Goal: Task Accomplishment & Management: Manage account settings

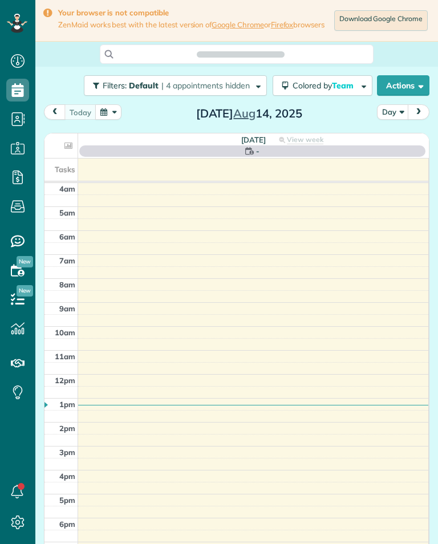
scroll to position [5, 5]
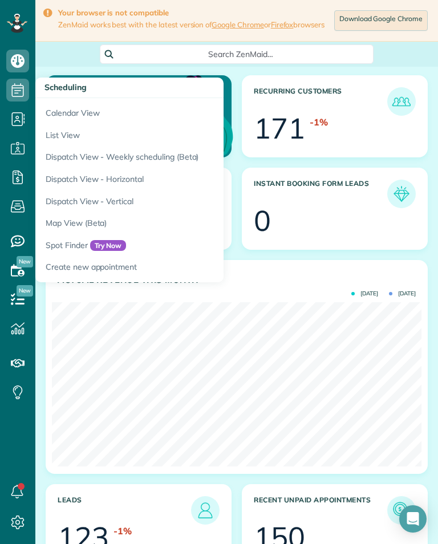
click at [57, 109] on link "Calendar View" at bounding box center [177, 111] width 285 height 26
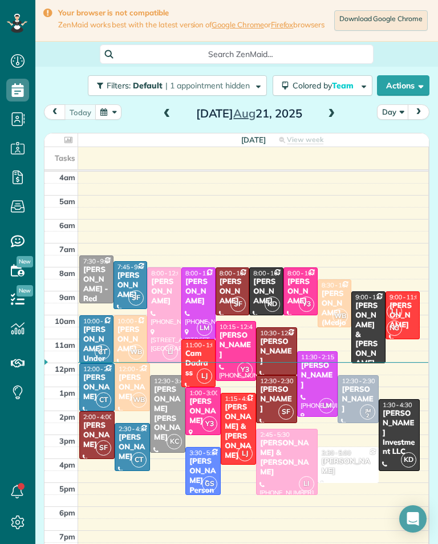
scroll to position [5, 5]
click at [344, 131] on div "today Day Thursday Aug 21, 2025 Thursday View week $2,565.00 60.25 Man Hours 29…" at bounding box center [236, 333] width 385 height 458
click at [336, 123] on span at bounding box center [331, 113] width 13 height 17
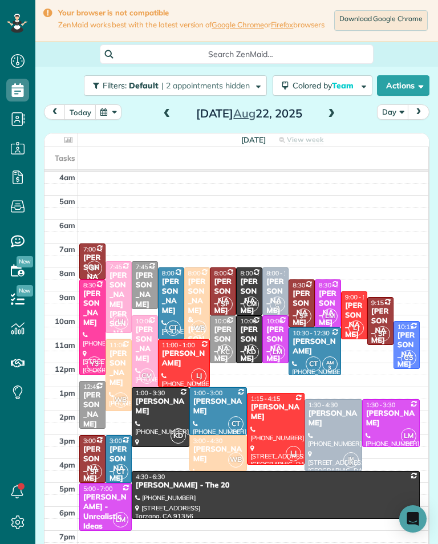
scroll to position [561, 35]
click at [286, 347] on div at bounding box center [275, 339] width 25 height 47
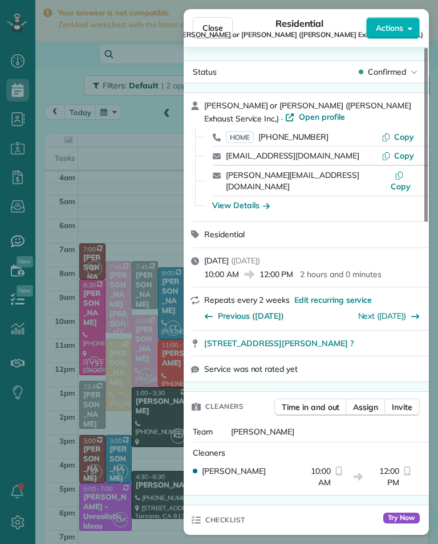
click at [300, 141] on span "(818) 841-9957" at bounding box center [293, 137] width 70 height 10
click at [135, 422] on div "Close Residential Nikki or Lisa Bryan (Bryan Exhaust Service Inc,) Actions Stat…" at bounding box center [219, 272] width 438 height 544
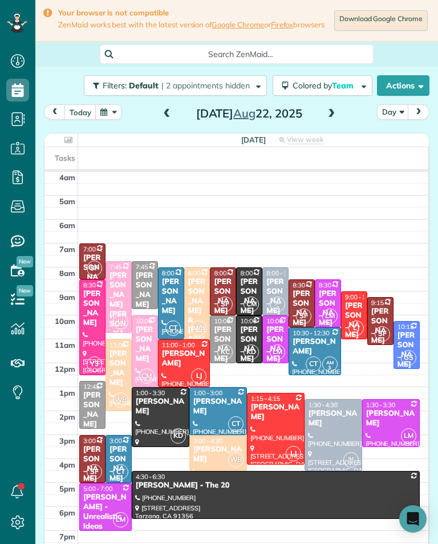
click at [384, 427] on div "Cristina Ciminelli" at bounding box center [390, 418] width 51 height 19
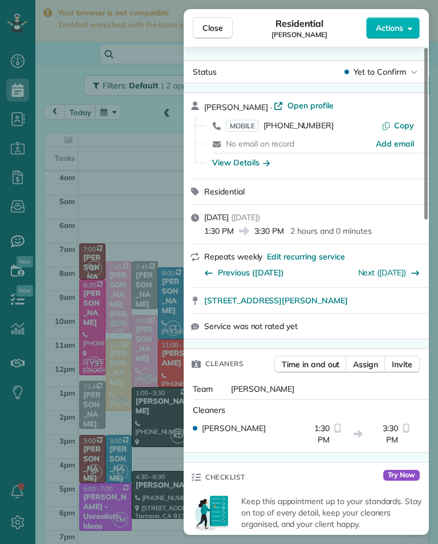
click at [311, 131] on span "MOBILE (310) 892-0690" at bounding box center [280, 125] width 108 height 11
click at [134, 438] on div "Close Residential Cristina Ciminelli Actions Status Yet to Confirm Cristina Cim…" at bounding box center [219, 272] width 438 height 544
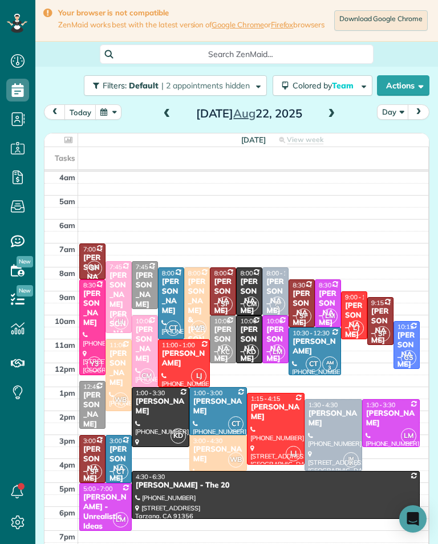
click at [250, 345] on div "Michael Parks" at bounding box center [248, 344] width 19 height 39
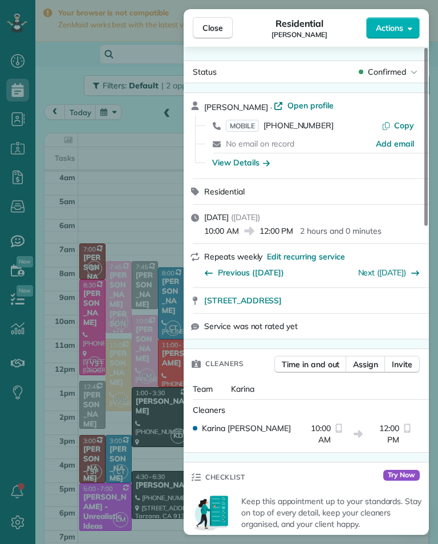
click at [305, 129] on span "(818) 326-3311" at bounding box center [298, 125] width 70 height 10
click at [142, 392] on div "Close Residential [PERSON_NAME] Actions Status Confirmed [PERSON_NAME] · Open p…" at bounding box center [219, 272] width 438 height 544
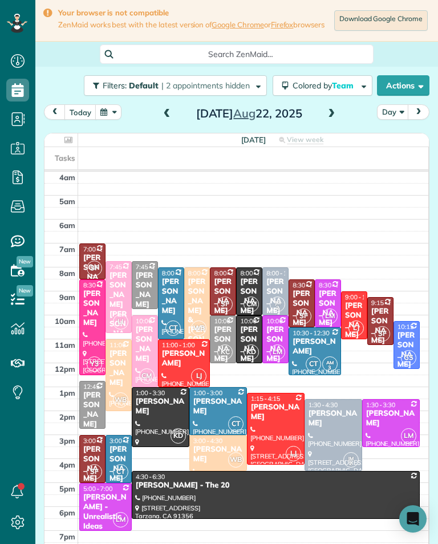
click at [94, 515] on div "[PERSON_NAME] - Unrealistic Ideas" at bounding box center [106, 511] width 46 height 39
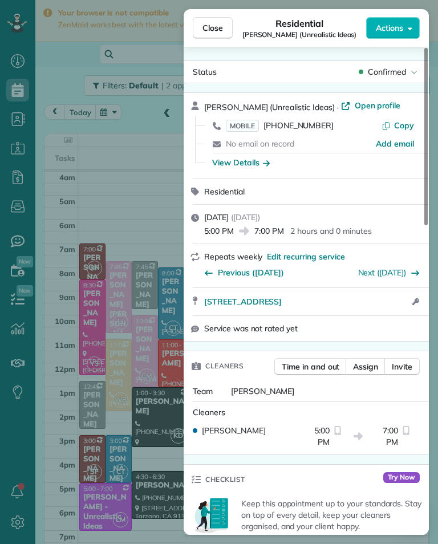
click at [297, 128] on span "[PHONE_NUMBER]" at bounding box center [298, 125] width 70 height 10
click at [101, 370] on div "Close Residential Grace Bellamy (Unrealistic Ideas) Actions Status Confirmed Gr…" at bounding box center [219, 272] width 438 height 544
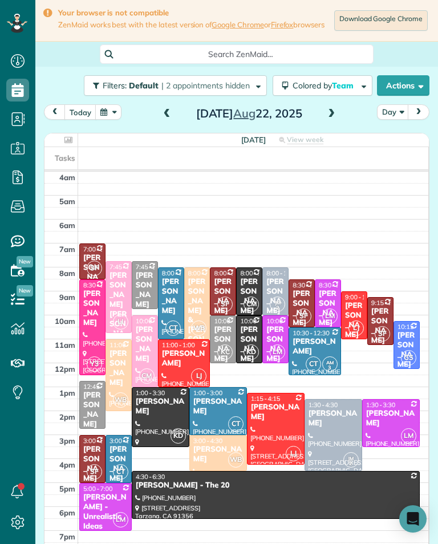
click at [386, 428] on div "[PERSON_NAME]" at bounding box center [390, 418] width 51 height 19
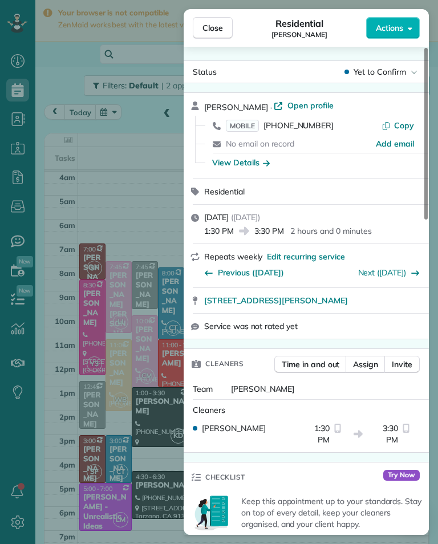
click at [298, 129] on span "[PHONE_NUMBER]" at bounding box center [298, 125] width 70 height 10
click at [156, 270] on div "Close Residential Cristina Ciminelli Actions Status Yet to Confirm Cristina Cim…" at bounding box center [219, 272] width 438 height 544
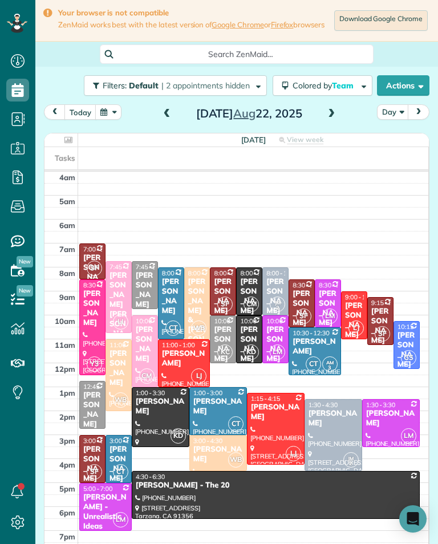
scroll to position [561, 35]
click at [410, 346] on div "[PERSON_NAME]" at bounding box center [406, 350] width 19 height 39
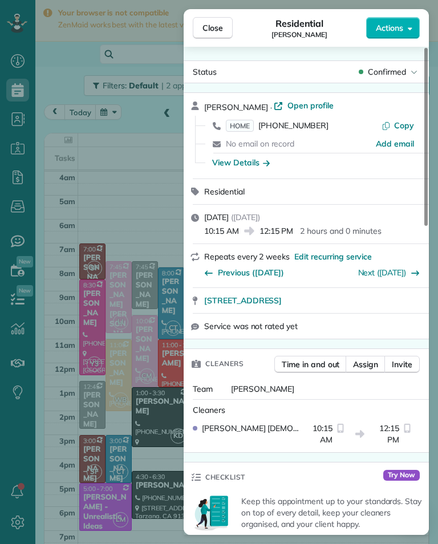
click at [294, 129] on span "[PHONE_NUMBER]" at bounding box center [293, 125] width 70 height 10
click at [148, 395] on div "Close Residential Josephine Bohte Actions Status Confirmed Josephine Bohte · Op…" at bounding box center [219, 272] width 438 height 544
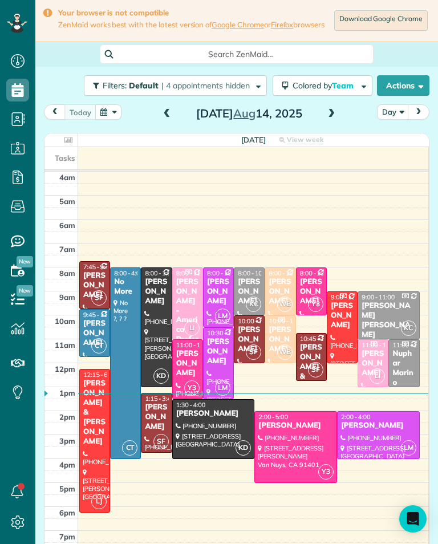
scroll to position [5, 5]
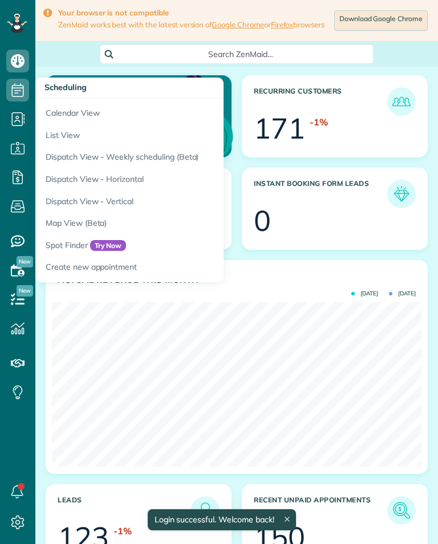
click at [85, 116] on link "Calendar View" at bounding box center [177, 111] width 285 height 26
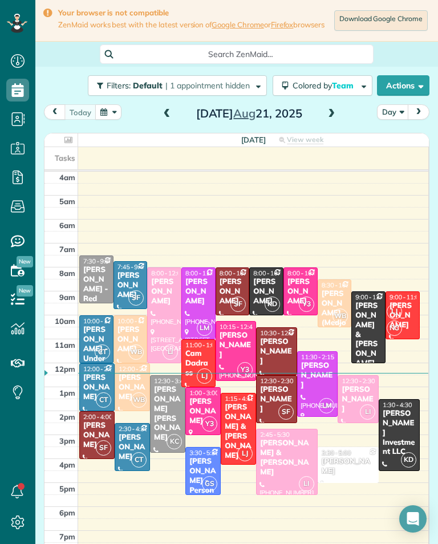
click at [334, 119] on span at bounding box center [331, 114] width 13 height 10
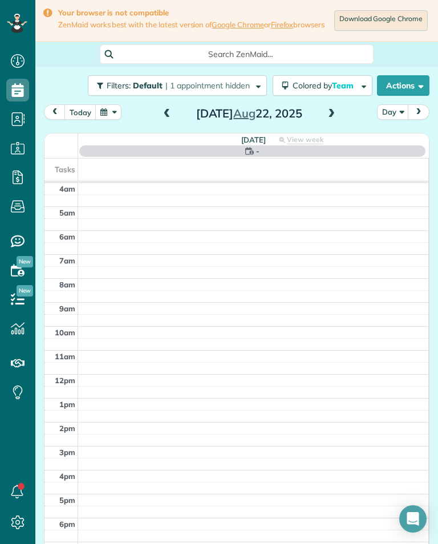
scroll to position [5, 5]
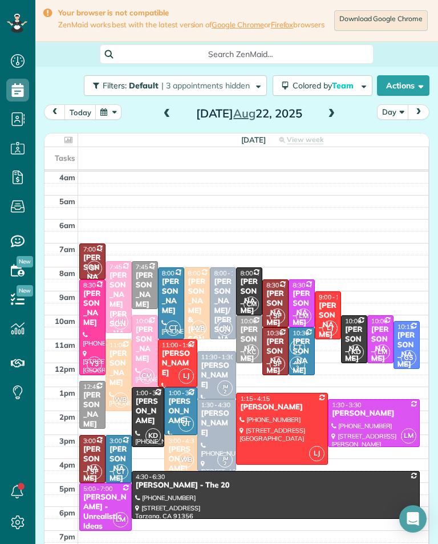
click at [169, 116] on span at bounding box center [167, 114] width 13 height 10
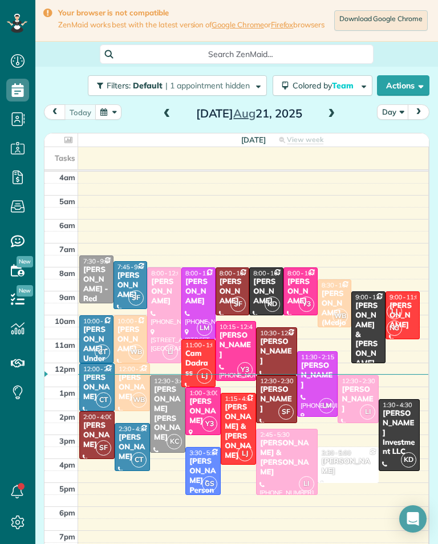
click at [341, 113] on div "today Day Thursday Aug 21, 2025" at bounding box center [236, 114] width 385 height 21
click at [331, 119] on span at bounding box center [331, 114] width 13 height 10
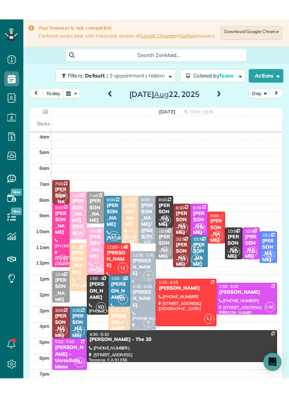
scroll to position [561, 35]
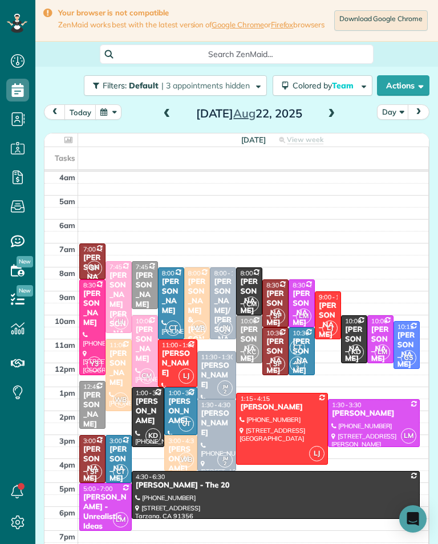
click at [271, 305] on div "Robin Smalley" at bounding box center [275, 308] width 19 height 39
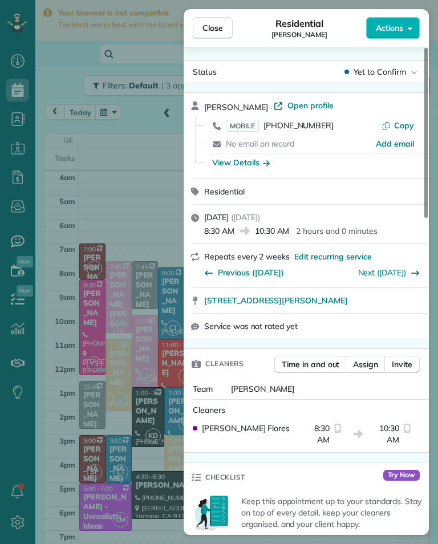
click at [111, 322] on div "Close Residential Robin Smalley Actions Status Yet to Confirm Robin Smalley · O…" at bounding box center [219, 272] width 438 height 544
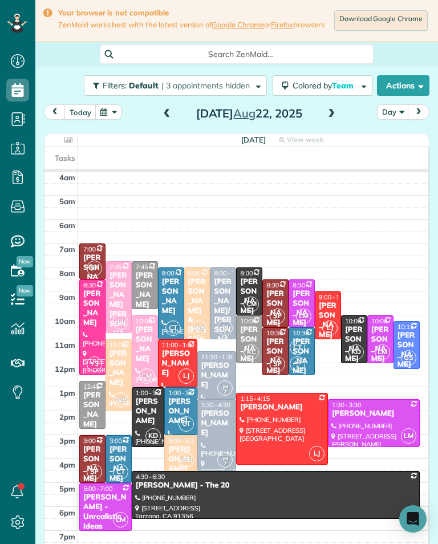
click at [115, 117] on button "button" at bounding box center [108, 111] width 26 height 15
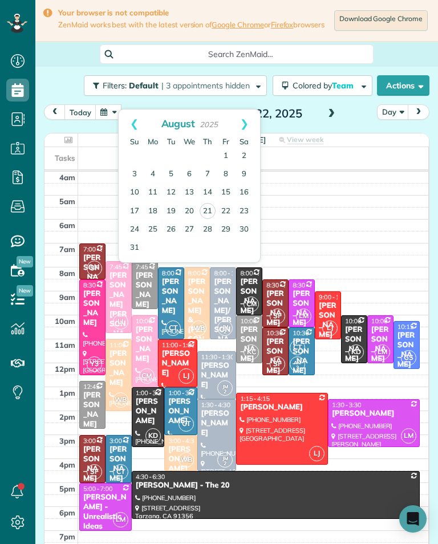
click at [162, 230] on link "25" at bounding box center [153, 230] width 18 height 18
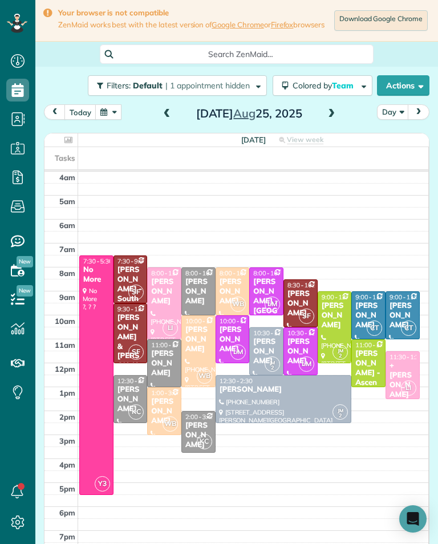
click at [335, 123] on span at bounding box center [331, 113] width 13 height 17
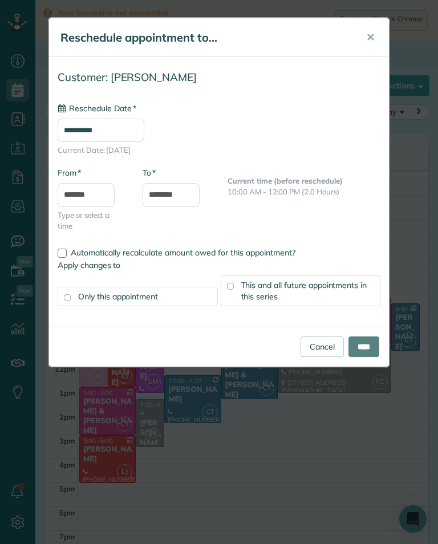
type input "**********"
click at [369, 345] on input "****" at bounding box center [363, 346] width 31 height 21
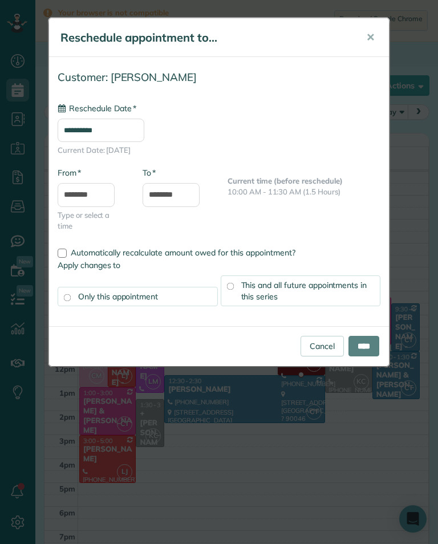
type input "**********"
click at [369, 342] on input "****" at bounding box center [363, 346] width 31 height 21
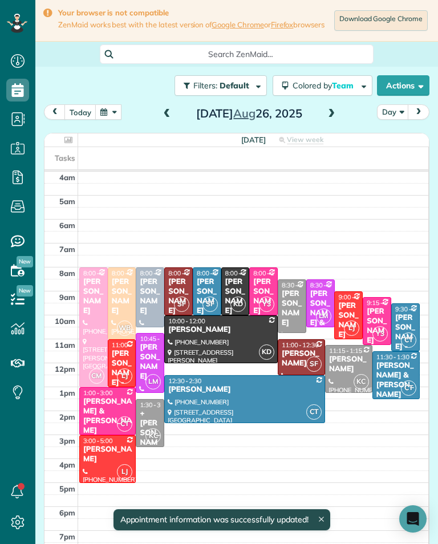
click at [108, 120] on button "button" at bounding box center [108, 111] width 26 height 15
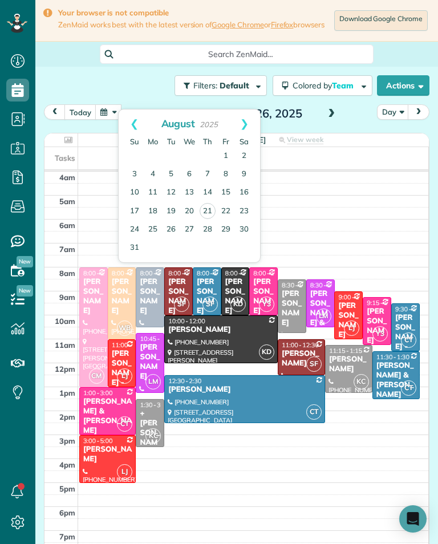
click at [226, 214] on link "22" at bounding box center [226, 211] width 18 height 18
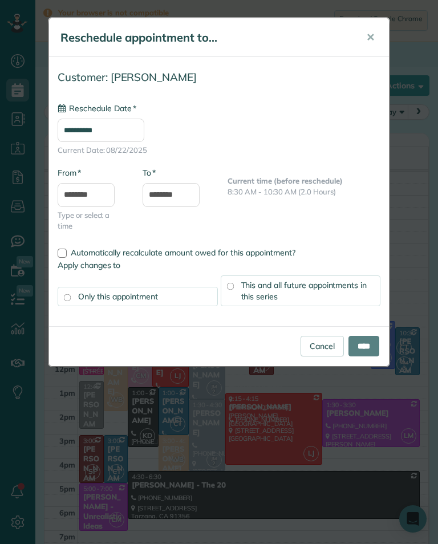
click at [144, 134] on input "**********" at bounding box center [101, 130] width 87 height 23
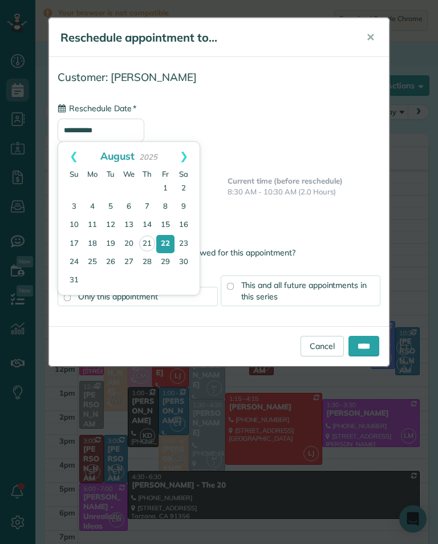
click at [115, 259] on link "26" at bounding box center [110, 262] width 18 height 18
type input "**********"
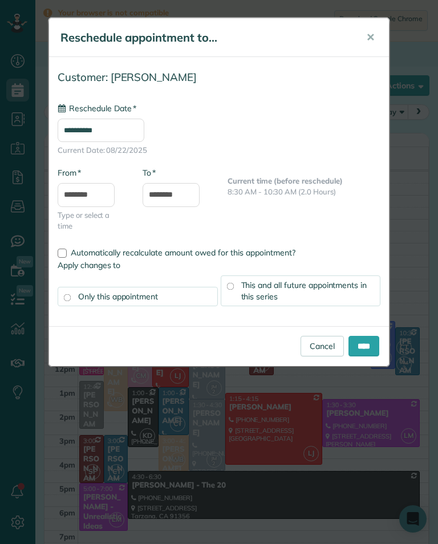
click at [364, 294] on div "This and all future appointments in this series" at bounding box center [301, 290] width 160 height 31
click at [202, 297] on div "Only this appointment" at bounding box center [138, 296] width 160 height 19
click at [354, 296] on div "This and all future appointments in this series" at bounding box center [301, 290] width 160 height 31
click at [369, 347] on input "****" at bounding box center [363, 346] width 31 height 21
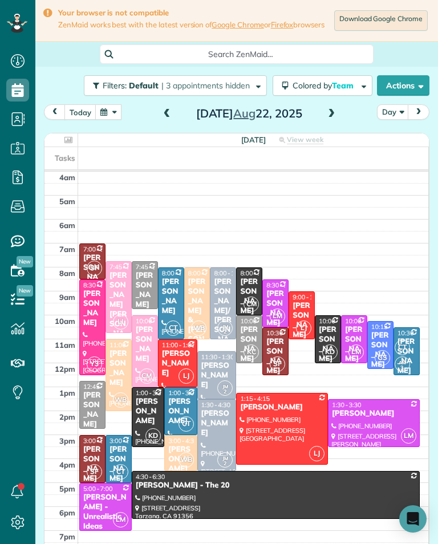
click at [113, 120] on button "button" at bounding box center [108, 111] width 26 height 15
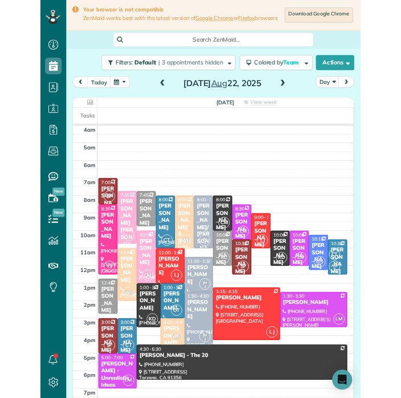
scroll to position [561, 35]
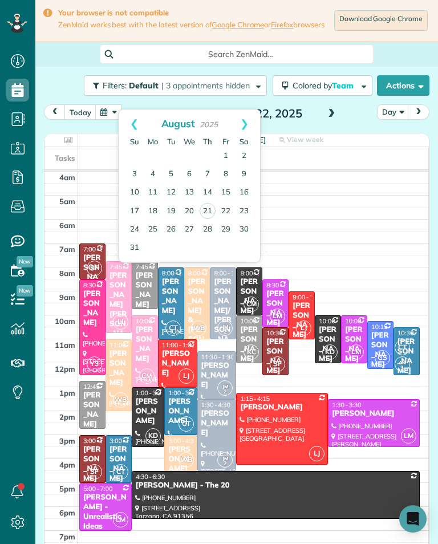
click at [211, 230] on link "28" at bounding box center [207, 230] width 18 height 18
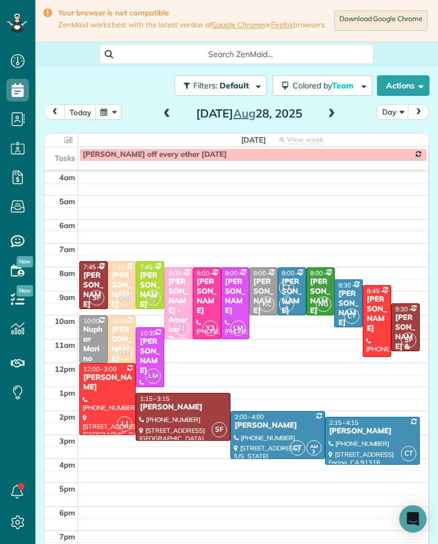
click at [331, 123] on span at bounding box center [331, 113] width 13 height 17
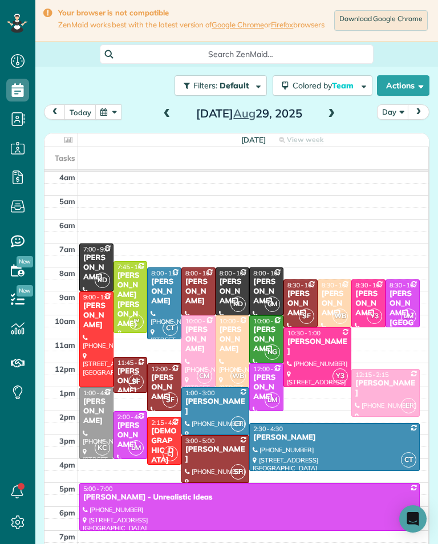
click at [164, 115] on span at bounding box center [167, 114] width 13 height 10
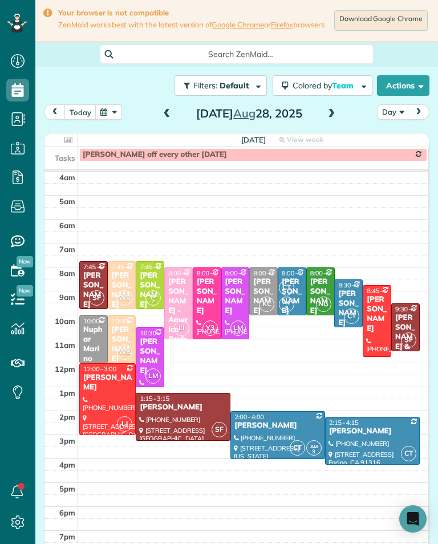
click at [81, 114] on button "today" at bounding box center [80, 111] width 32 height 15
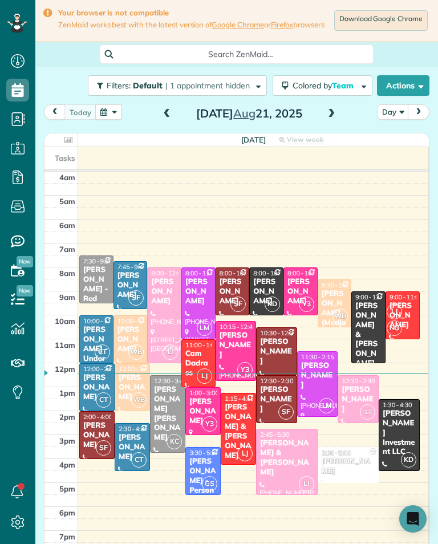
click at [328, 123] on span at bounding box center [331, 113] width 13 height 17
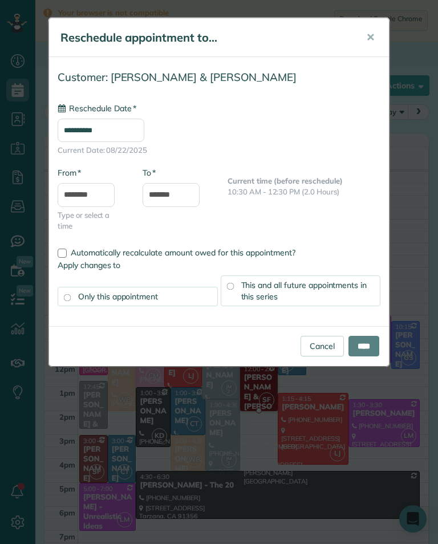
click at [125, 139] on input "**********" at bounding box center [101, 130] width 87 height 23
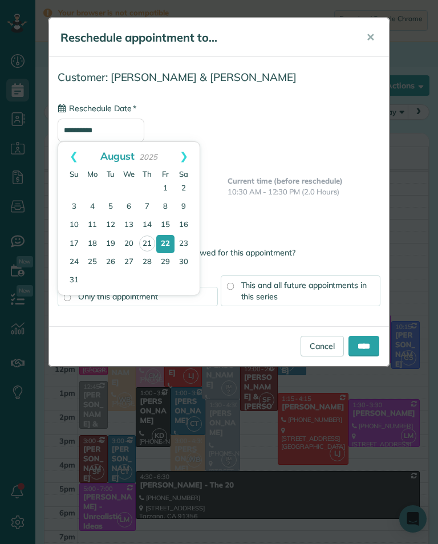
click at [148, 264] on link "28" at bounding box center [147, 262] width 18 height 18
type input "**********"
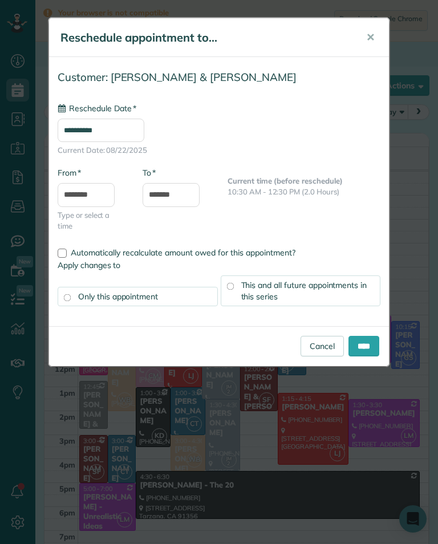
click at [293, 291] on div "This and all future appointments in this series" at bounding box center [301, 290] width 160 height 31
click at [362, 344] on input "****" at bounding box center [363, 346] width 31 height 21
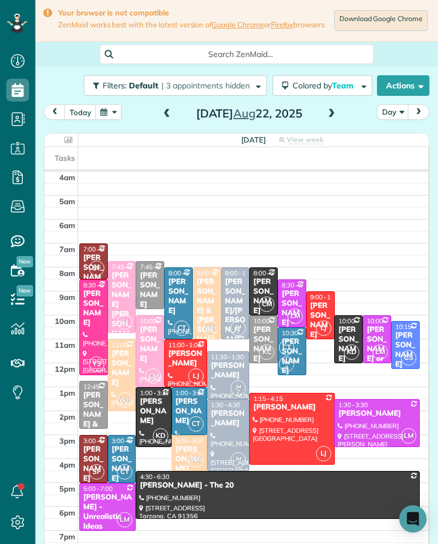
click at [106, 120] on button "button" at bounding box center [108, 111] width 26 height 15
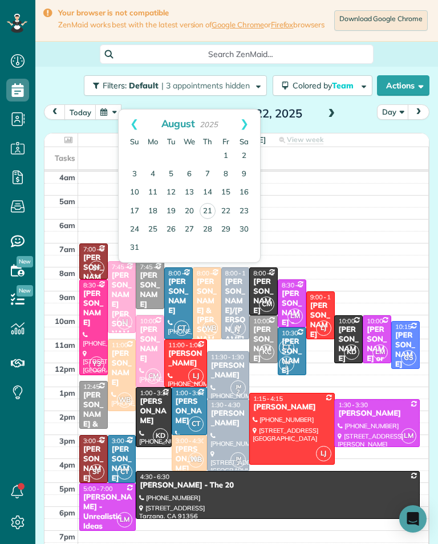
click at [172, 232] on link "26" at bounding box center [171, 230] width 18 height 18
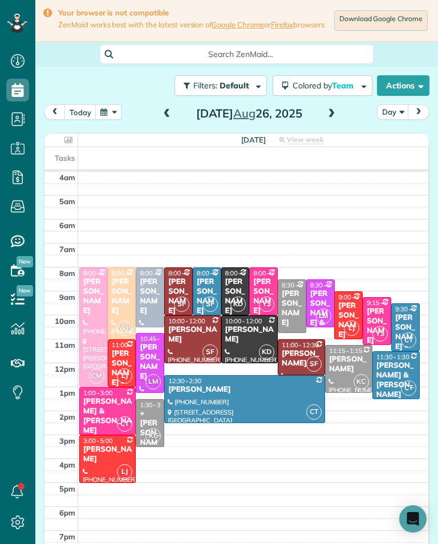
click at [171, 112] on span at bounding box center [167, 113] width 13 height 17
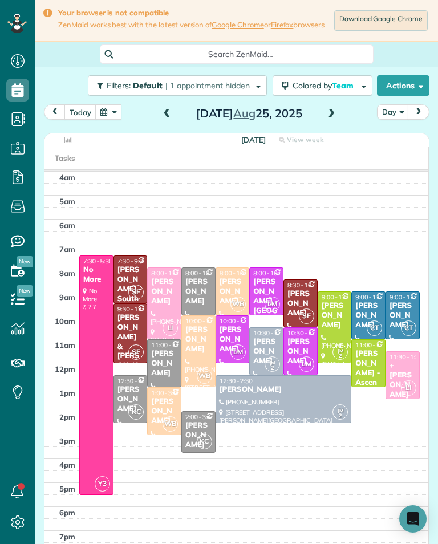
click at [333, 123] on span at bounding box center [331, 113] width 13 height 17
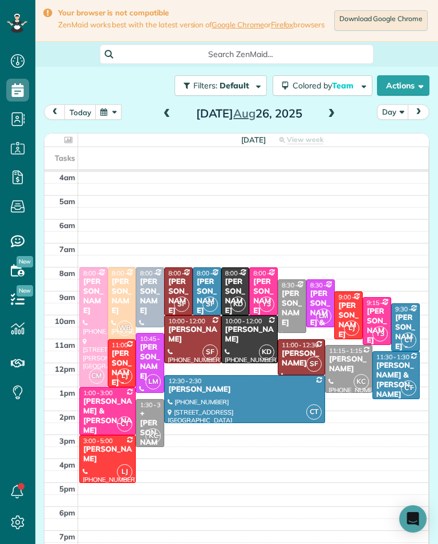
click at [329, 123] on span at bounding box center [331, 113] width 13 height 17
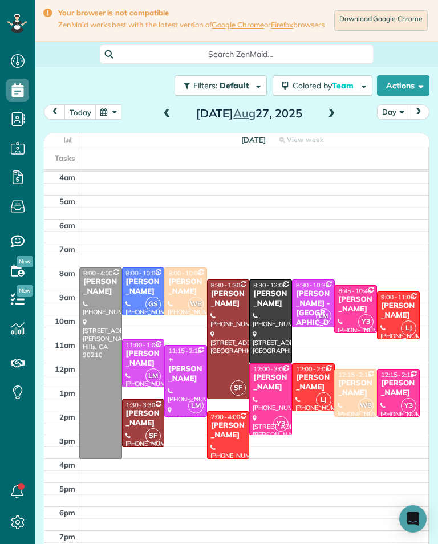
click at [180, 111] on h2 "Wednesday Aug 27, 2025" at bounding box center [249, 113] width 142 height 13
click at [171, 123] on span at bounding box center [167, 113] width 13 height 17
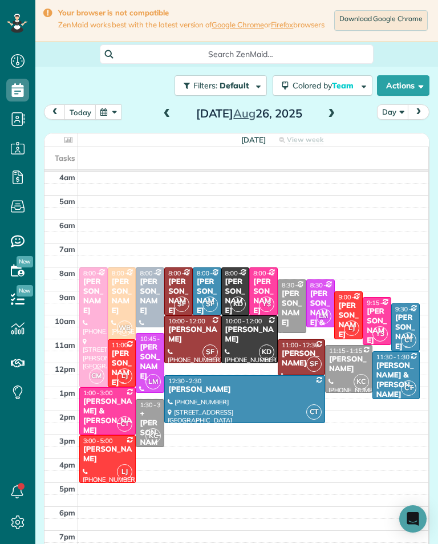
click at [171, 116] on span at bounding box center [167, 114] width 13 height 10
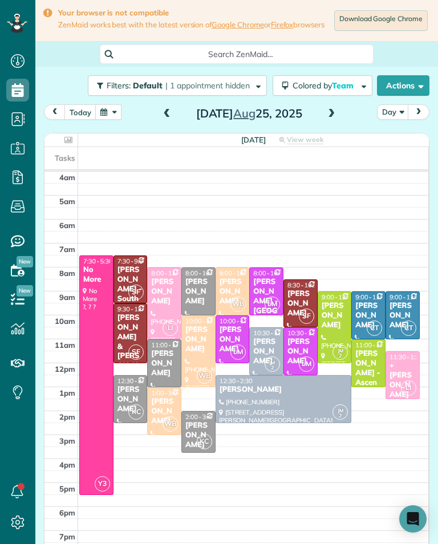
click at [85, 120] on button "today" at bounding box center [80, 111] width 32 height 15
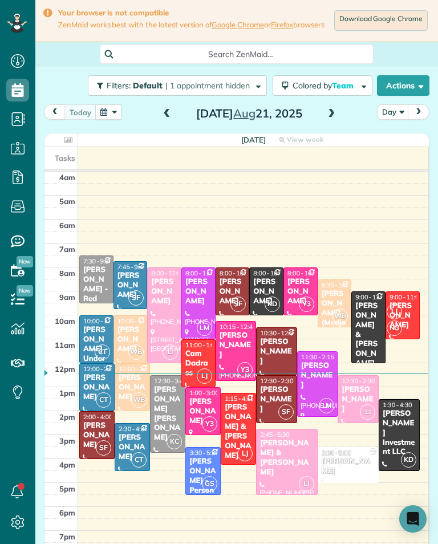
click at [331, 117] on span at bounding box center [331, 114] width 13 height 10
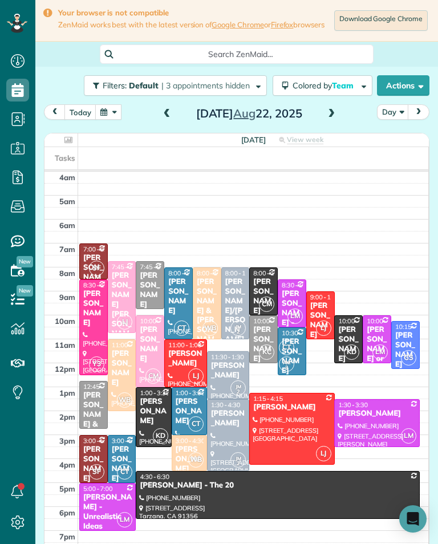
click at [223, 380] on div "Brittany Amardio" at bounding box center [228, 370] width 36 height 19
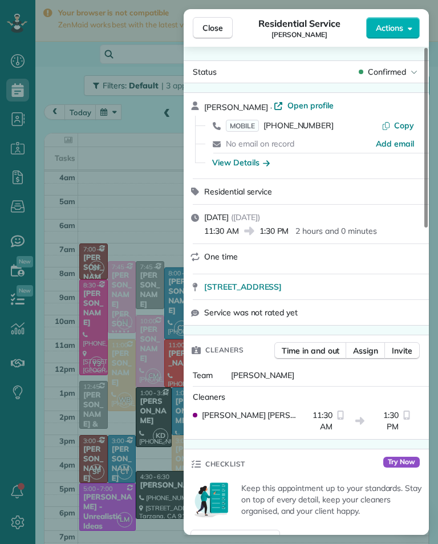
click at [309, 131] on span "MOBILE (949) 293-3332" at bounding box center [280, 125] width 108 height 11
click at [92, 323] on div "Close Residential Service Brittany Amardio Actions Status Confirmed Brittany Am…" at bounding box center [219, 272] width 438 height 544
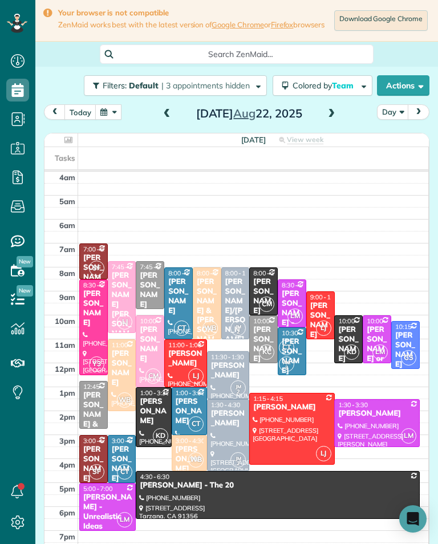
click at [235, 450] on div at bounding box center [228, 435] width 42 height 71
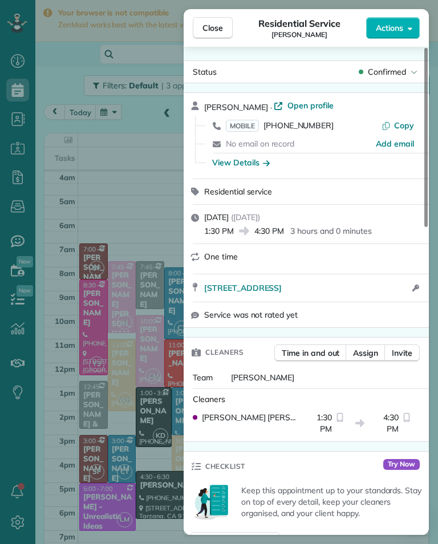
click at [306, 129] on span "[PHONE_NUMBER]" at bounding box center [298, 125] width 70 height 10
click at [134, 404] on div "Close Residential Service [PERSON_NAME] Actions Status Confirmed [PERSON_NAME] …" at bounding box center [219, 272] width 438 height 544
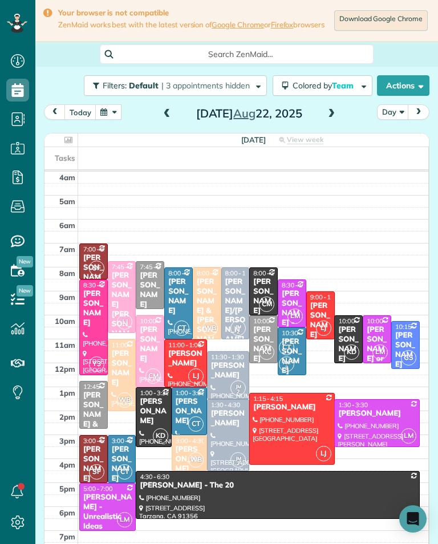
click at [258, 350] on div "[PERSON_NAME]" at bounding box center [263, 344] width 22 height 39
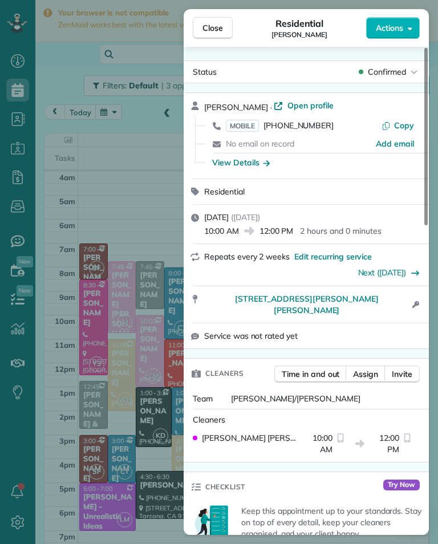
click at [303, 139] on div "No email on record" at bounding box center [301, 143] width 150 height 11
click at [301, 129] on span "[PHONE_NUMBER]" at bounding box center [298, 125] width 70 height 10
click at [148, 266] on div "Close Residential Elyce Walkerman Actions Status Confirmed Elyce Walkerman · Op…" at bounding box center [219, 272] width 438 height 544
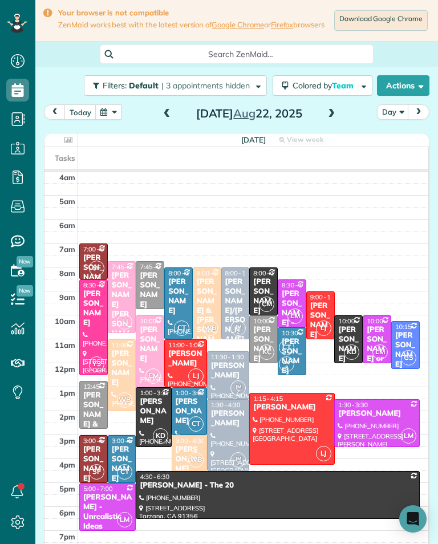
click at [105, 518] on div "[PERSON_NAME] - Unrealistic Ideas" at bounding box center [108, 511] width 50 height 39
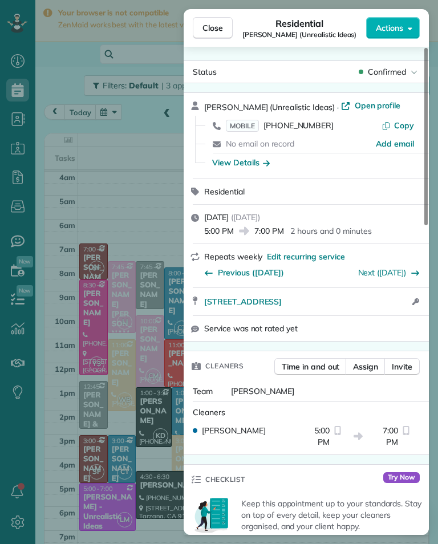
click at [309, 128] on span "[PHONE_NUMBER]" at bounding box center [298, 125] width 70 height 10
click at [145, 328] on div "Close Residential Grace Bellamy (Unrealistic Ideas) Actions Status Confirmed Gr…" at bounding box center [219, 272] width 438 height 544
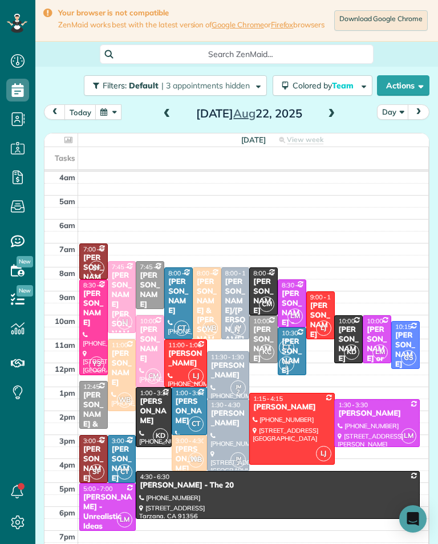
click at [374, 343] on div "[PERSON_NAME] or [PERSON_NAME] Exhaust Service Inc," at bounding box center [377, 387] width 22 height 125
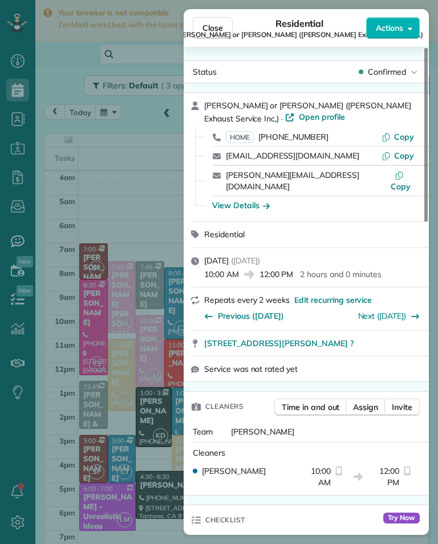
click at [300, 140] on span "[PHONE_NUMBER]" at bounding box center [293, 137] width 70 height 10
click at [149, 276] on div "Close Residential Nikki or Lisa Bryan (Bryan Exhaust Service Inc,) Actions Stat…" at bounding box center [219, 272] width 438 height 544
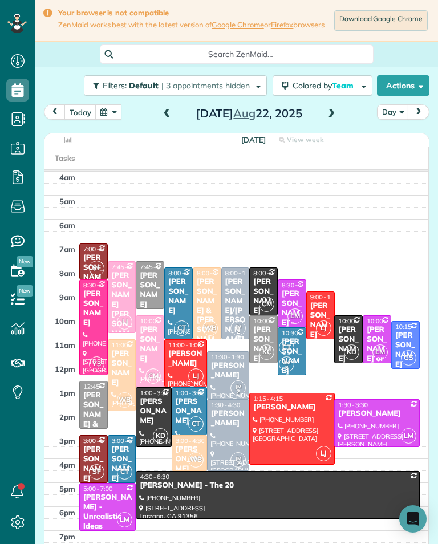
scroll to position [561, 35]
click at [185, 456] on div "[PERSON_NAME]" at bounding box center [189, 459] width 28 height 29
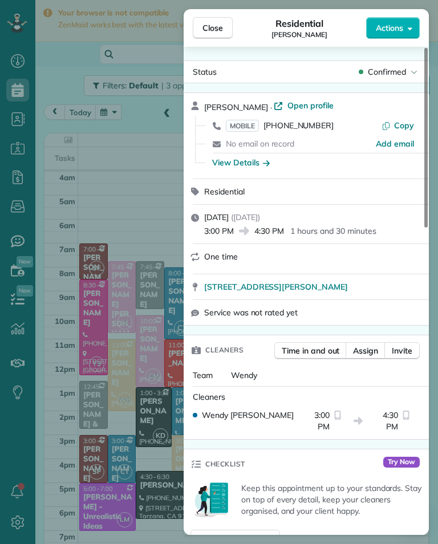
click at [298, 129] on span "[PHONE_NUMBER]" at bounding box center [298, 125] width 70 height 10
click at [164, 250] on div "Close Residential Gabriela Mojica Actions Status Confirmed Gabriela Mojica · Op…" at bounding box center [219, 272] width 438 height 544
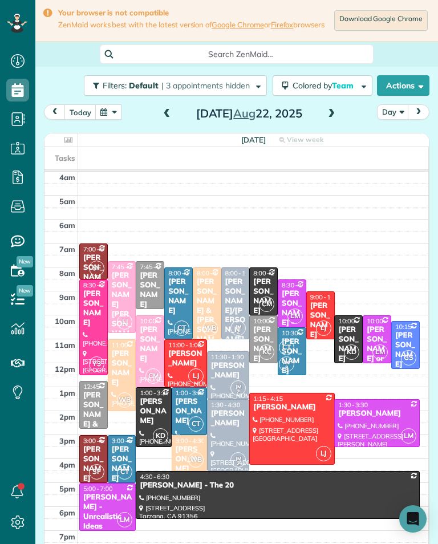
scroll to position [561, 35]
click at [266, 344] on div "[PERSON_NAME]" at bounding box center [263, 344] width 22 height 39
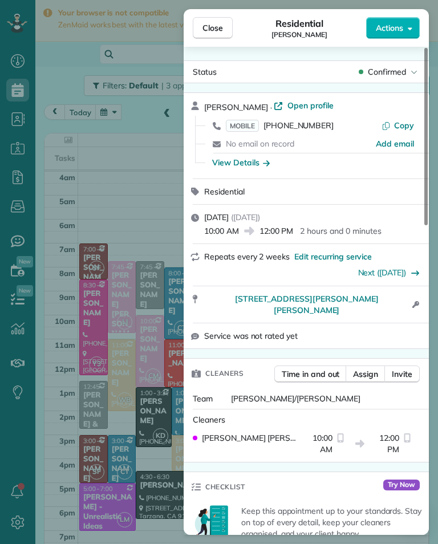
click at [241, 166] on div "View Details" at bounding box center [241, 162] width 58 height 11
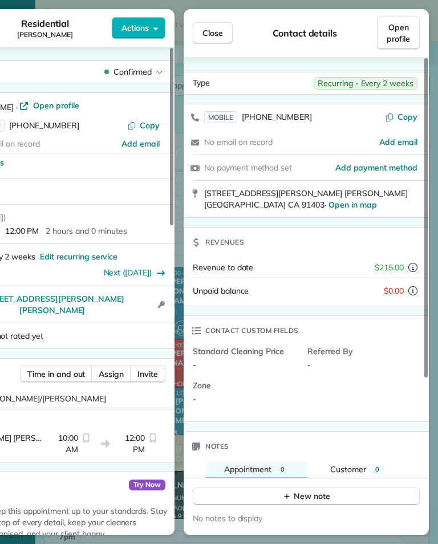
click at [218, 32] on span "Close" at bounding box center [212, 32] width 21 height 11
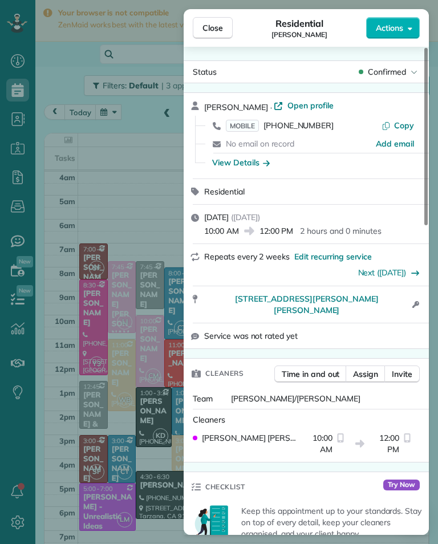
click at [295, 138] on div "No email on record" at bounding box center [301, 143] width 150 height 11
click at [305, 129] on span "[PHONE_NUMBER]" at bounding box center [298, 125] width 70 height 10
click at [91, 268] on div "Close Residential Elyce Walkerman Actions Status Confirmed Elyce Walkerman · Op…" at bounding box center [219, 272] width 438 height 544
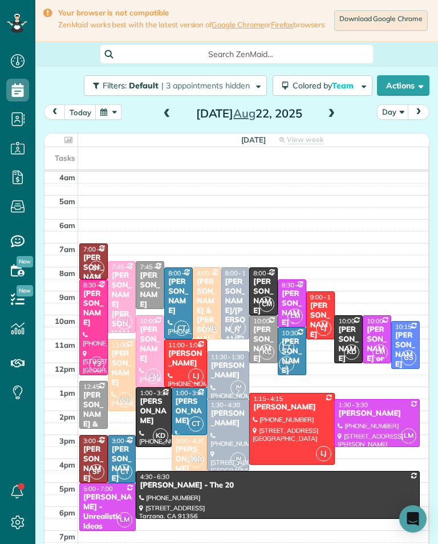
scroll to position [561, 35]
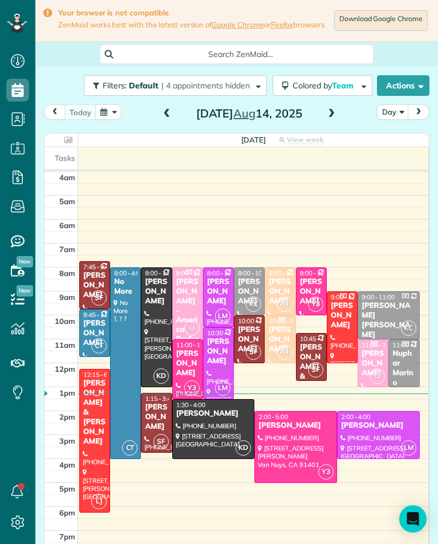
scroll to position [5, 5]
click at [107, 120] on button "button" at bounding box center [108, 111] width 26 height 15
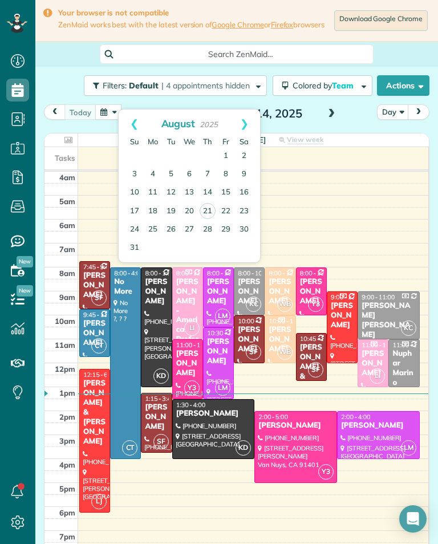
click at [248, 129] on link "Next" at bounding box center [244, 123] width 31 height 28
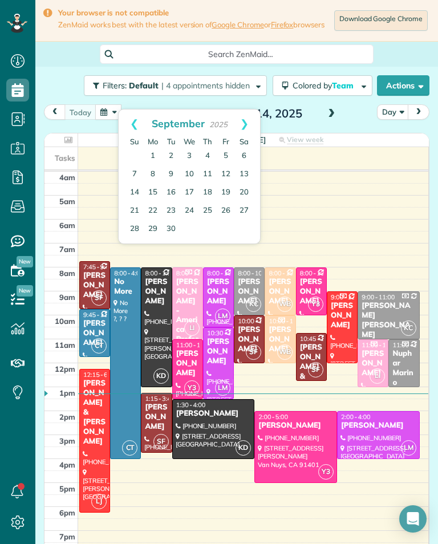
click at [254, 127] on link "Next" at bounding box center [244, 123] width 31 height 28
click at [243, 125] on link "Next" at bounding box center [244, 123] width 31 height 28
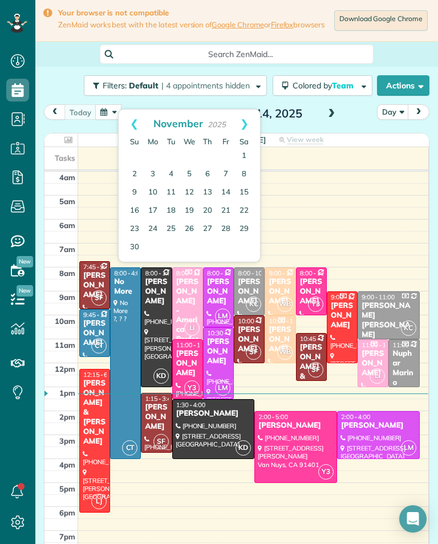
click at [214, 206] on link "20" at bounding box center [207, 211] width 18 height 18
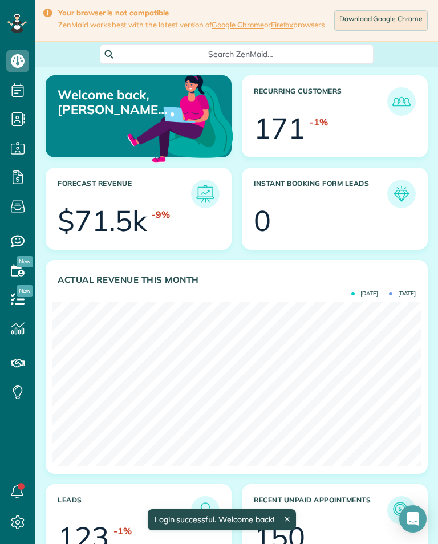
scroll to position [164, 369]
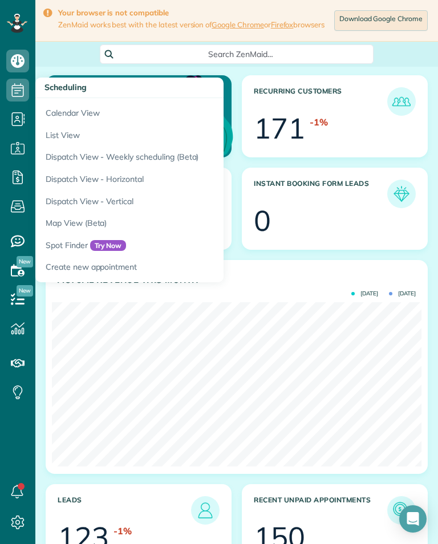
click at [55, 114] on link "Calendar View" at bounding box center [177, 111] width 285 height 26
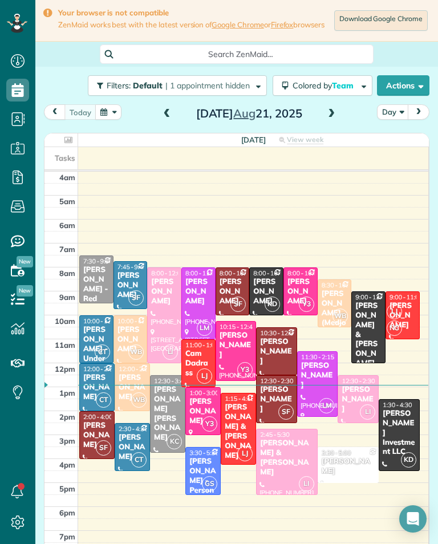
scroll to position [5, 5]
click at [333, 119] on span at bounding box center [331, 114] width 13 height 10
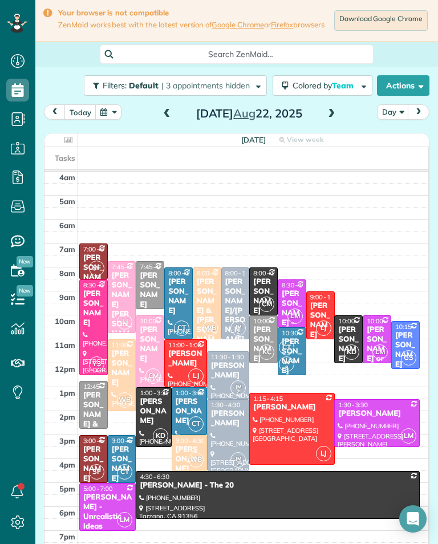
click at [111, 120] on button "button" at bounding box center [108, 111] width 26 height 15
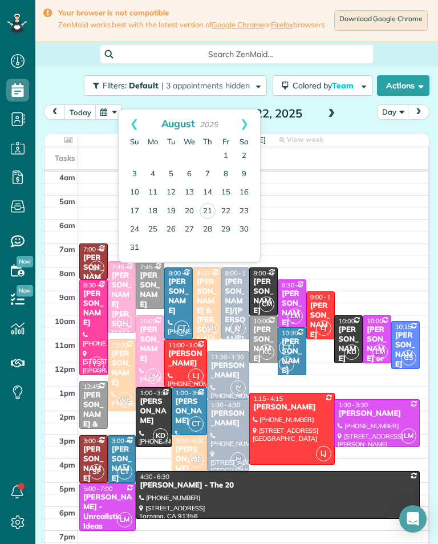
click at [247, 126] on link "Next" at bounding box center [244, 123] width 31 height 28
click at [248, 126] on link "Next" at bounding box center [244, 123] width 31 height 28
click at [246, 127] on link "Next" at bounding box center [244, 123] width 31 height 28
click at [209, 209] on link "20" at bounding box center [207, 211] width 18 height 18
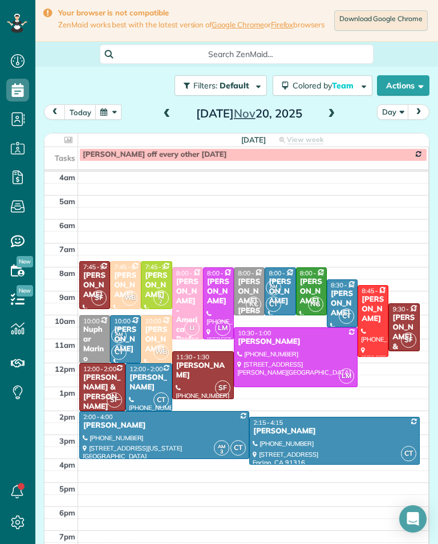
click at [331, 119] on span at bounding box center [331, 114] width 13 height 10
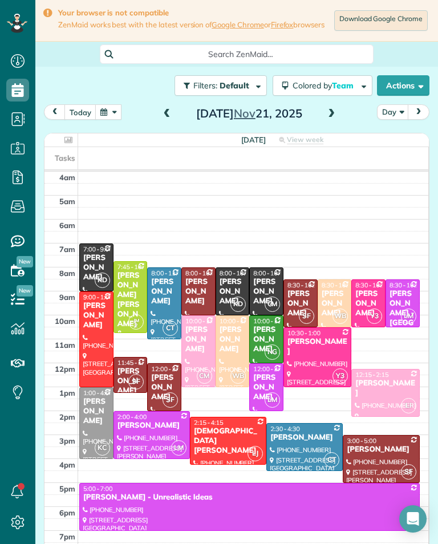
click at [169, 119] on span at bounding box center [167, 114] width 13 height 10
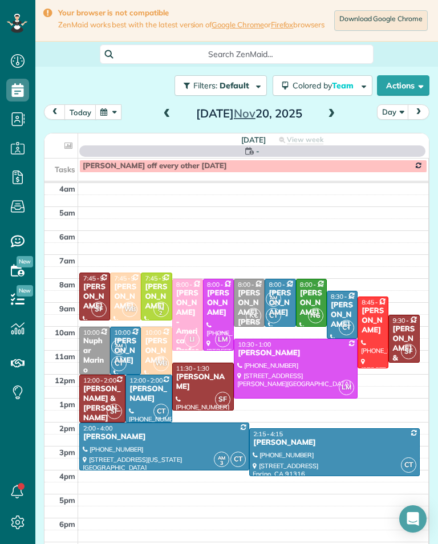
click at [211, 378] on div "Gabrielle Davis" at bounding box center [203, 381] width 55 height 19
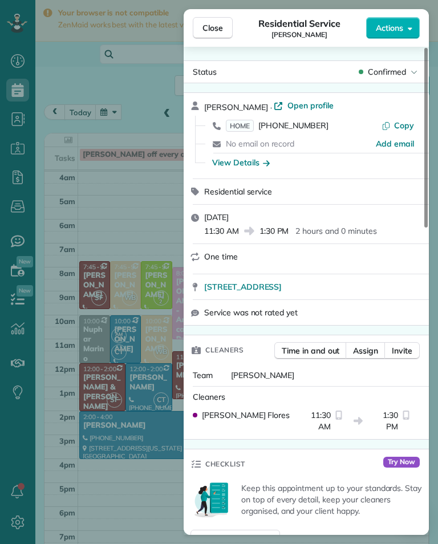
click at [169, 207] on div "Close Residential Service Gabrielle Davis Actions Status Confirmed Gabrielle Da…" at bounding box center [219, 272] width 438 height 544
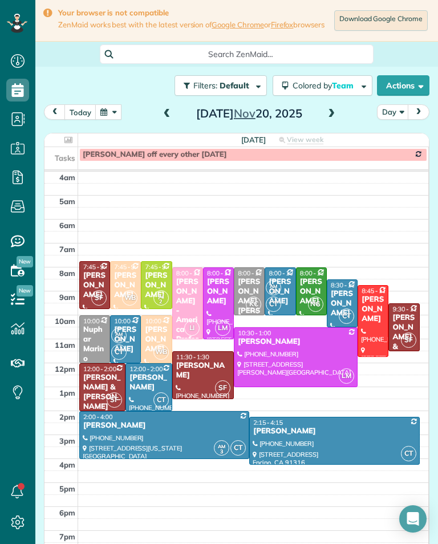
click at [119, 114] on button "button" at bounding box center [108, 111] width 26 height 15
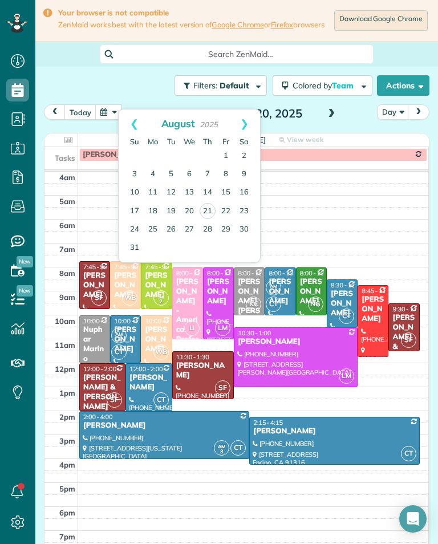
click at [255, 123] on link "Next" at bounding box center [244, 123] width 31 height 28
click at [253, 120] on link "Next" at bounding box center [244, 123] width 31 height 28
click at [253, 125] on link "Next" at bounding box center [244, 123] width 31 height 28
click at [209, 226] on link "27" at bounding box center [207, 229] width 18 height 18
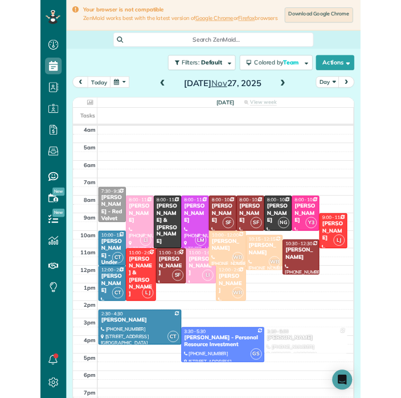
scroll to position [561, 35]
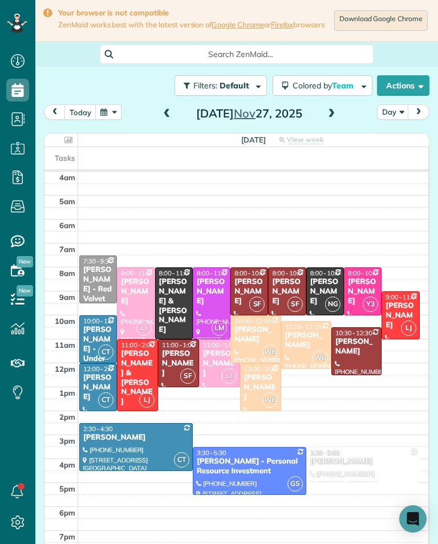
click at [161, 119] on span at bounding box center [167, 114] width 13 height 10
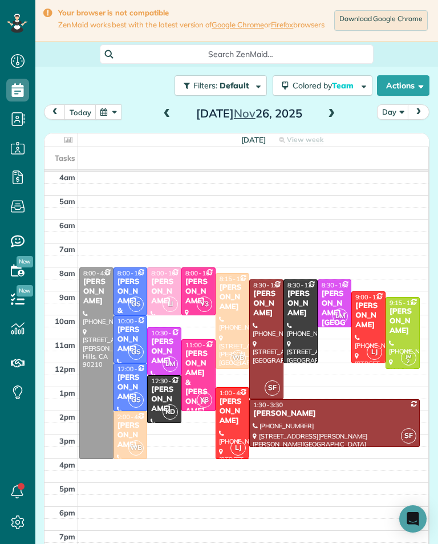
click at [169, 119] on span at bounding box center [167, 114] width 13 height 10
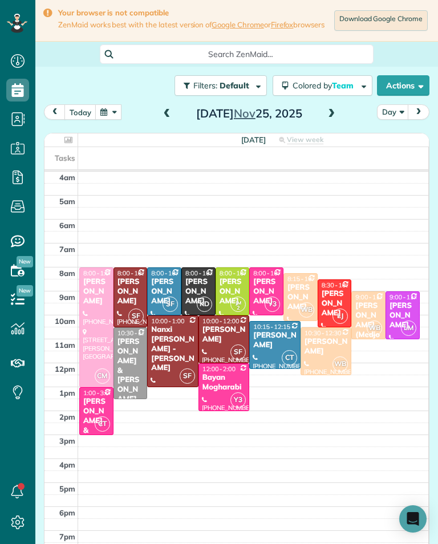
click at [161, 119] on span at bounding box center [167, 114] width 13 height 10
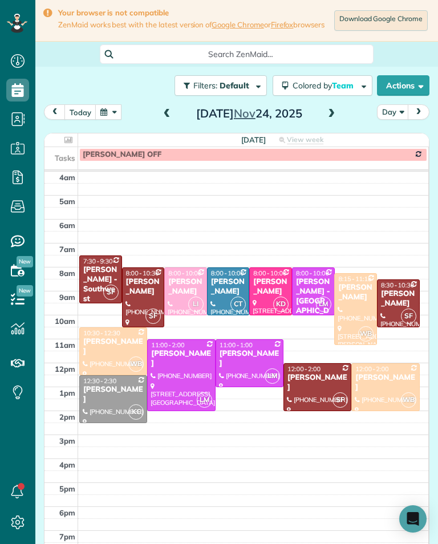
click at [335, 123] on span at bounding box center [331, 113] width 13 height 17
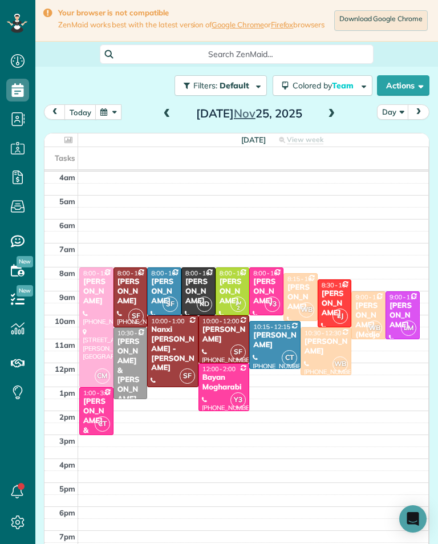
click at [335, 118] on span at bounding box center [331, 114] width 13 height 10
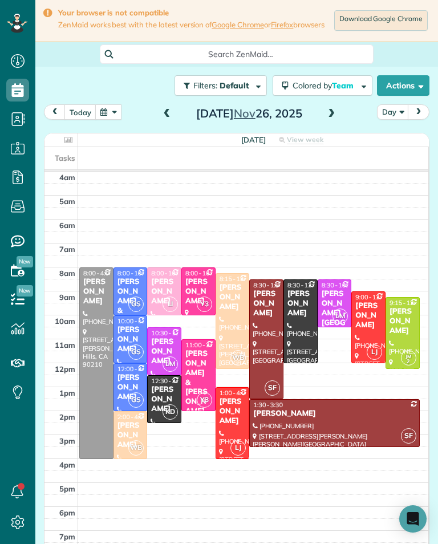
click at [333, 123] on span at bounding box center [331, 113] width 13 height 17
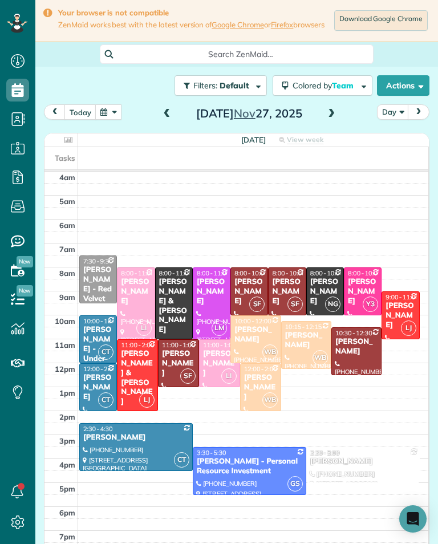
click at [333, 123] on span at bounding box center [331, 113] width 13 height 17
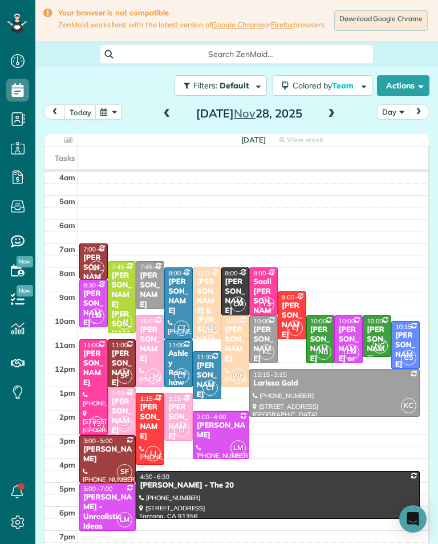
click at [109, 120] on button "button" at bounding box center [108, 111] width 26 height 15
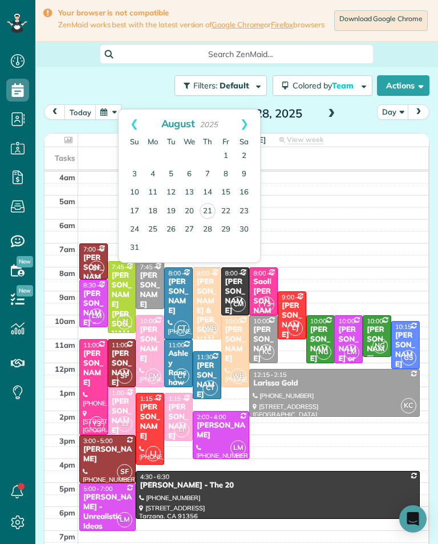
click at [85, 112] on button "today" at bounding box center [80, 111] width 32 height 15
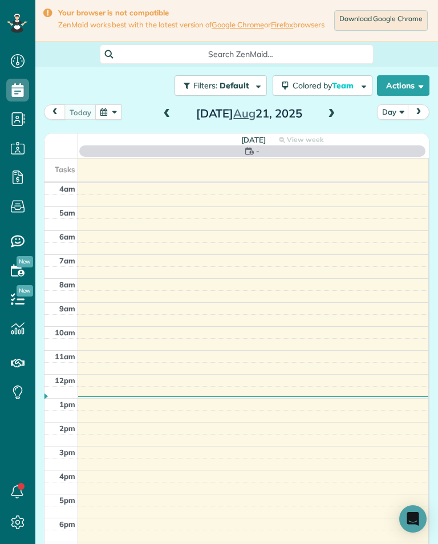
click at [227, 213] on td at bounding box center [253, 213] width 350 height 12
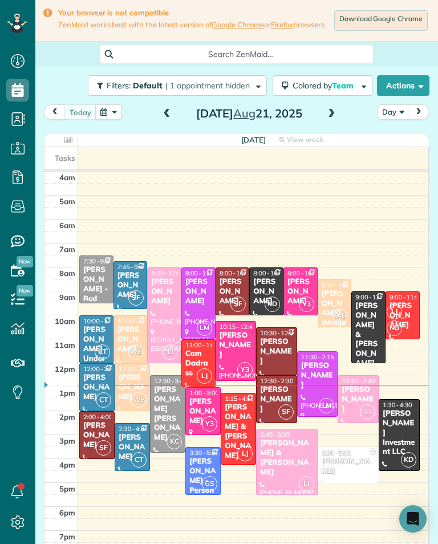
click at [332, 123] on span at bounding box center [331, 113] width 13 height 17
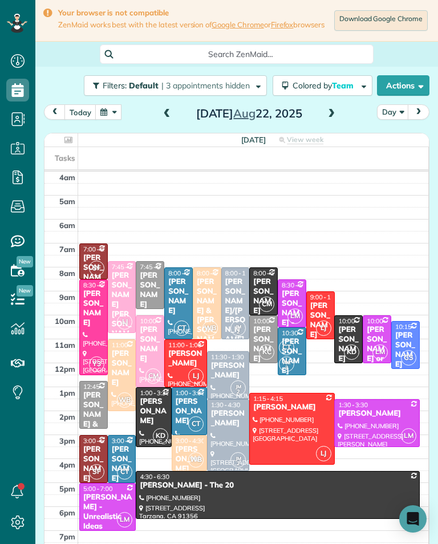
click at [320, 310] on div "[PERSON_NAME]" at bounding box center [320, 320] width 22 height 39
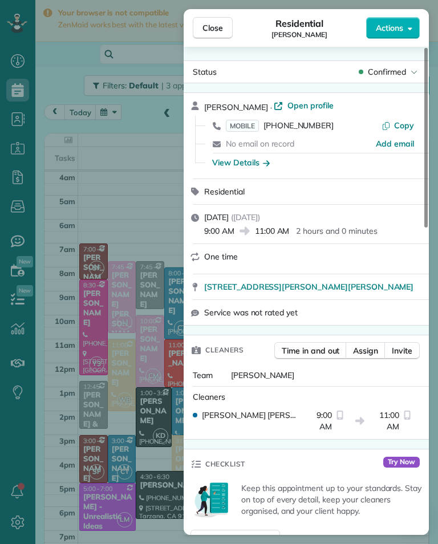
click at [141, 435] on div "Close Residential Jeremy Foley Actions Status Confirmed Jeremy Foley · Open pro…" at bounding box center [219, 272] width 438 height 544
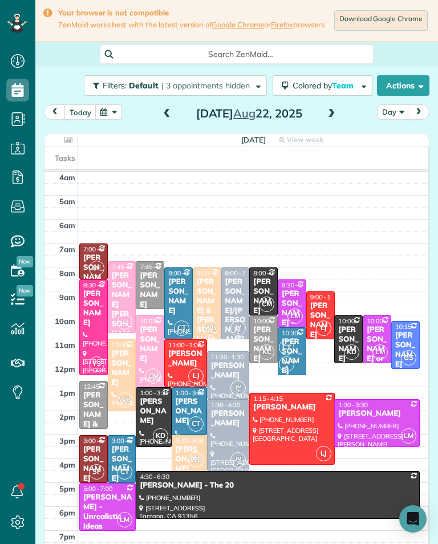
scroll to position [561, 35]
click at [105, 115] on button "button" at bounding box center [108, 111] width 26 height 15
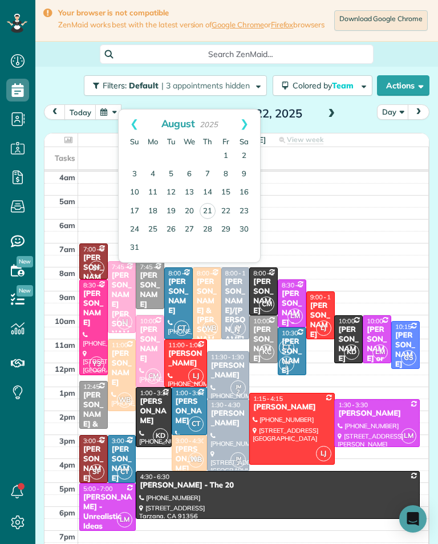
click at [148, 225] on link "25" at bounding box center [153, 230] width 18 height 18
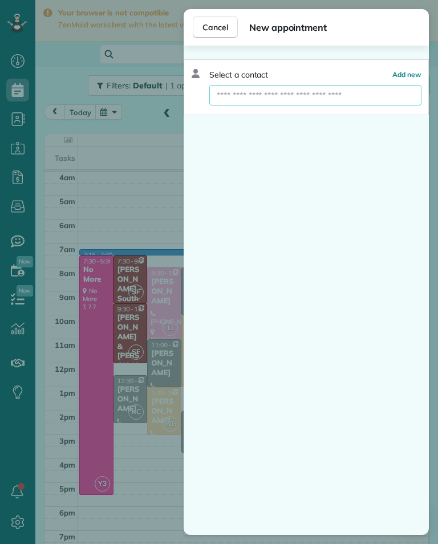
click at [323, 92] on input "text" at bounding box center [315, 95] width 212 height 21
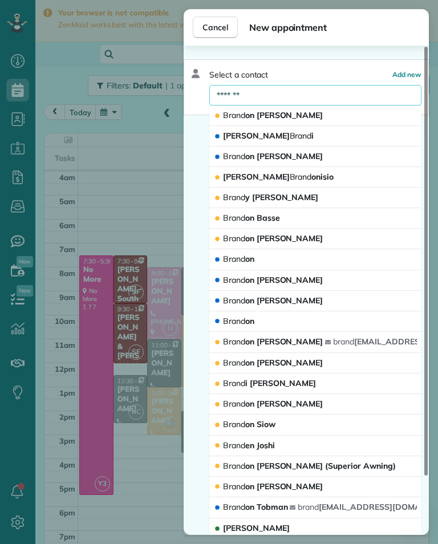
type input "*******"
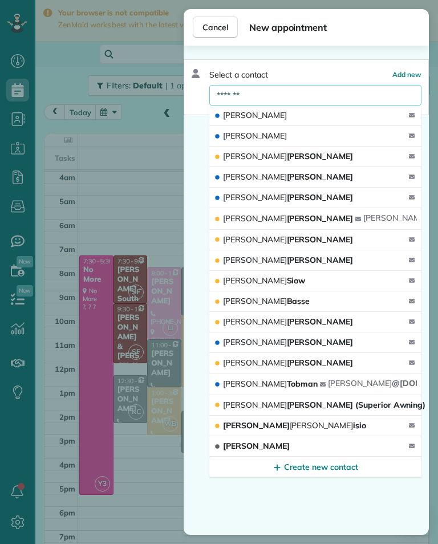
click at [283, 217] on span "Brandon Dermer" at bounding box center [288, 218] width 130 height 10
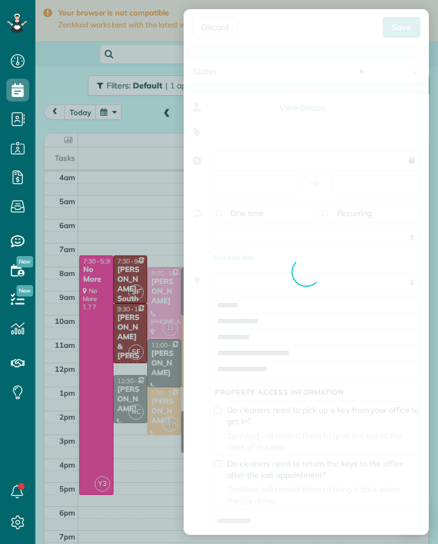
type input "**********"
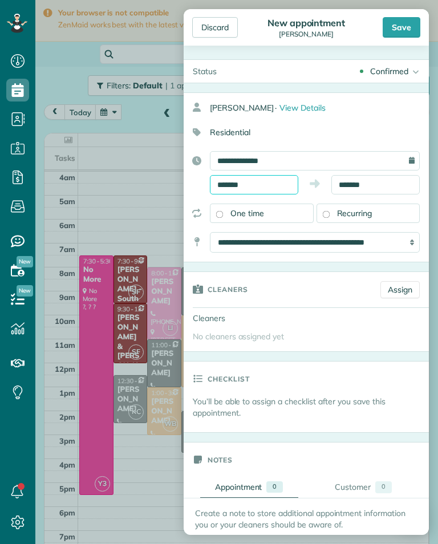
click at [286, 187] on input "*******" at bounding box center [254, 184] width 88 height 19
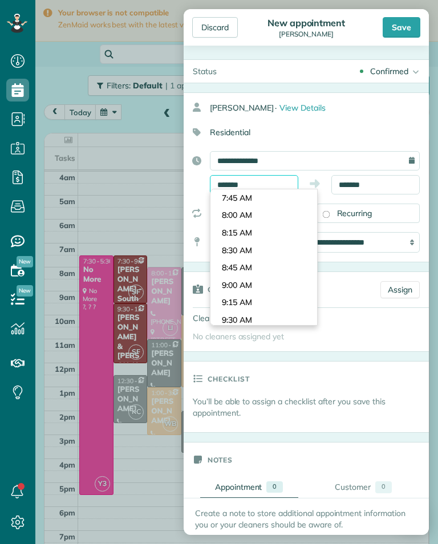
scroll to position [522, 0]
click at [292, 213] on body "Dashboard Scheduling Calendar View List View Dispatch View - Weekly scheduling …" at bounding box center [219, 272] width 438 height 544
type input "*******"
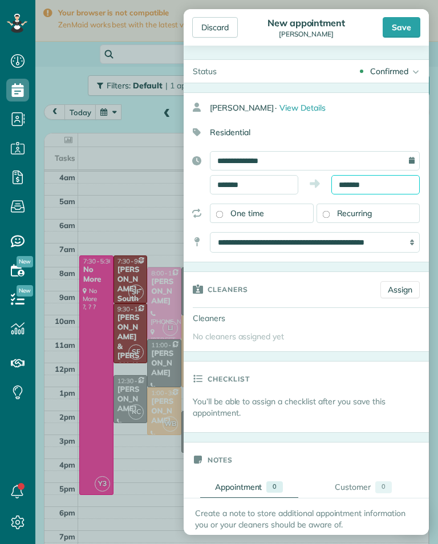
click at [379, 186] on input "*******" at bounding box center [375, 184] width 88 height 19
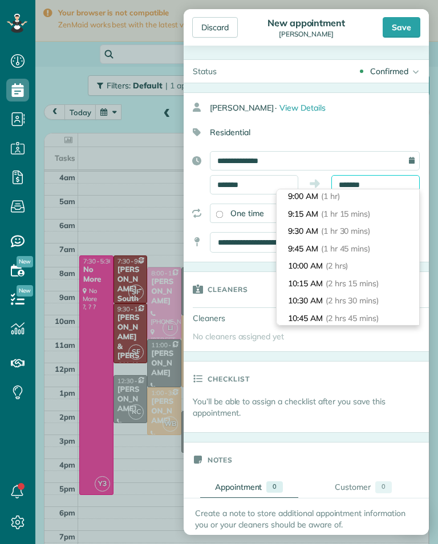
scroll to position [76, 0]
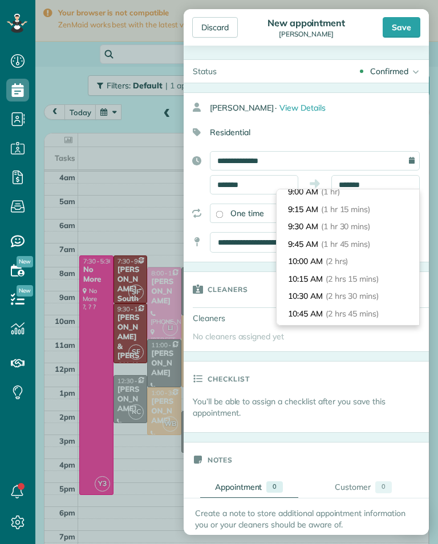
click at [362, 258] on li "10:00 AM (2 hrs)" at bounding box center [347, 261] width 142 height 18
type input "********"
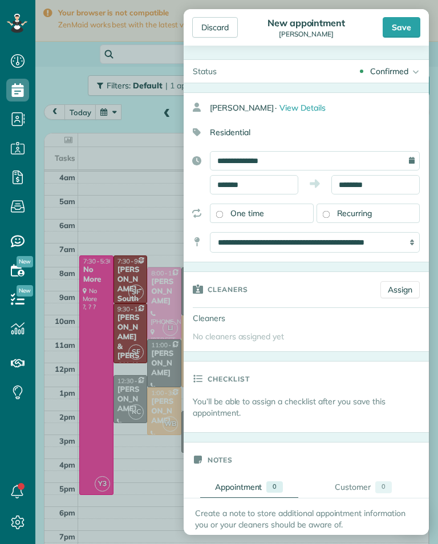
click at [404, 287] on link "Assign" at bounding box center [399, 289] width 39 height 17
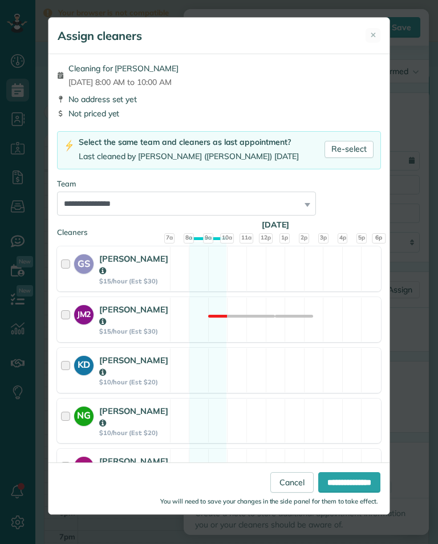
click at [353, 145] on link "Re-select" at bounding box center [348, 149] width 49 height 17
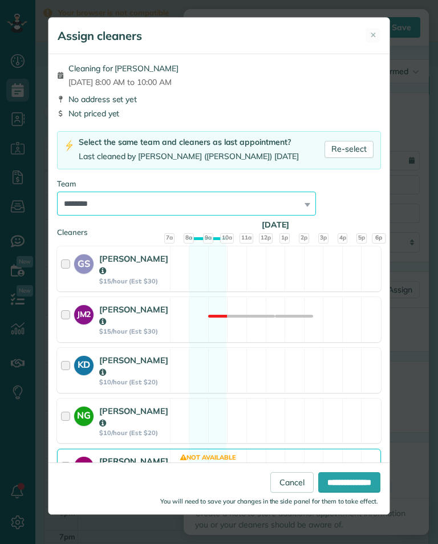
click at [288, 205] on select "**********" at bounding box center [186, 203] width 259 height 24
select select "***"
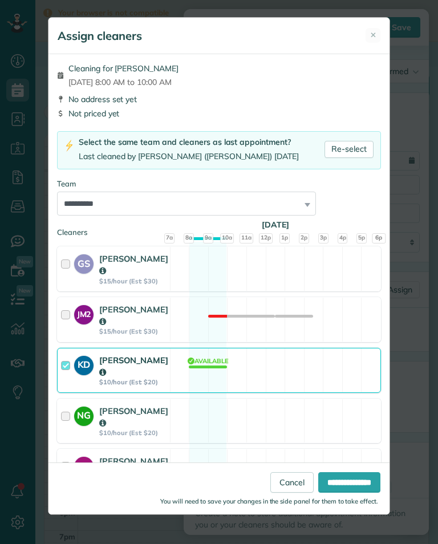
click at [346, 485] on input "**********" at bounding box center [349, 482] width 62 height 21
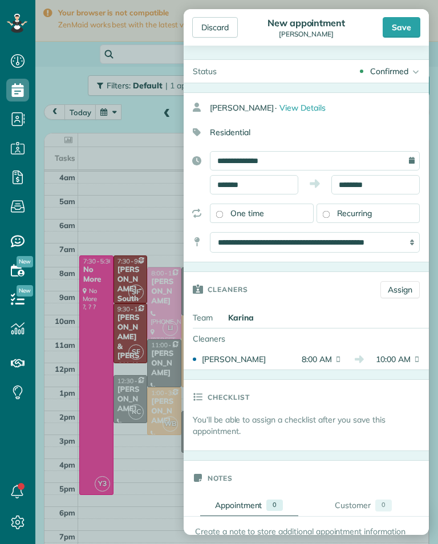
click at [413, 9] on div "Discard New appointment Brandon Dermer Save" at bounding box center [306, 27] width 245 height 36
click at [410, 22] on div "Save" at bounding box center [401, 27] width 38 height 21
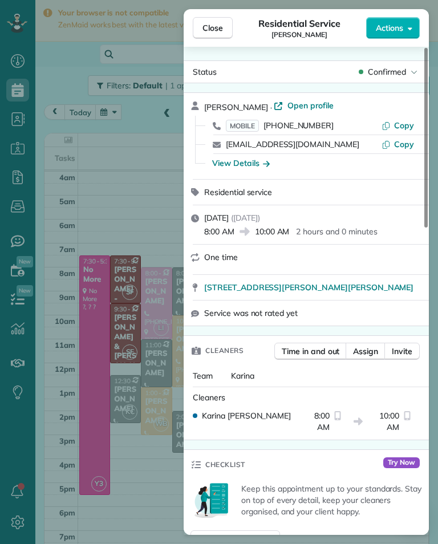
click at [96, 116] on div "Close Residential Service Brandon Dermer Actions Status Confirmed Brandon Derme…" at bounding box center [219, 272] width 438 height 544
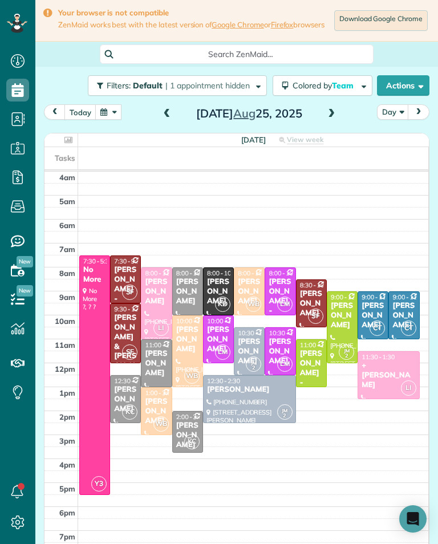
click at [221, 294] on div "Brandon Dermer" at bounding box center [218, 291] width 24 height 29
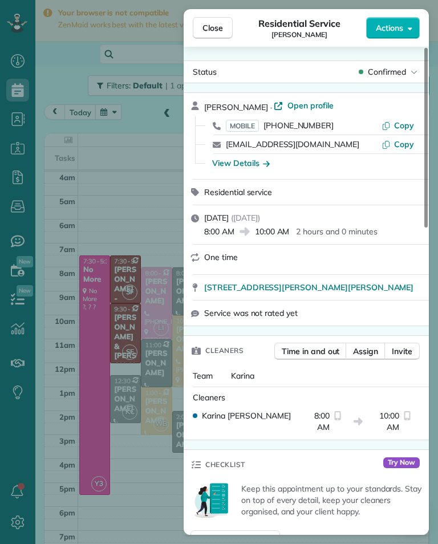
click at [309, 131] on span "MOBILE (310) 467-8732" at bounding box center [280, 125] width 108 height 11
click at [102, 196] on div "Close Residential Service Brandon Dermer Actions Status Confirmed Brandon Derme…" at bounding box center [219, 272] width 438 height 544
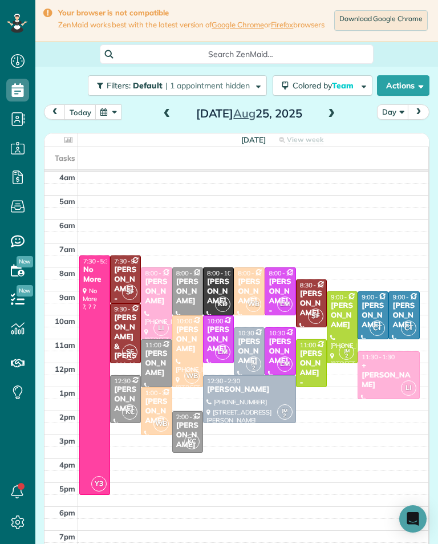
click at [80, 115] on button "today" at bounding box center [80, 111] width 32 height 15
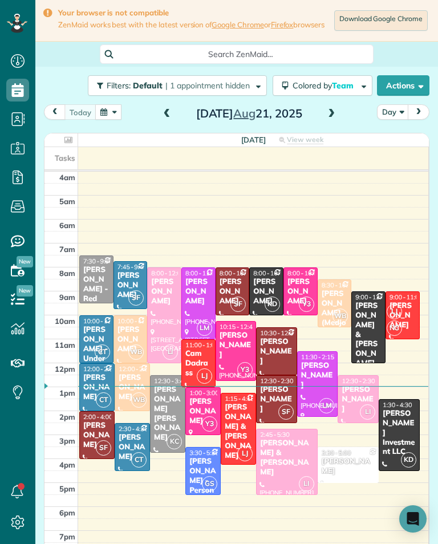
scroll to position [561, 35]
click at [118, 119] on button "button" at bounding box center [108, 111] width 26 height 15
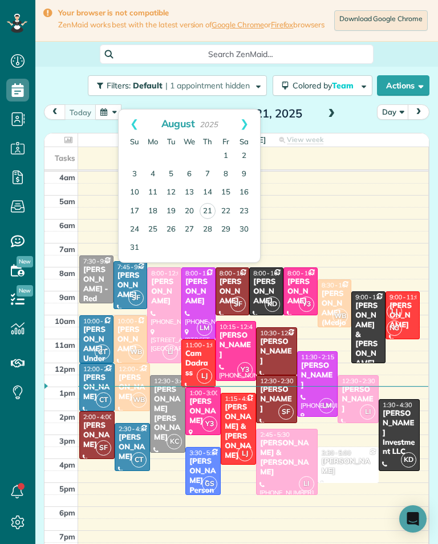
click at [246, 123] on link "Next" at bounding box center [244, 123] width 31 height 28
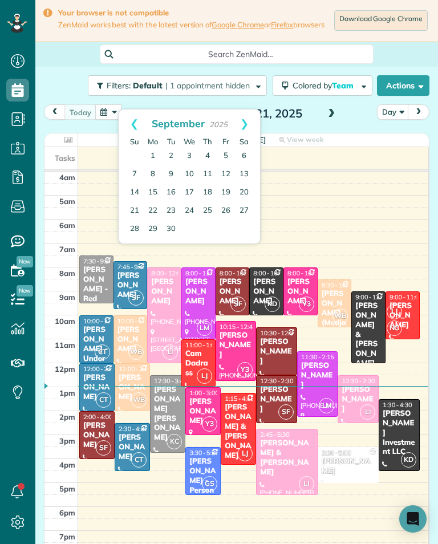
click at [246, 121] on link "Next" at bounding box center [244, 123] width 31 height 28
click at [240, 116] on link "Next" at bounding box center [244, 123] width 31 height 28
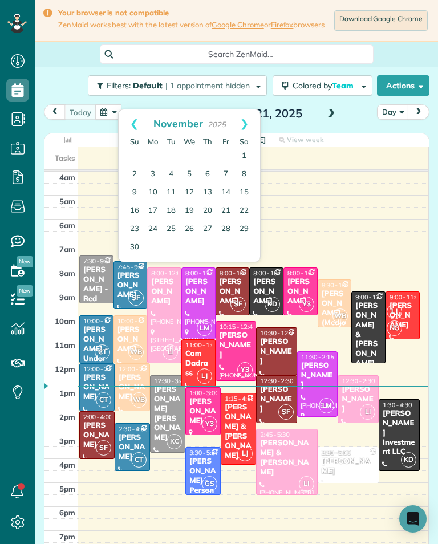
click at [205, 218] on link "20" at bounding box center [207, 211] width 18 height 18
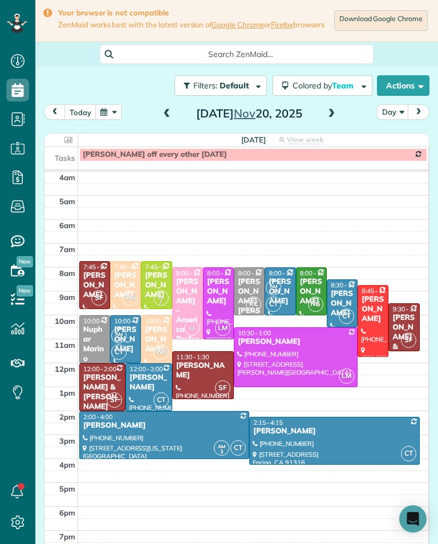
click at [329, 117] on span at bounding box center [331, 114] width 13 height 10
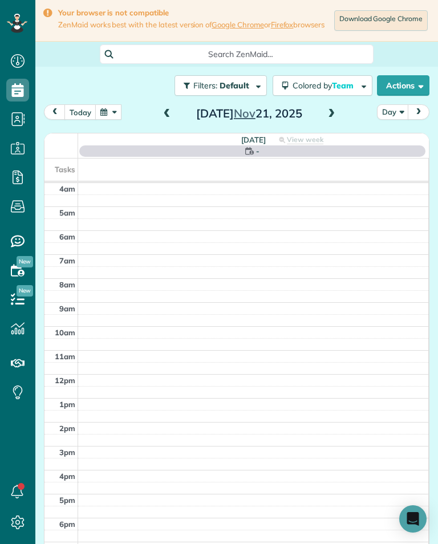
click at [117, 118] on button "button" at bounding box center [108, 111] width 26 height 15
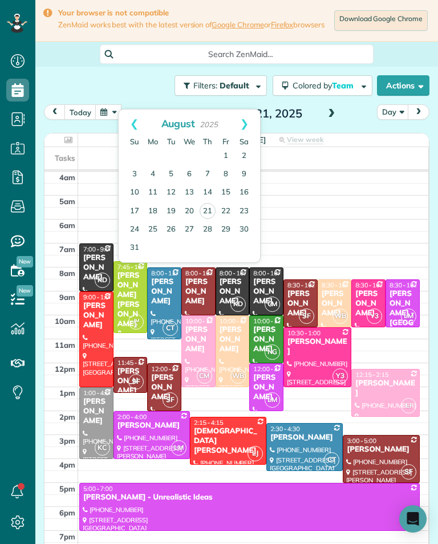
click at [243, 214] on link "23" at bounding box center [244, 211] width 18 height 18
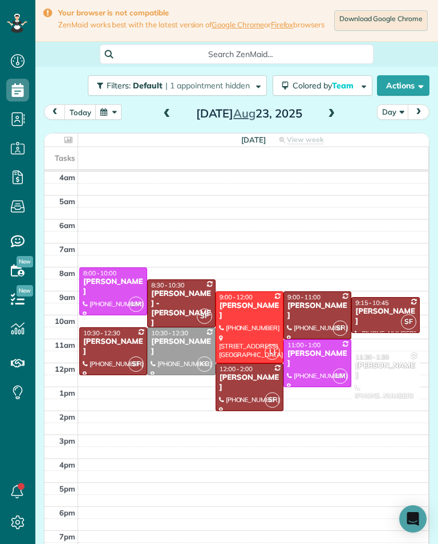
click at [168, 119] on span at bounding box center [167, 114] width 13 height 10
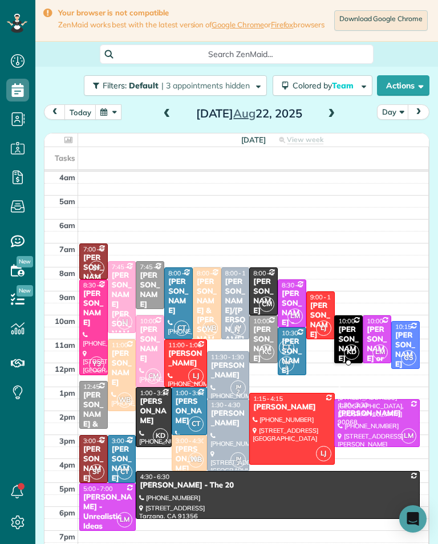
click at [345, 365] on div at bounding box center [348, 363] width 6 height 6
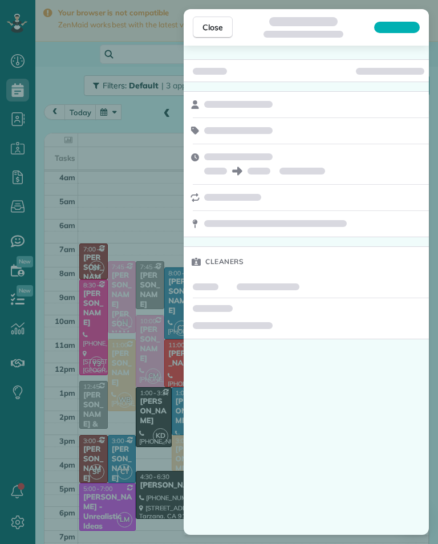
click at [386, 269] on div "Cleaners" at bounding box center [306, 262] width 245 height 30
click at [83, 233] on div "Close Cleaners" at bounding box center [219, 272] width 438 height 544
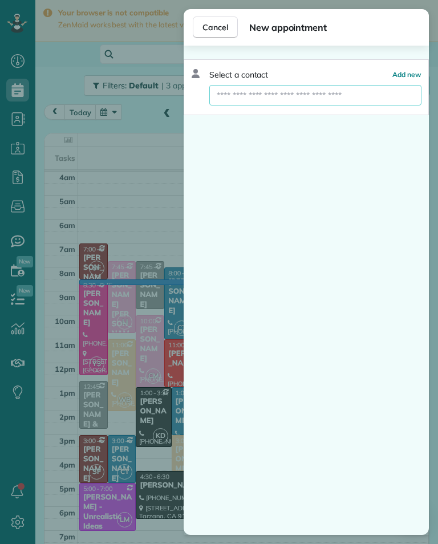
click at [338, 96] on input "text" at bounding box center [315, 95] width 212 height 21
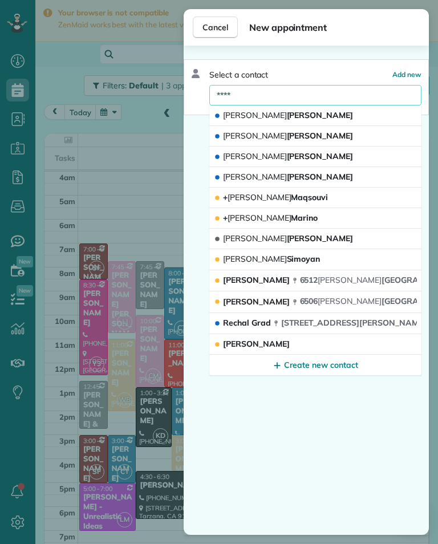
scroll to position [561, 35]
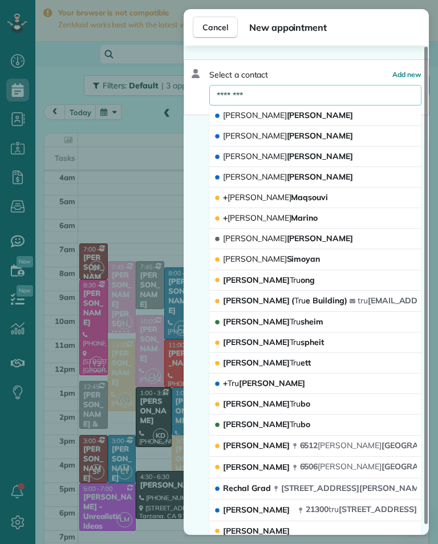
type input "********"
click at [402, 77] on span "Add new" at bounding box center [406, 74] width 29 height 9
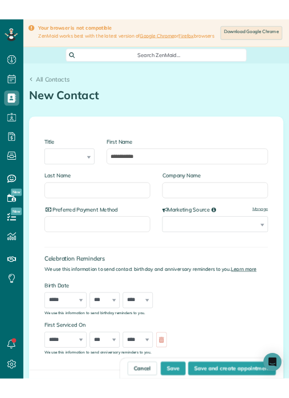
scroll to position [561, 35]
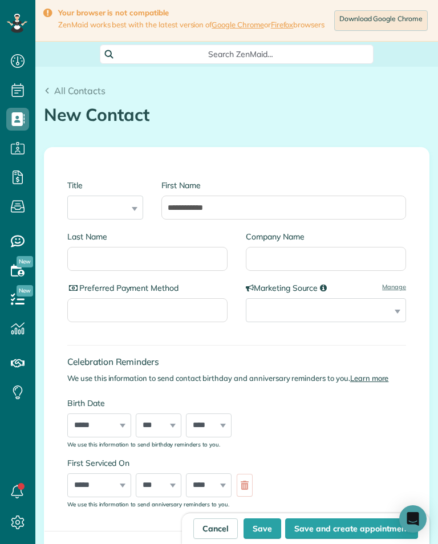
type input "**********"
click at [198, 269] on input "Last Name" at bounding box center [147, 259] width 160 height 24
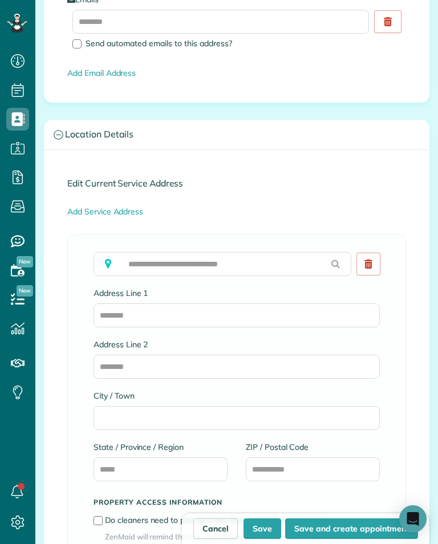
scroll to position [677, 0]
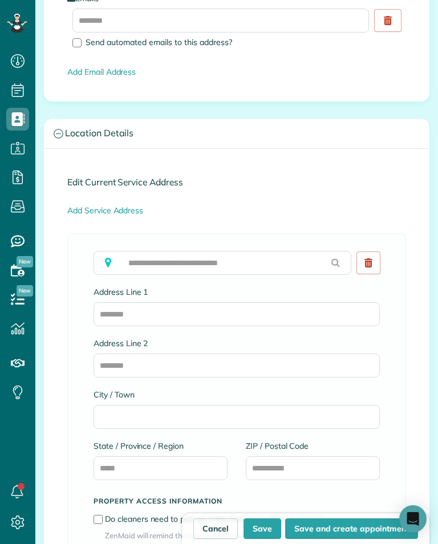
type input "*******"
click at [251, 272] on input "text" at bounding box center [222, 263] width 258 height 24
click at [185, 275] on input "text" at bounding box center [222, 263] width 258 height 24
paste input "**********"
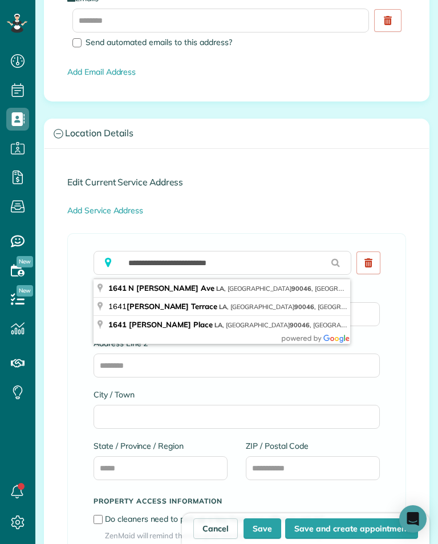
type input "**********"
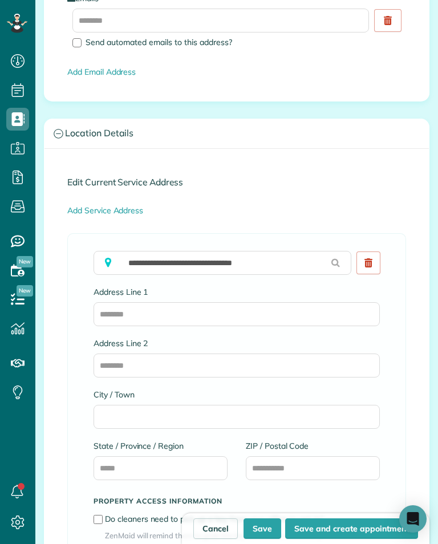
type input "**********"
type input "**"
type input "*****"
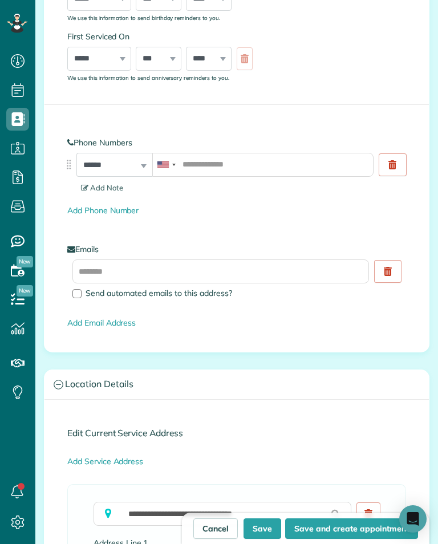
scroll to position [421, 0]
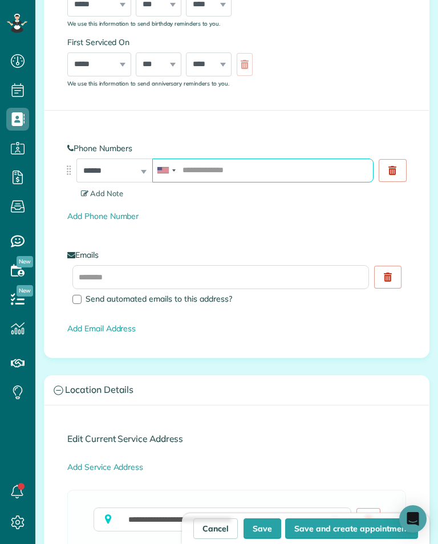
click at [291, 173] on input "tel" at bounding box center [262, 170] width 221 height 24
type input "**********"
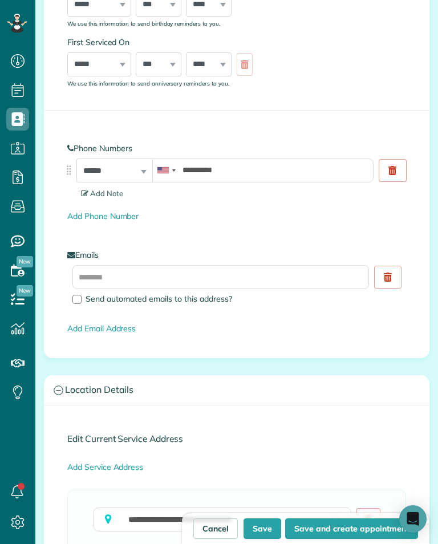
click at [121, 221] on link "Add Phone Number" at bounding box center [102, 216] width 71 height 10
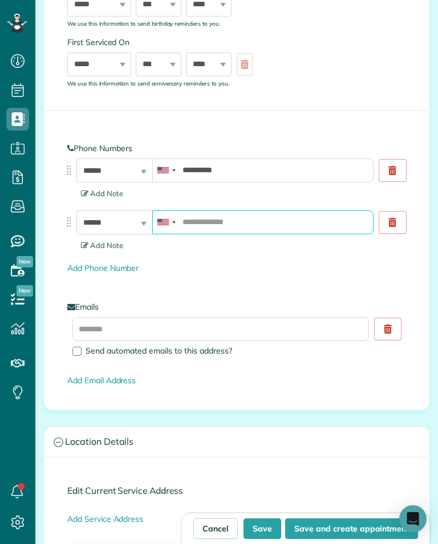
click at [288, 229] on input "tel" at bounding box center [262, 222] width 221 height 24
type input "**********"
click at [85, 249] on icon at bounding box center [84, 245] width 7 height 7
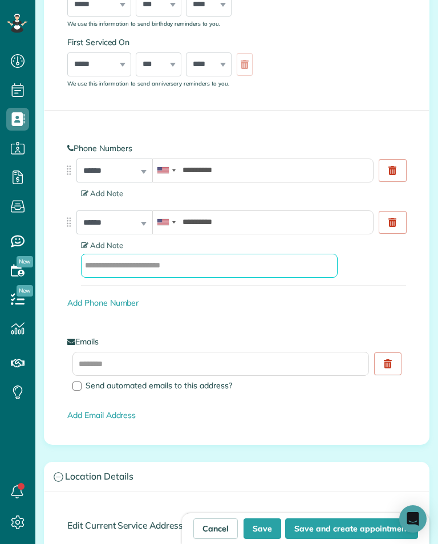
click at [106, 271] on input "text" at bounding box center [209, 266] width 256 height 24
type input "*"
type input "**********"
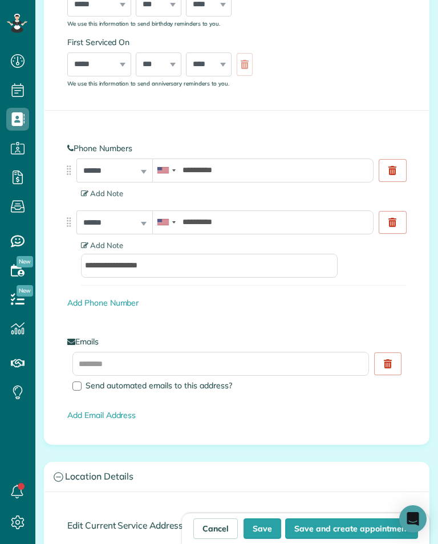
click at [337, 534] on button "Save and create appointment" at bounding box center [351, 528] width 133 height 21
type input "**********"
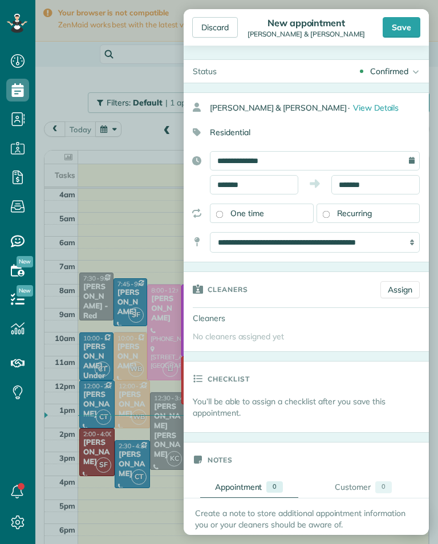
scroll to position [5, 5]
click at [274, 193] on body "Dashboard Scheduling Calendar View List View Dispatch View - Weekly scheduling …" at bounding box center [219, 272] width 438 height 544
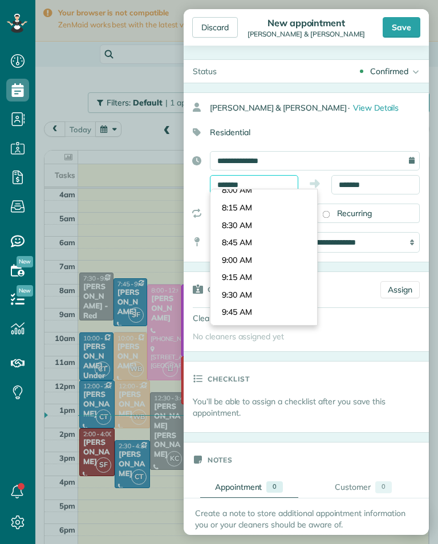
scroll to position [561, 0]
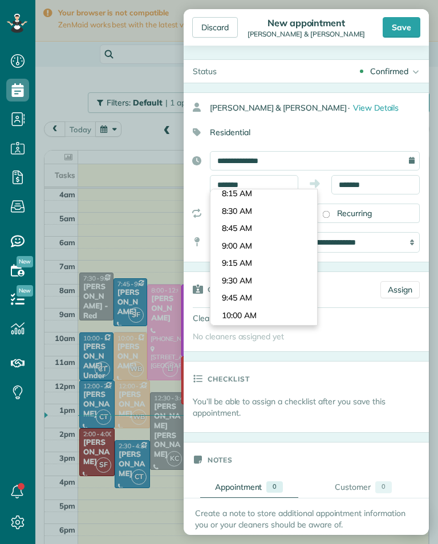
click at [290, 238] on body "Dashboard Scheduling Calendar View List View Dispatch View - Weekly scheduling …" at bounding box center [219, 272] width 438 height 544
type input "*******"
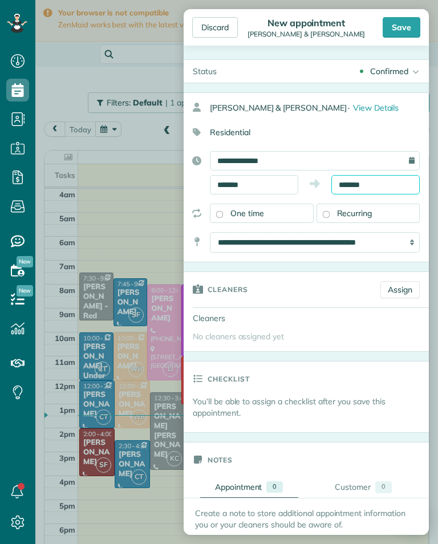
click at [394, 186] on input "*******" at bounding box center [375, 184] width 88 height 19
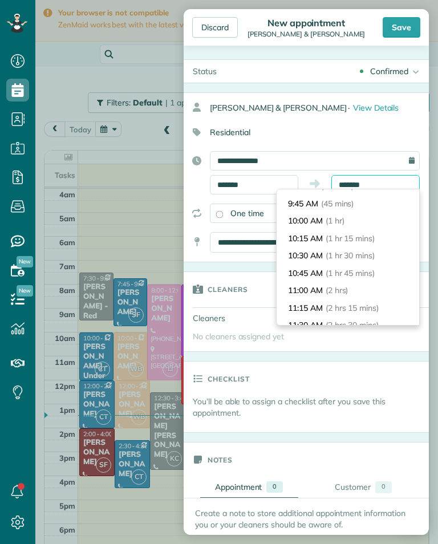
scroll to position [48, 0]
click at [369, 293] on li "11:00 AM (2 hrs)" at bounding box center [347, 289] width 142 height 18
type input "********"
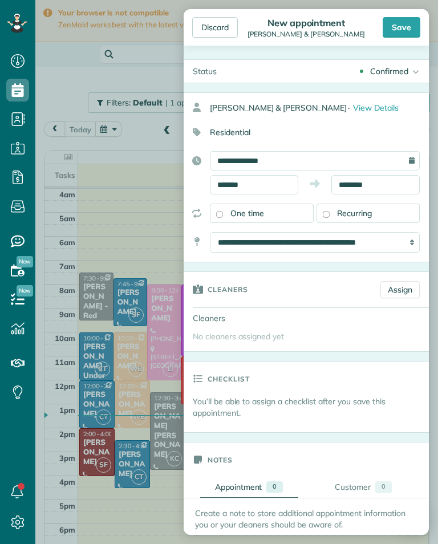
click at [407, 295] on link "Assign" at bounding box center [399, 289] width 39 height 17
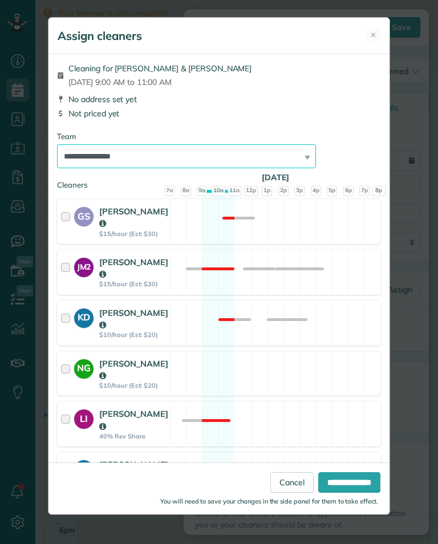
click at [279, 158] on select "**********" at bounding box center [186, 156] width 259 height 24
select select "**"
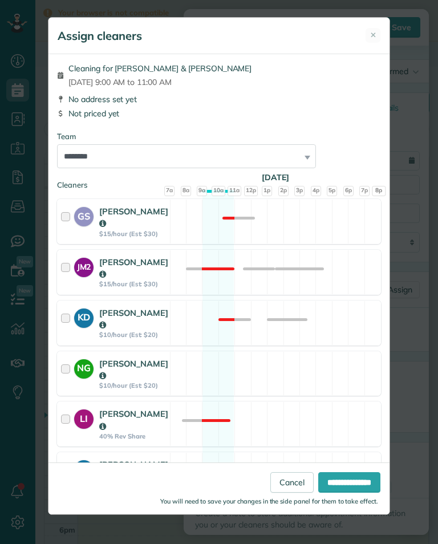
click at [349, 492] on input "**********" at bounding box center [349, 482] width 62 height 21
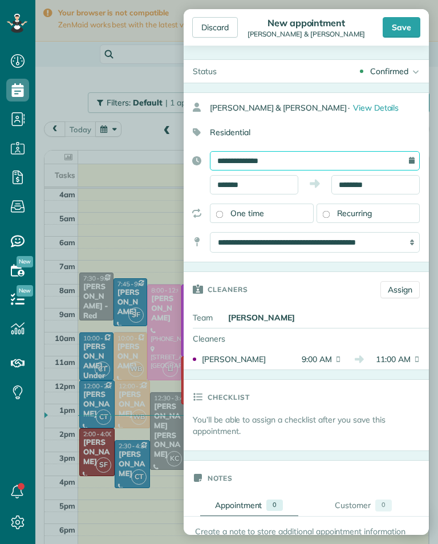
click at [334, 167] on input "**********" at bounding box center [315, 160] width 210 height 19
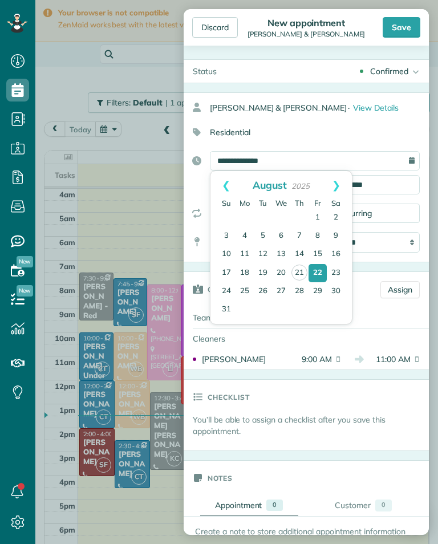
click at [320, 267] on link "22" at bounding box center [317, 273] width 18 height 18
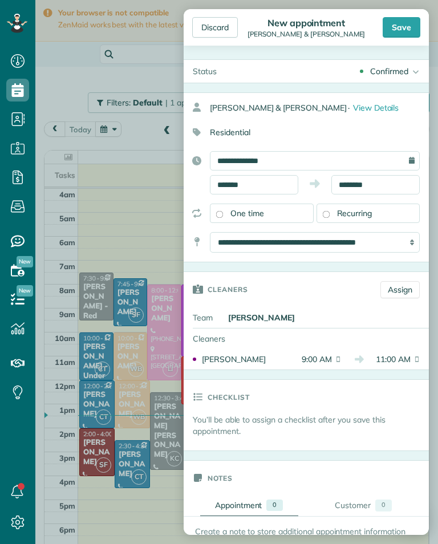
click at [406, 28] on div "Save" at bounding box center [401, 27] width 38 height 21
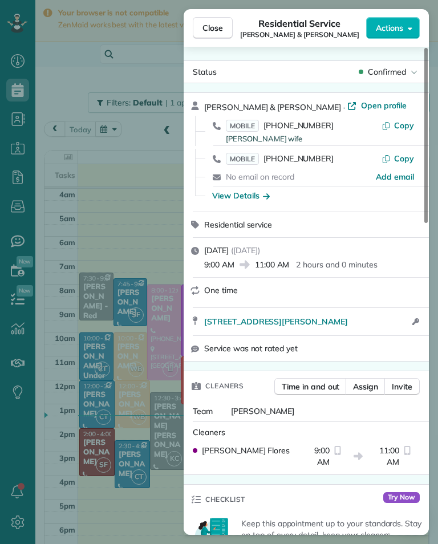
click at [109, 272] on div "Close Residential Service Tony & Jess Trudeau Actions Status Confirmed Tony & J…" at bounding box center [219, 272] width 438 height 544
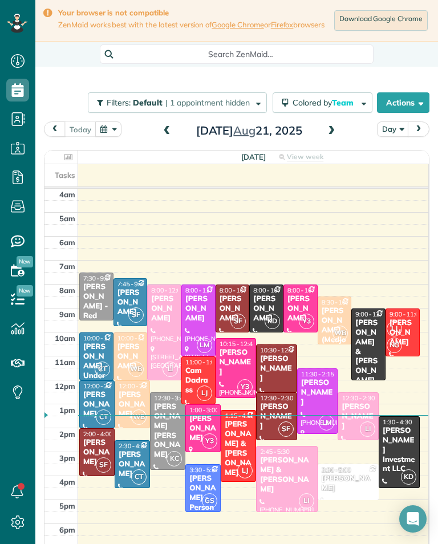
click at [335, 133] on span at bounding box center [331, 131] width 13 height 10
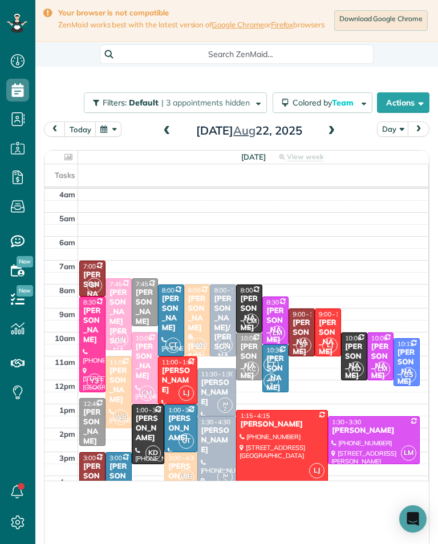
scroll to position [561, 35]
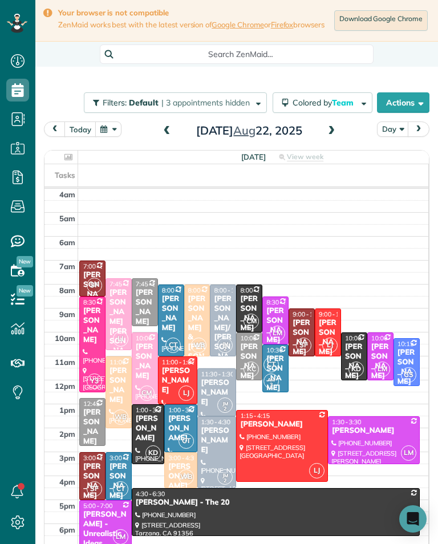
click at [164, 136] on span at bounding box center [167, 131] width 13 height 10
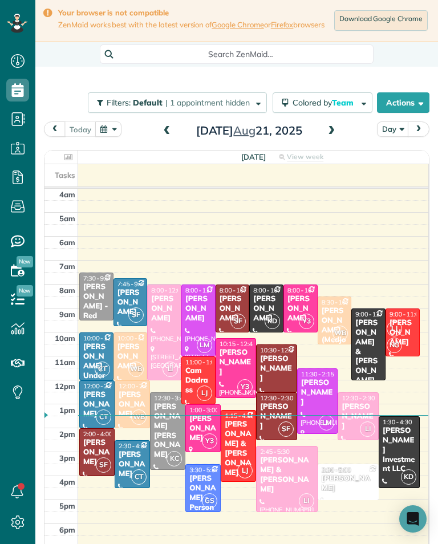
click at [331, 140] on span at bounding box center [331, 131] width 13 height 17
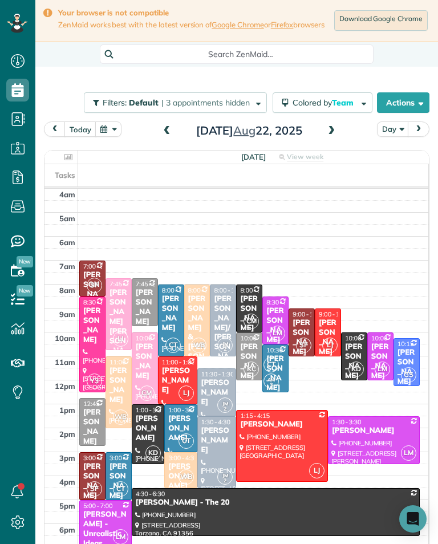
click at [91, 268] on span "7:00 - 8:30" at bounding box center [98, 266] width 30 height 8
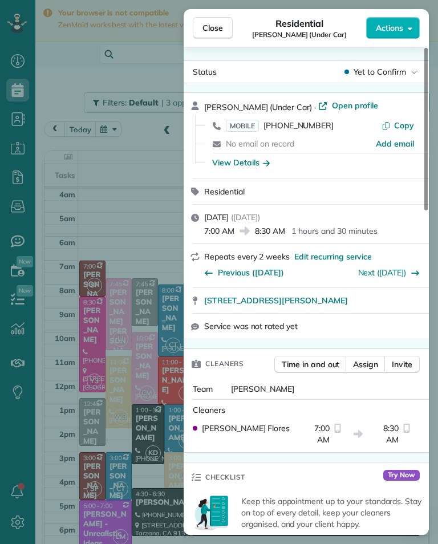
click at [163, 466] on div "Close Residential Veronica Ayvazian (Under Car) Actions Status Yet to Confirm V…" at bounding box center [219, 272] width 438 height 544
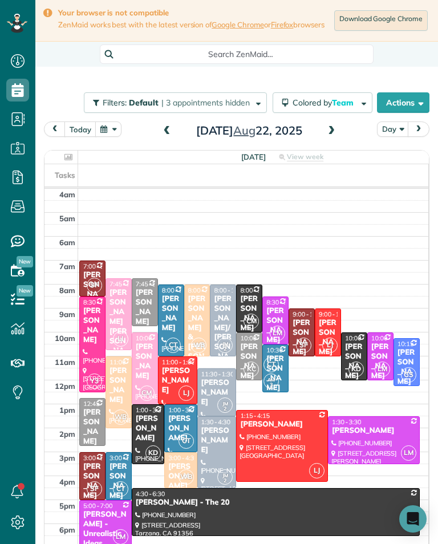
click at [333, 131] on span at bounding box center [331, 131] width 13 height 10
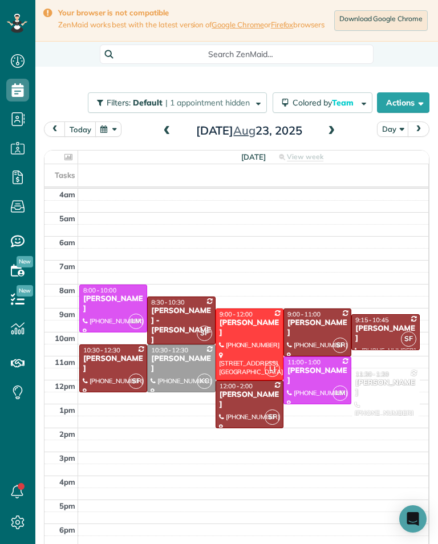
click at [166, 127] on span at bounding box center [167, 131] width 13 height 17
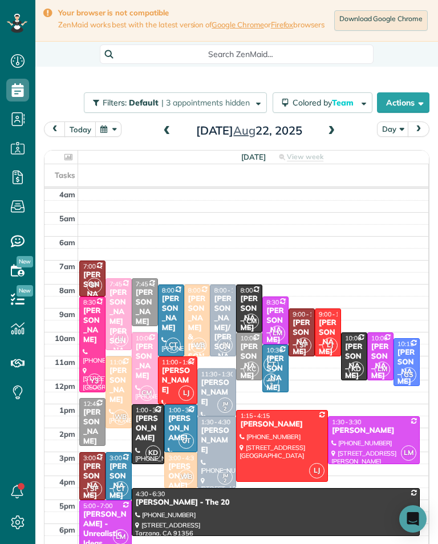
click at [96, 473] on div "[PERSON_NAME]" at bounding box center [92, 481] width 19 height 39
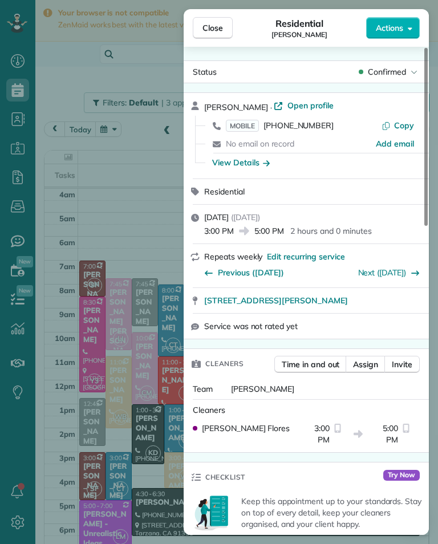
click at [147, 358] on div "Close Residential Yvette Barlowe Actions Status Confirmed Yvette Barlowe · Open…" at bounding box center [219, 272] width 438 height 544
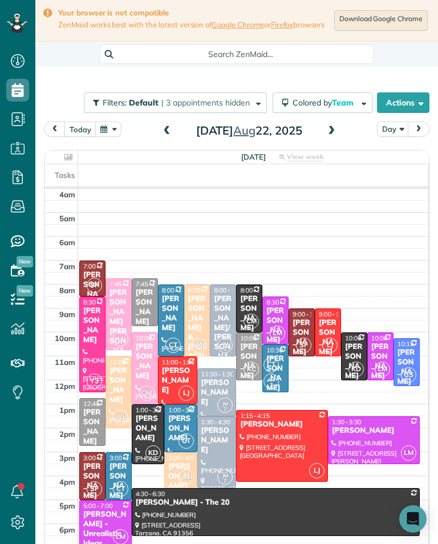
click at [330, 136] on span at bounding box center [331, 131] width 13 height 10
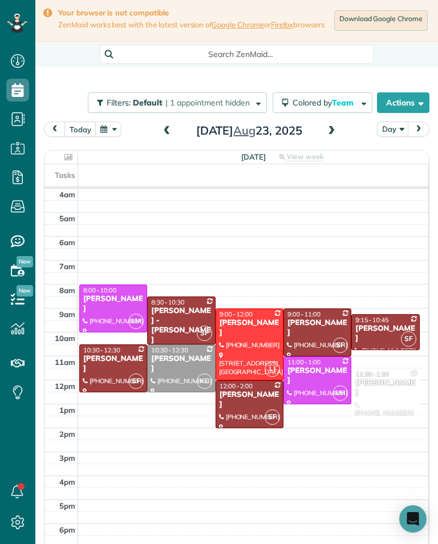
click at [381, 337] on div "Tess Vinnedge" at bounding box center [384, 333] width 61 height 19
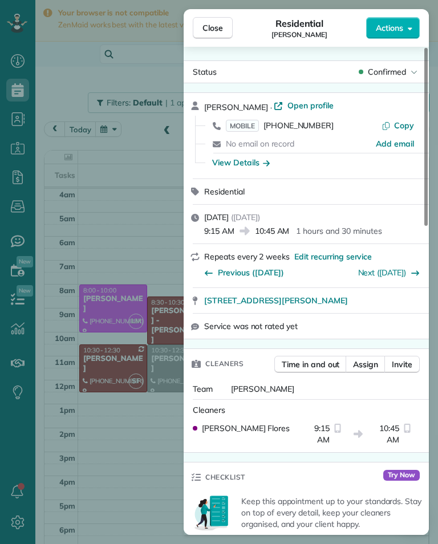
click at [96, 113] on div "Close Residential Tess Vinnedge Actions Status Confirmed Tess Vinnedge · Open p…" at bounding box center [219, 272] width 438 height 544
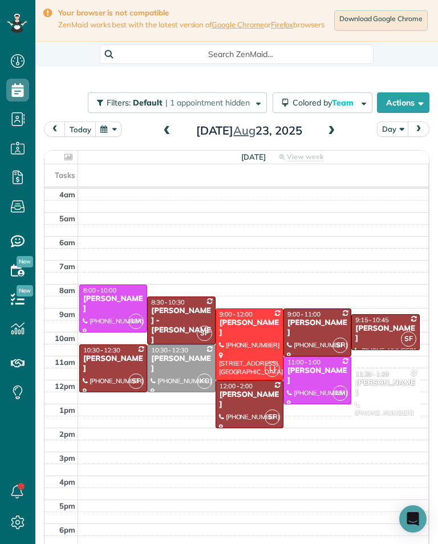
click at [323, 338] on div at bounding box center [317, 332] width 67 height 47
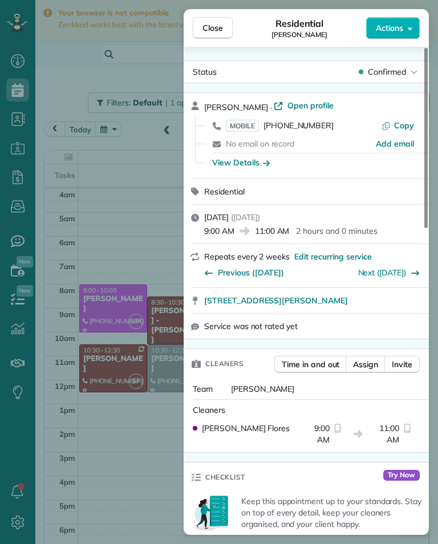
click at [93, 177] on div "Close Residential Kate Revill Actions Status Confirmed Kate Revill · Open profi…" at bounding box center [219, 272] width 438 height 544
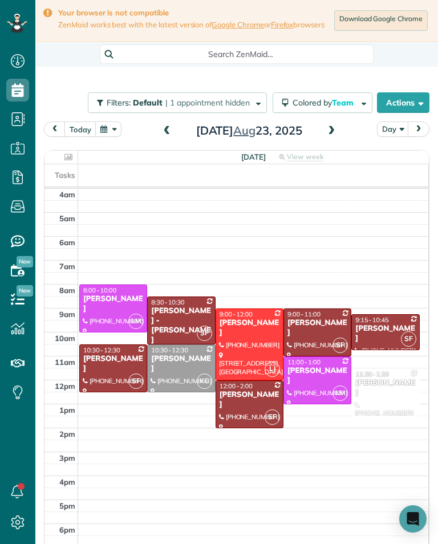
click at [261, 401] on div "Lori Vincent" at bounding box center [249, 399] width 61 height 19
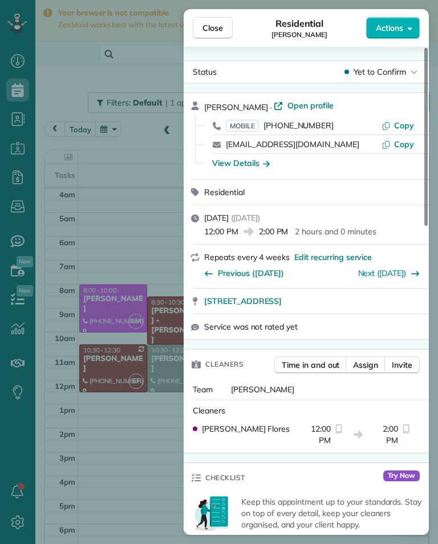
click at [80, 127] on div "Close Residential Lori Vincent Actions Status Yet to Confirm Lori Vincent · Ope…" at bounding box center [219, 272] width 438 height 544
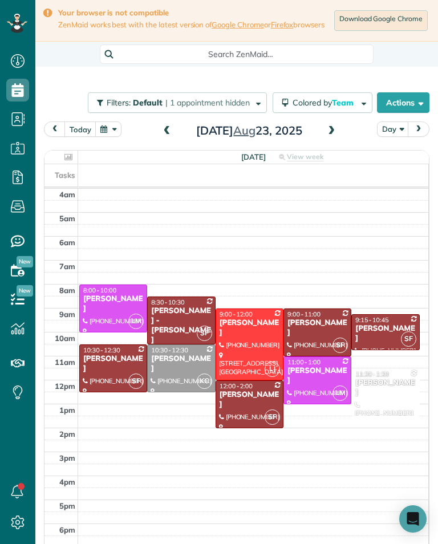
click at [389, 340] on div at bounding box center [385, 332] width 67 height 35
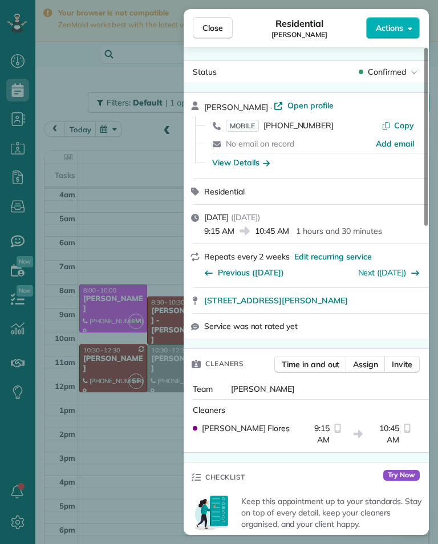
click at [305, 130] on span "(310) 560-2077" at bounding box center [298, 125] width 70 height 10
click at [123, 427] on div "Close Residential Tess Vinnedge Actions Status Confirmed Tess Vinnedge · Open p…" at bounding box center [219, 272] width 438 height 544
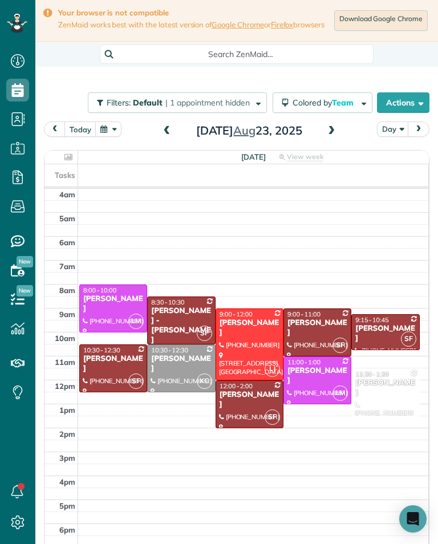
click at [162, 136] on span at bounding box center [167, 131] width 13 height 10
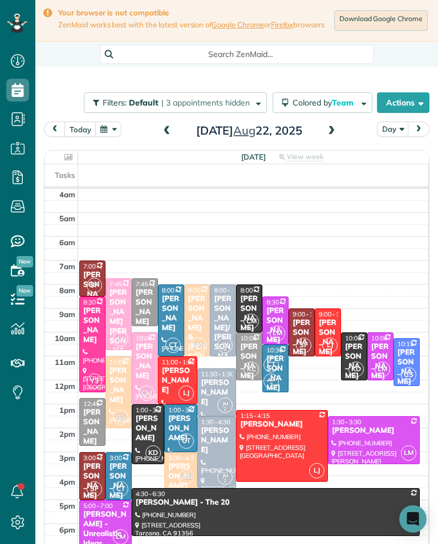
scroll to position [561, 35]
click at [172, 133] on span at bounding box center [167, 131] width 13 height 10
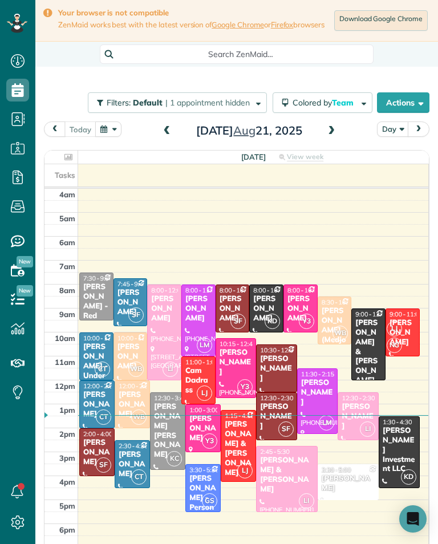
click at [333, 134] on span at bounding box center [331, 131] width 13 height 10
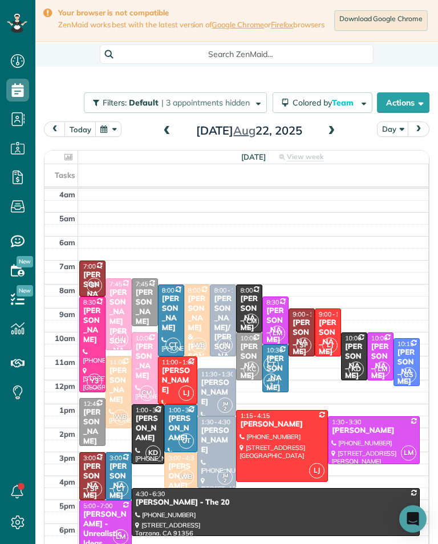
click at [338, 129] on div "Friday Aug 22, 2025" at bounding box center [249, 130] width 182 height 18
click at [164, 140] on span at bounding box center [167, 131] width 13 height 17
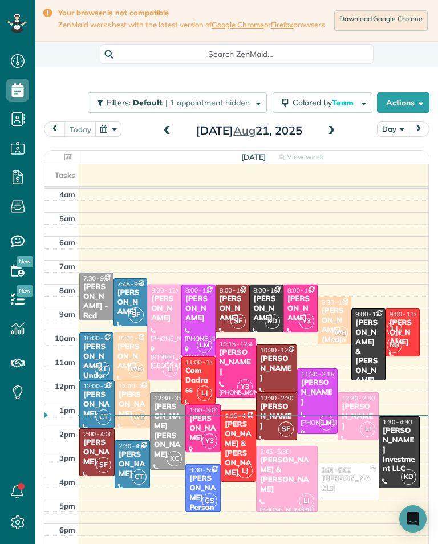
click at [334, 133] on span at bounding box center [331, 131] width 13 height 10
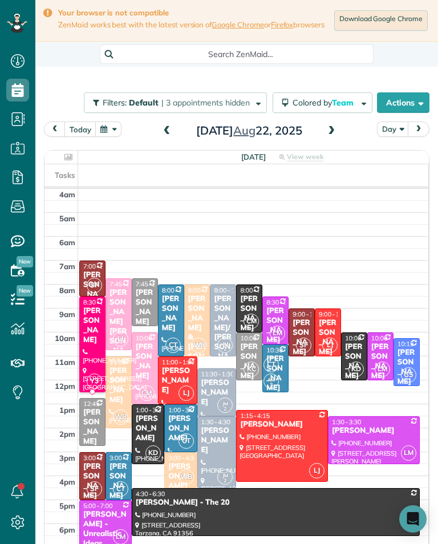
click at [97, 350] on link "Y3 8:30 - 12:30 Tisha Nguyen (626) 325-4078 3498 Yorkshire Road Pasadena, CA 91…" at bounding box center [92, 344] width 26 height 96
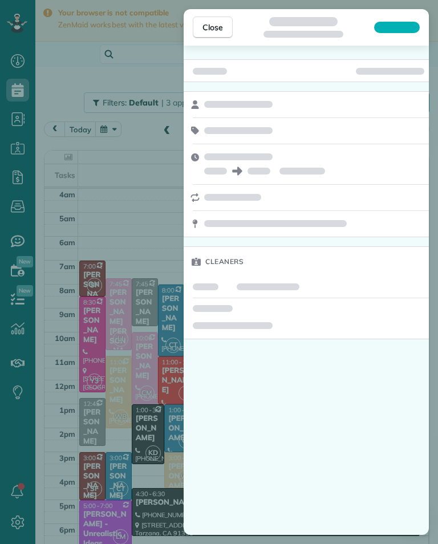
click at [131, 312] on div "Close Cleaners" at bounding box center [219, 272] width 438 height 544
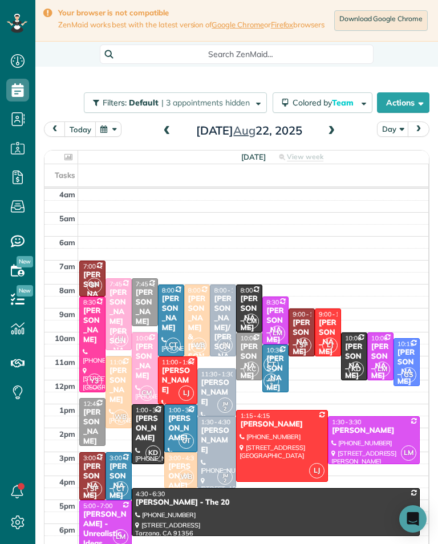
click at [90, 345] on div "[PERSON_NAME]" at bounding box center [92, 325] width 19 height 39
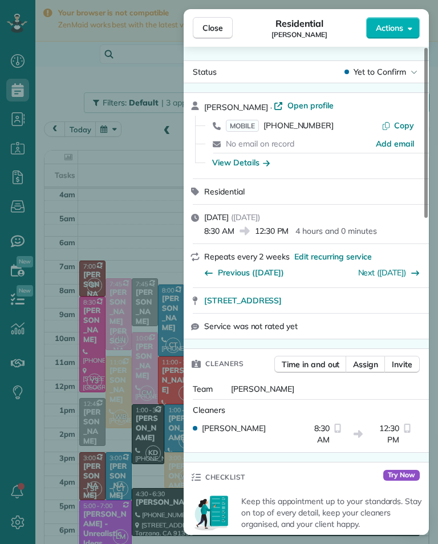
click at [125, 422] on div "Close Residential Tisha Nguyen Actions Status Yet to Confirm Tisha Nguyen · Ope…" at bounding box center [219, 272] width 438 height 544
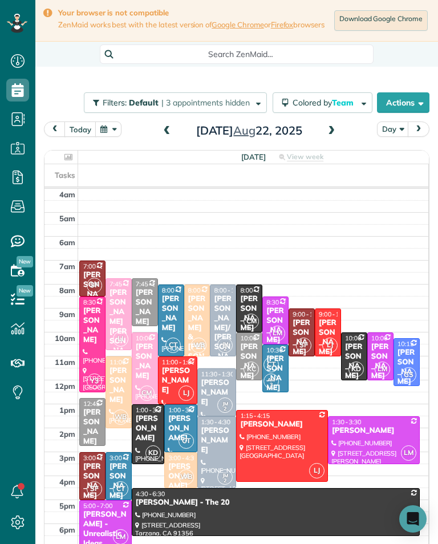
click at [167, 136] on span at bounding box center [167, 131] width 13 height 10
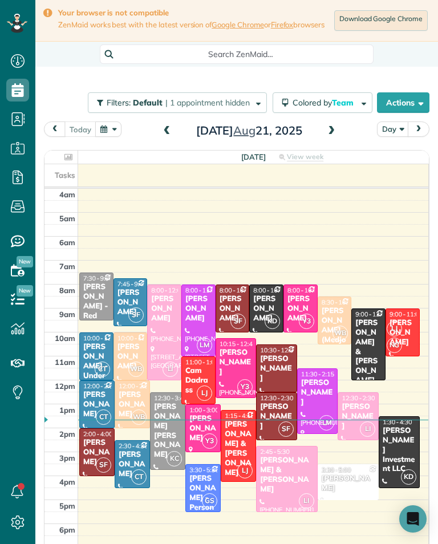
scroll to position [561, 35]
click at [331, 136] on span at bounding box center [331, 131] width 13 height 10
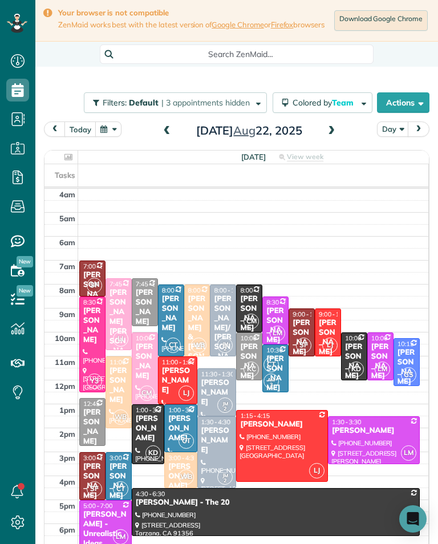
scroll to position [12, 0]
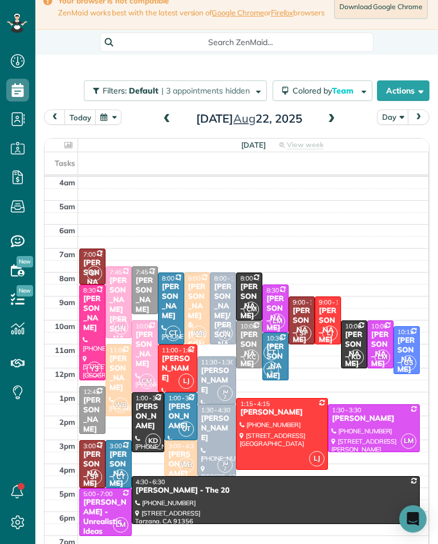
click at [88, 450] on span "3:00 - 5:00" at bounding box center [98, 446] width 30 height 8
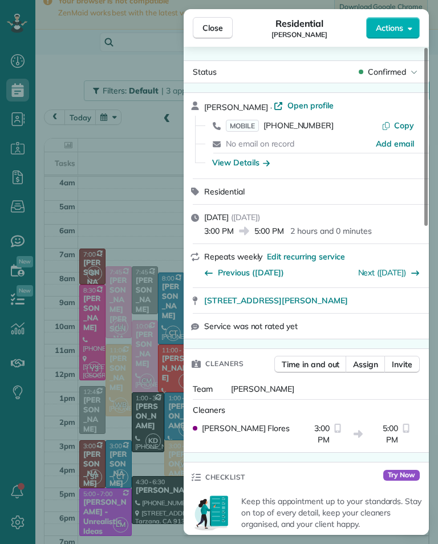
click at [125, 305] on div "Close Residential Yvette Barlowe Actions Status Confirmed Yvette Barlowe · Open…" at bounding box center [219, 272] width 438 height 544
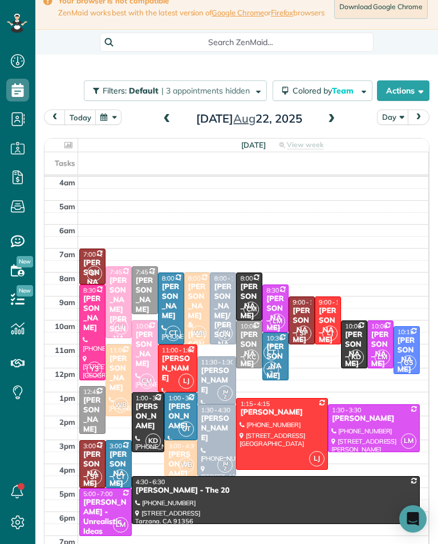
click at [331, 124] on span at bounding box center [331, 119] width 13 height 10
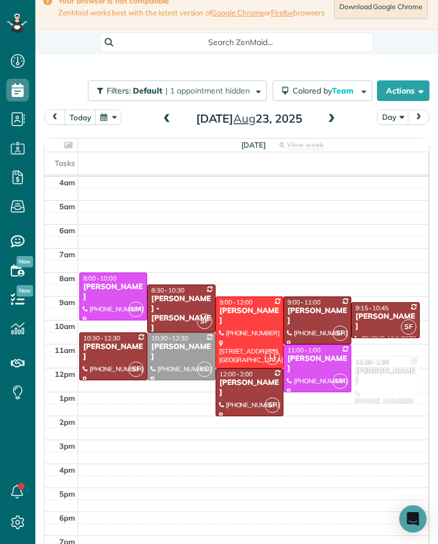
click at [264, 391] on div "Lori Vincent" at bounding box center [249, 387] width 61 height 19
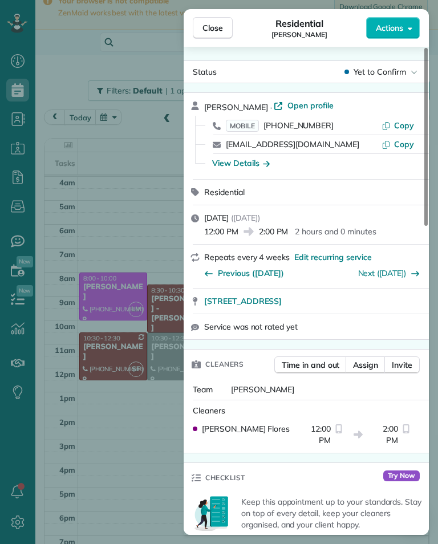
click at [96, 392] on div "Close Residential Lori Vincent Actions Status Yet to Confirm Lori Vincent · Ope…" at bounding box center [219, 272] width 438 height 544
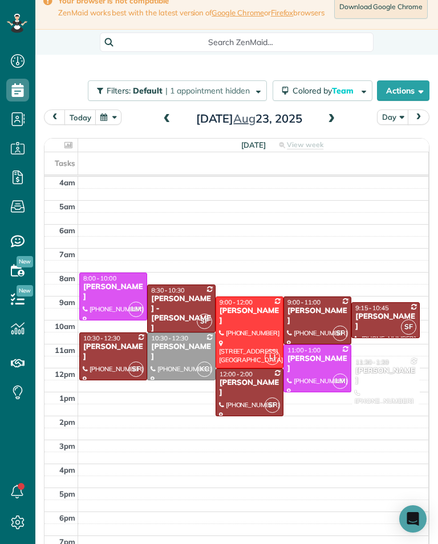
click at [322, 329] on div at bounding box center [317, 320] width 67 height 47
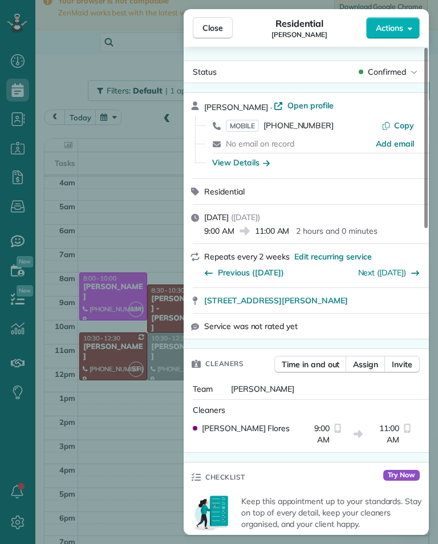
click at [309, 121] on span "(818) 282-5991" at bounding box center [298, 125] width 70 height 10
click at [85, 437] on div "Close Residential Kate Revill Actions Status Confirmed Kate Revill · Open profi…" at bounding box center [219, 272] width 438 height 544
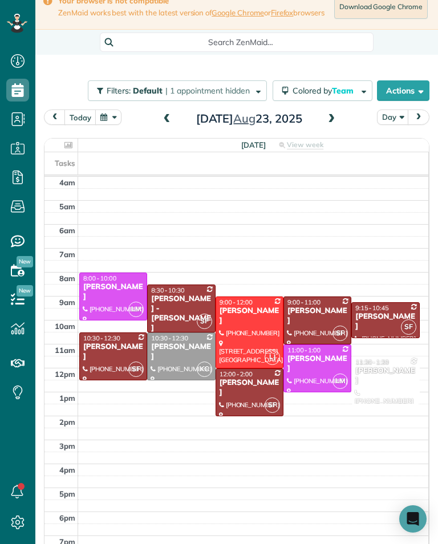
click at [170, 122] on span at bounding box center [167, 119] width 13 height 10
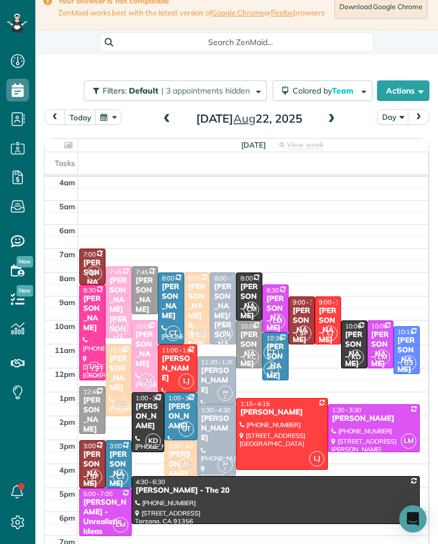
click at [223, 379] on div "[PERSON_NAME]" at bounding box center [217, 380] width 32 height 29
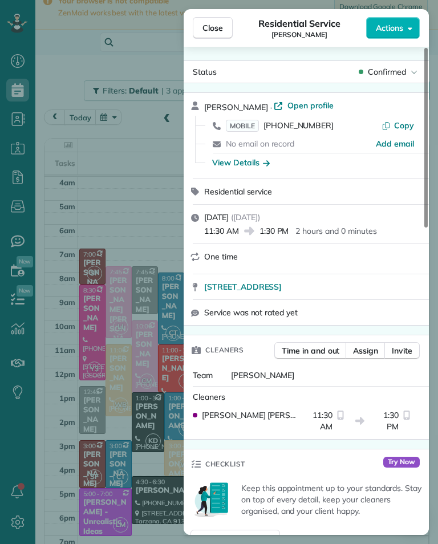
click at [296, 129] on span "[PHONE_NUMBER]" at bounding box center [298, 125] width 70 height 10
click at [132, 389] on div "Close Residential Service Brittany Amardio Actions Status Confirmed Brittany Am…" at bounding box center [219, 272] width 438 height 544
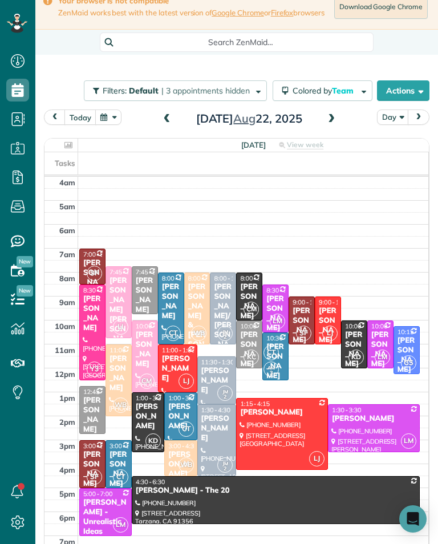
scroll to position [561, 35]
click at [166, 123] on span at bounding box center [167, 119] width 13 height 10
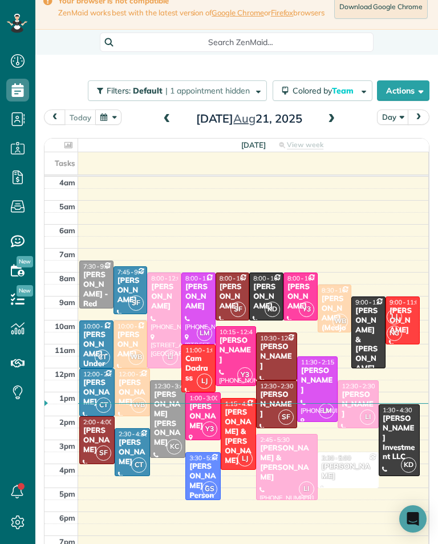
click at [242, 351] on div "[PERSON_NAME]" at bounding box center [236, 350] width 34 height 29
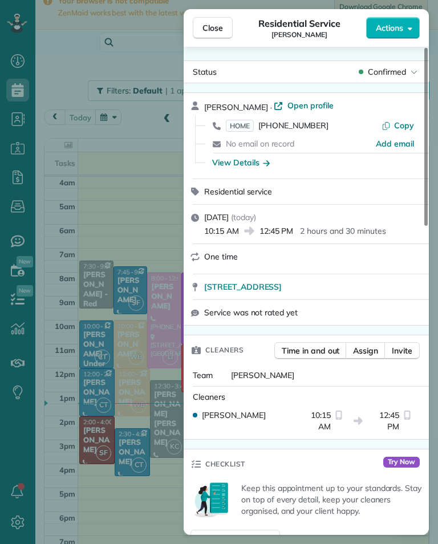
click at [133, 378] on div "Close Residential Service Rebecca Gimenez Actions Status Confirmed Rebecca Gime…" at bounding box center [219, 272] width 438 height 544
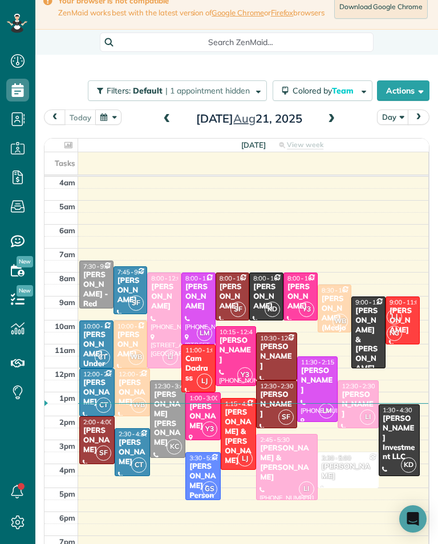
click at [236, 362] on div at bounding box center [236, 356] width 40 height 59
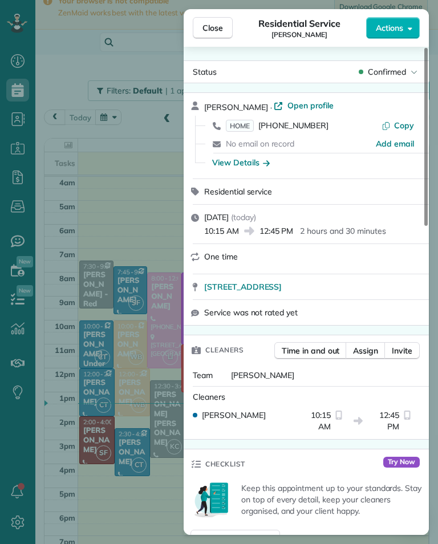
click at [158, 458] on div "Close Residential Service Rebecca Gimenez Actions Status Confirmed Rebecca Gime…" at bounding box center [219, 272] width 438 height 544
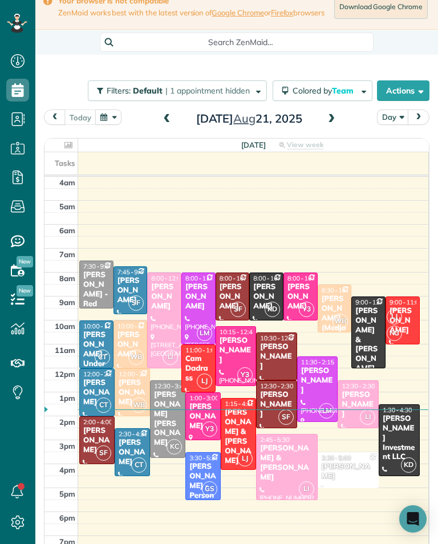
scroll to position [561, 35]
click at [102, 125] on button "button" at bounding box center [108, 116] width 26 height 15
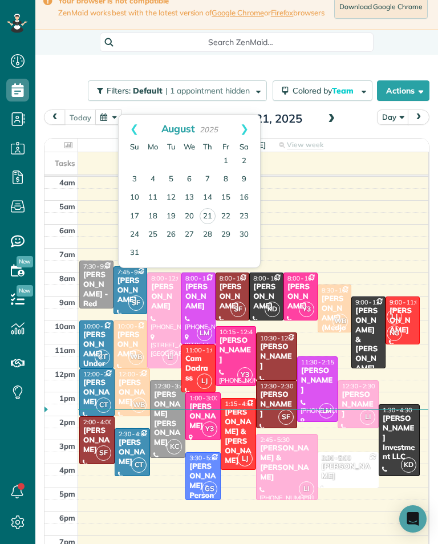
click at [122, 129] on link "Prev" at bounding box center [134, 129] width 31 height 28
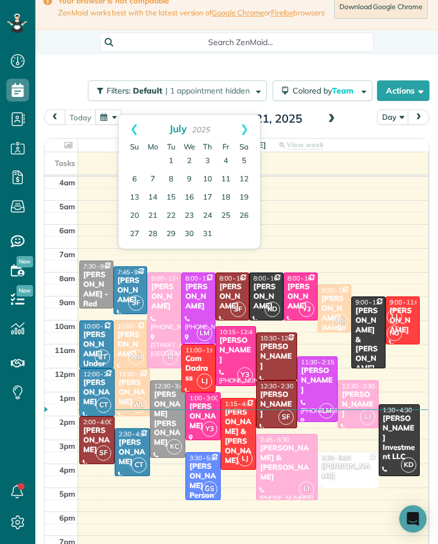
click at [369, 120] on div "today Day Thursday Aug 21, 2025" at bounding box center [236, 119] width 385 height 21
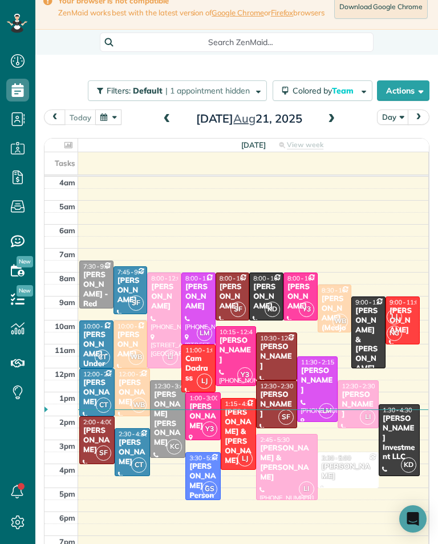
click at [110, 125] on button "button" at bounding box center [108, 116] width 26 height 15
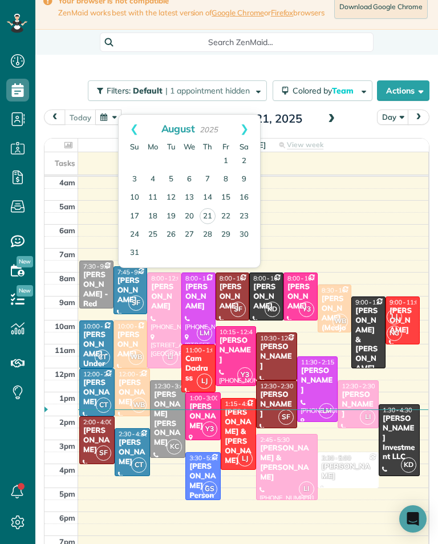
click at [210, 237] on link "28" at bounding box center [207, 235] width 18 height 18
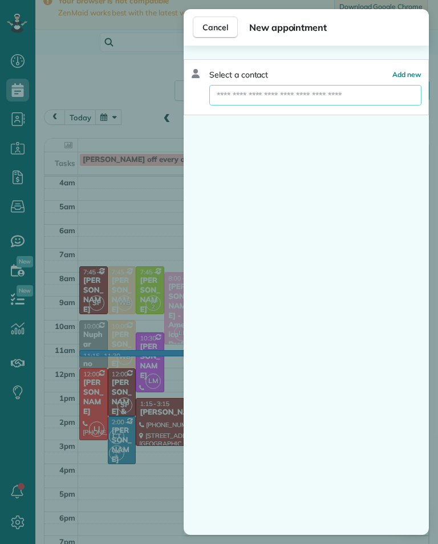
click at [323, 103] on input "text" at bounding box center [315, 95] width 212 height 21
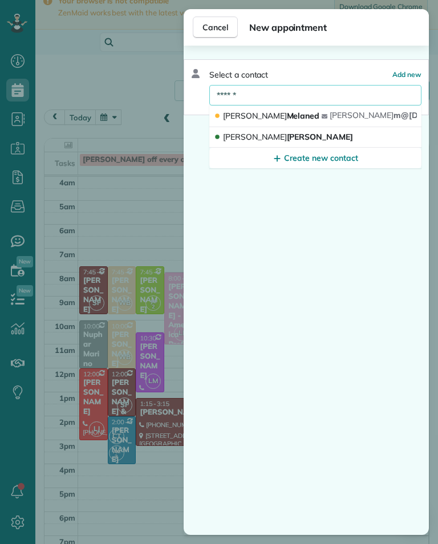
type input "******"
click at [294, 136] on button "Leslee Brennan" at bounding box center [315, 137] width 212 height 21
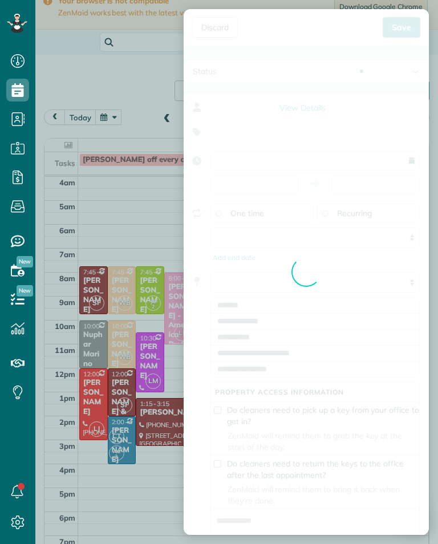
type input "**********"
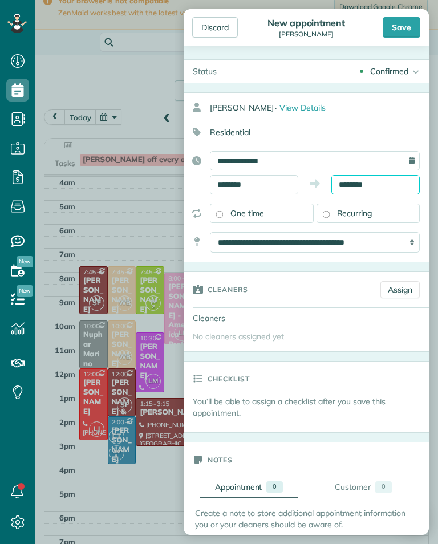
click at [386, 182] on input "********" at bounding box center [375, 184] width 88 height 19
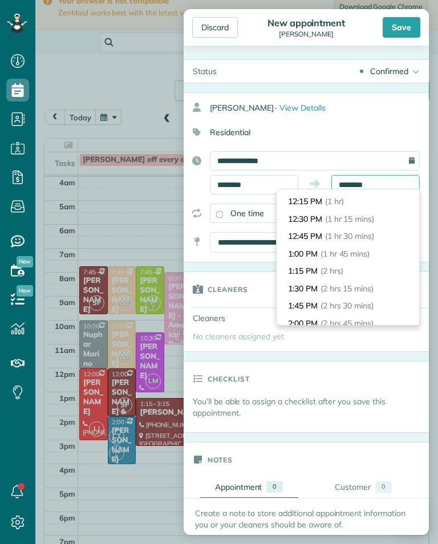
scroll to position [67, 0]
click at [373, 272] on li "1:15 PM (2 hrs)" at bounding box center [347, 270] width 142 height 18
type input "*******"
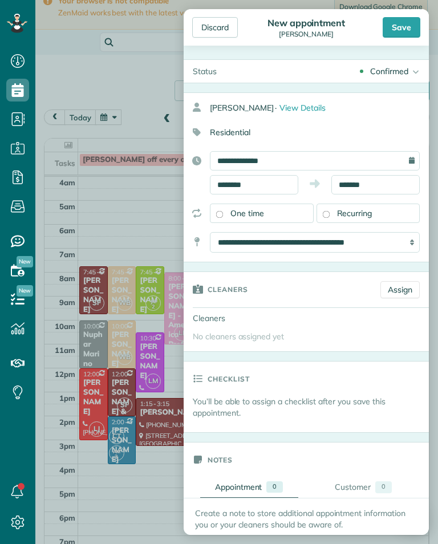
click at [402, 290] on link "Assign" at bounding box center [399, 289] width 39 height 17
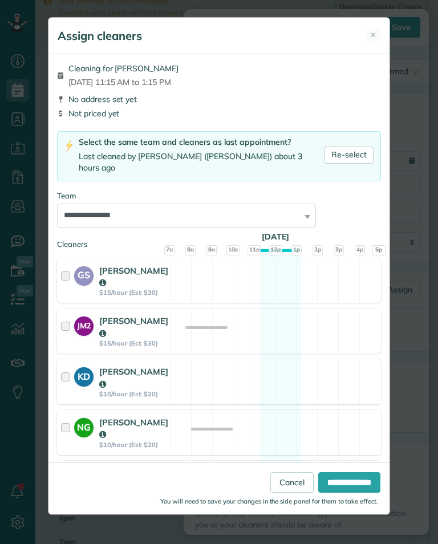
click at [349, 146] on link "Re-select" at bounding box center [348, 154] width 49 height 17
select select "***"
click at [365, 492] on input "**********" at bounding box center [349, 482] width 62 height 21
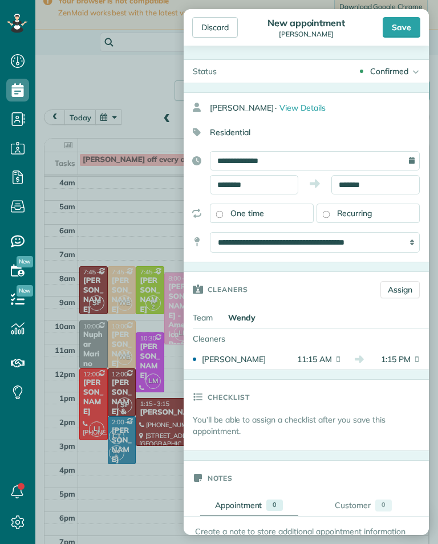
click at [411, 23] on div "Save" at bounding box center [401, 27] width 38 height 21
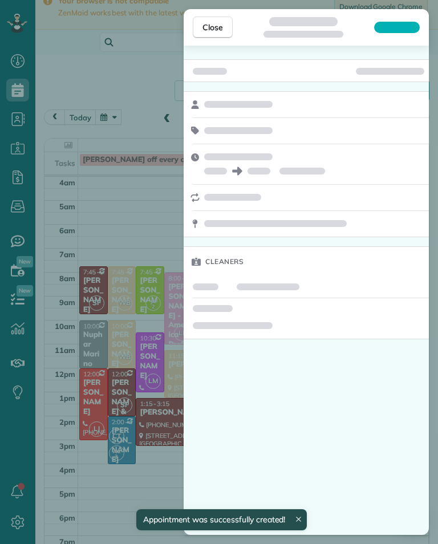
click at [67, 137] on div "Close Cleaners" at bounding box center [219, 272] width 438 height 544
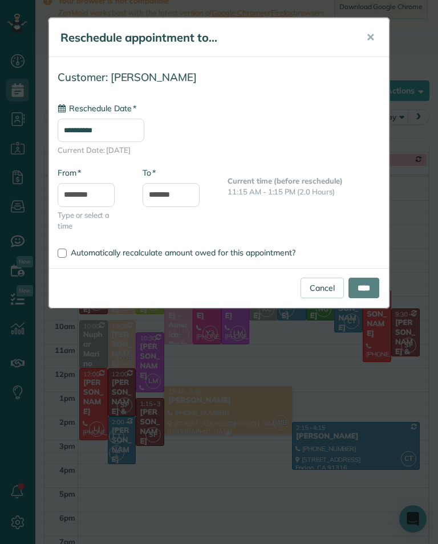
type input "**********"
click at [374, 288] on input "****" at bounding box center [363, 288] width 31 height 21
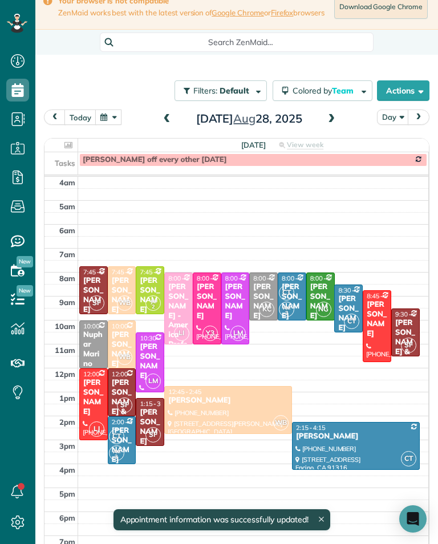
click at [253, 419] on div at bounding box center [228, 409] width 127 height 47
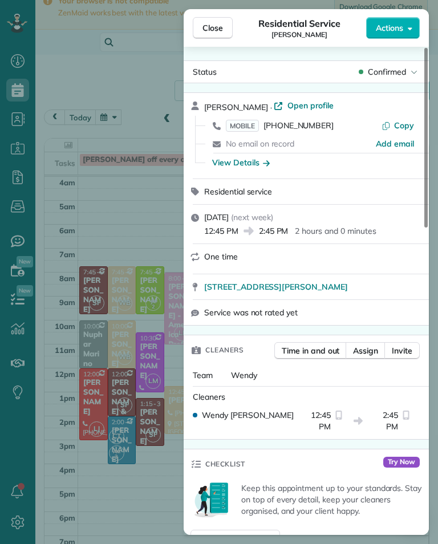
click at [308, 131] on span "MOBILE (818) 804-7808" at bounding box center [280, 125] width 108 height 11
click at [101, 294] on div "Close Residential Service Leslee Brennan Actions Status Confirmed Leslee Brenna…" at bounding box center [219, 272] width 438 height 544
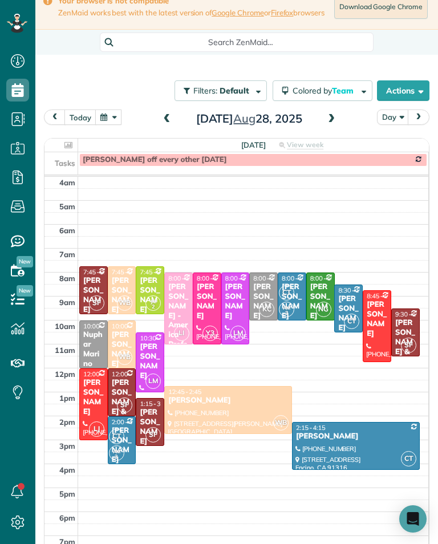
click at [85, 123] on button "today" at bounding box center [80, 116] width 32 height 15
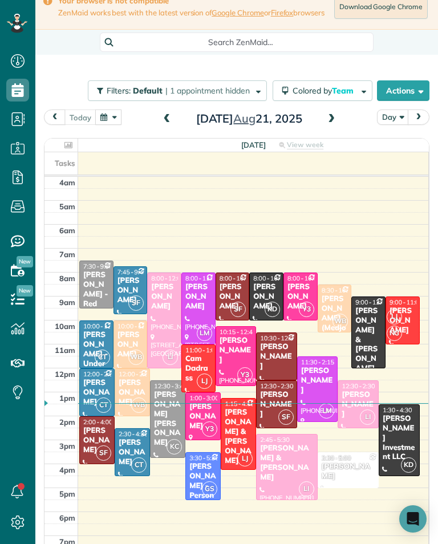
click at [336, 124] on span at bounding box center [331, 119] width 13 height 10
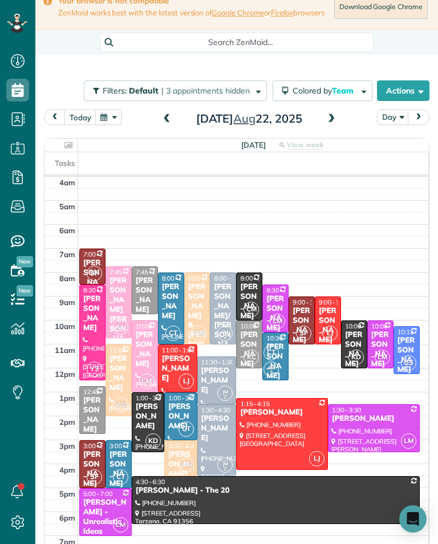
scroll to position [561, 35]
click at [145, 418] on div "[PERSON_NAME]" at bounding box center [148, 416] width 26 height 29
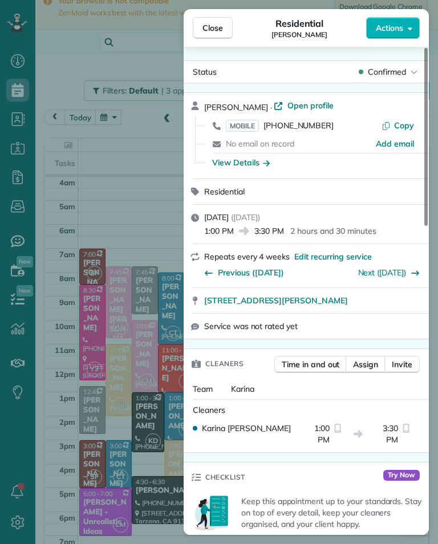
click at [126, 159] on div "Close Residential Alon Baadani Actions Status Confirmed Alon Baadani · Open pro…" at bounding box center [219, 272] width 438 height 544
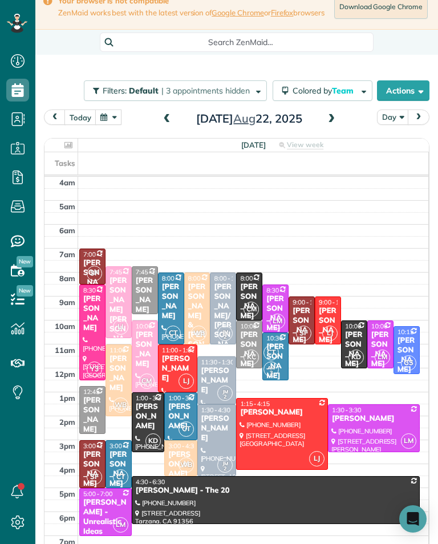
click at [357, 346] on div "Michael Parks" at bounding box center [353, 349] width 19 height 39
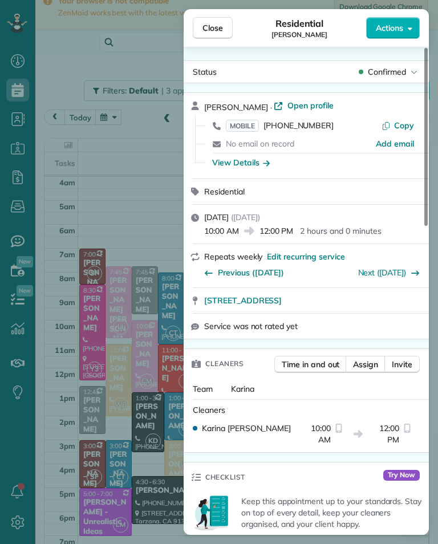
click at [307, 129] on span "(818) 326-3311" at bounding box center [298, 125] width 70 height 10
click at [110, 238] on div "Close Residential Michael Parks Actions Status Confirmed Michael Parks · Open p…" at bounding box center [219, 272] width 438 height 544
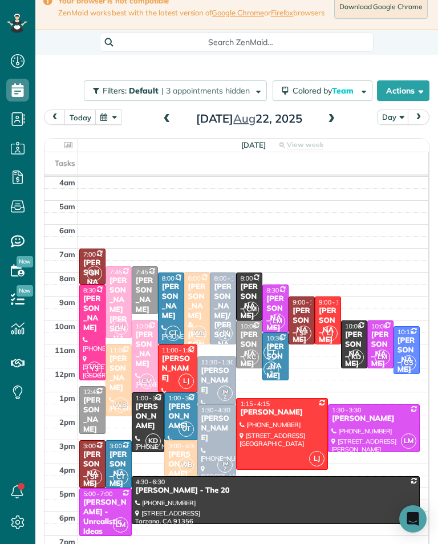
click at [360, 335] on div "Michael Parks" at bounding box center [353, 349] width 19 height 39
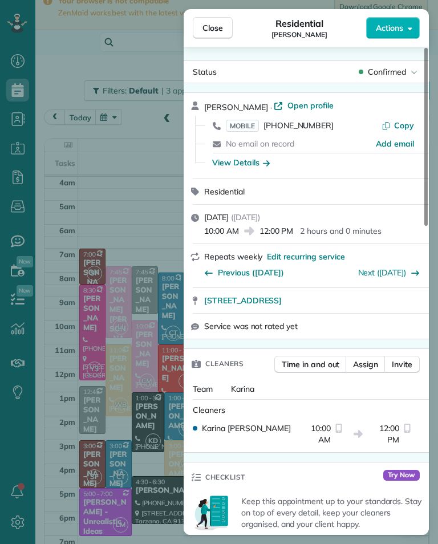
scroll to position [561, 35]
click at [160, 267] on div "Close Residential Michael Parks Actions Status Confirmed Michael Parks · Open p…" at bounding box center [219, 272] width 438 height 544
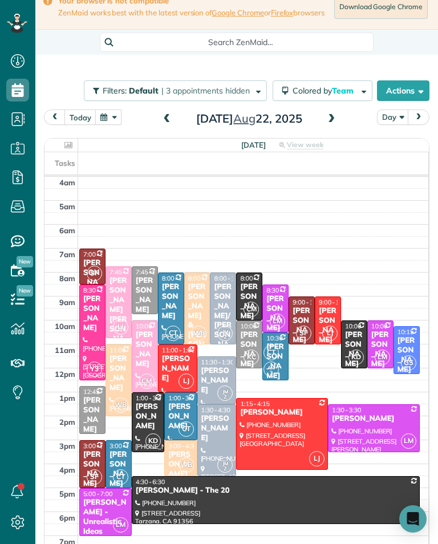
click at [111, 295] on div "Shakira Wardally & Jett Howard" at bounding box center [118, 338] width 19 height 125
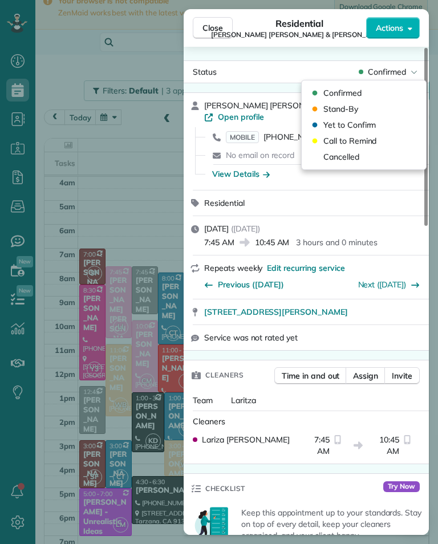
click at [376, 160] on div "Cancelled" at bounding box center [363, 157] width 115 height 16
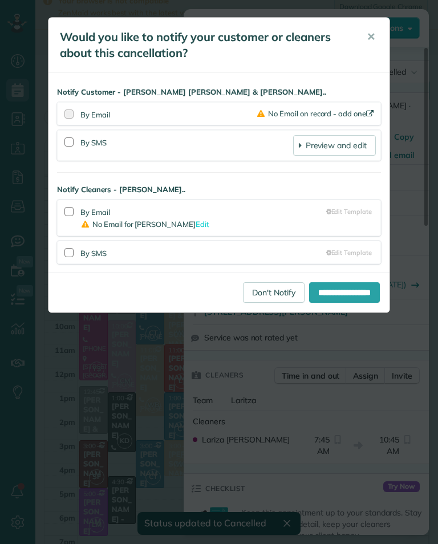
click at [254, 296] on link "Don't Notify" at bounding box center [274, 292] width 62 height 21
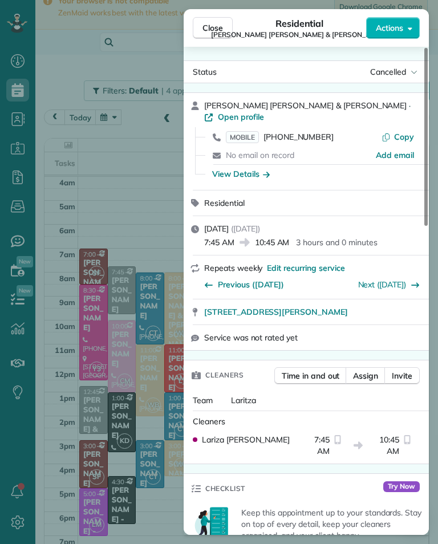
click at [402, 274] on div "Next ([DATE])" at bounding box center [390, 283] width 64 height 18
click at [405, 279] on link "Next ([DATE])" at bounding box center [382, 284] width 48 height 10
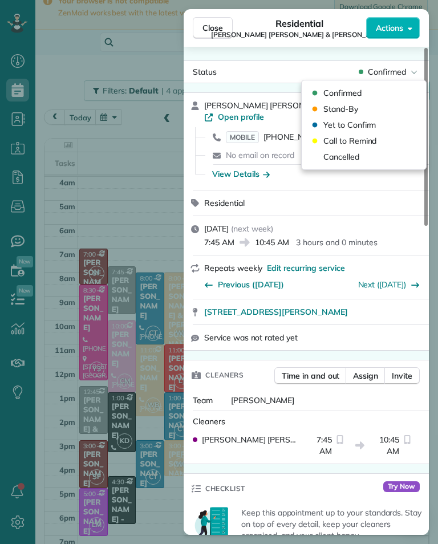
click at [386, 164] on div "Cancelled" at bounding box center [363, 157] width 115 height 16
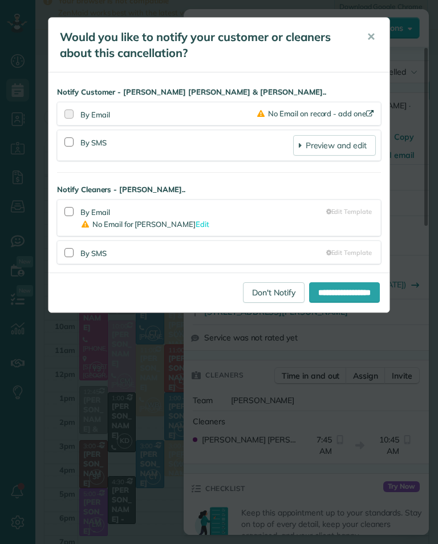
click at [262, 283] on link "Don't Notify" at bounding box center [274, 292] width 62 height 21
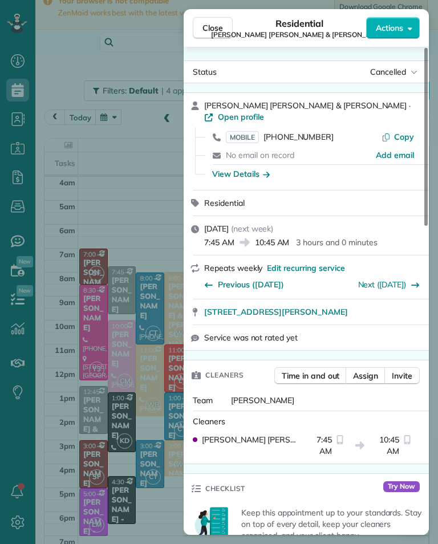
click at [263, 279] on span "Previous (Aug 22)" at bounding box center [251, 284] width 66 height 11
click at [405, 279] on link "Next ([DATE])" at bounding box center [382, 284] width 48 height 10
click at [412, 280] on icon "button" at bounding box center [414, 284] width 9 height 9
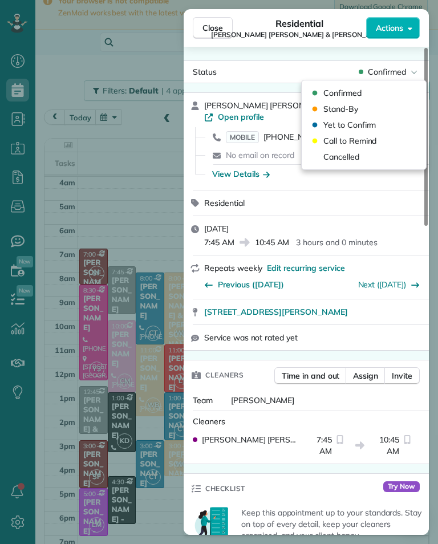
click at [388, 155] on div "Cancelled" at bounding box center [363, 157] width 115 height 16
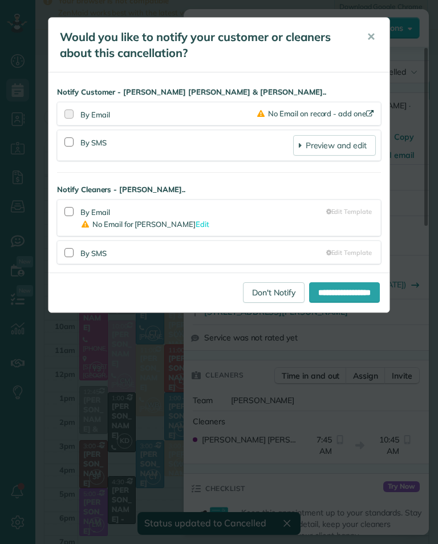
click at [263, 294] on link "Don't Notify" at bounding box center [274, 292] width 62 height 21
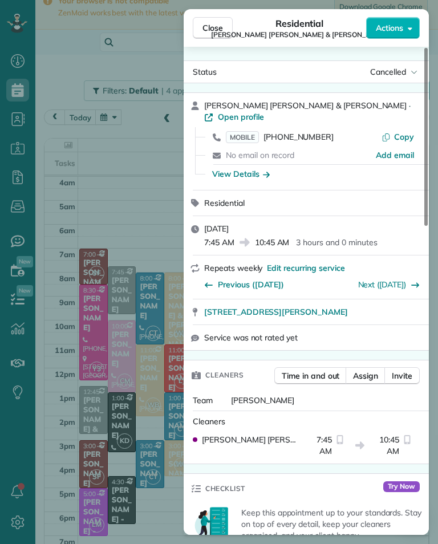
click at [418, 282] on icon "button" at bounding box center [415, 284] width 8 height 5
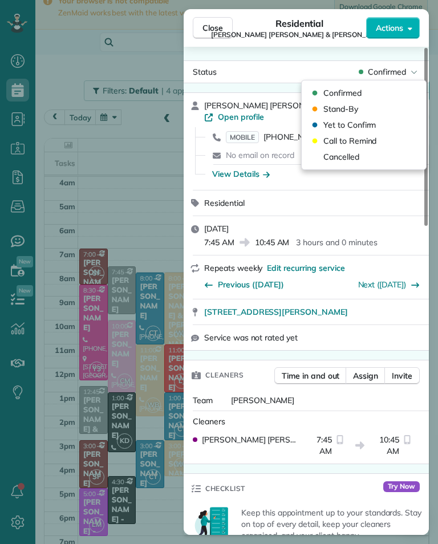
click at [391, 157] on div "Cancelled" at bounding box center [363, 157] width 115 height 16
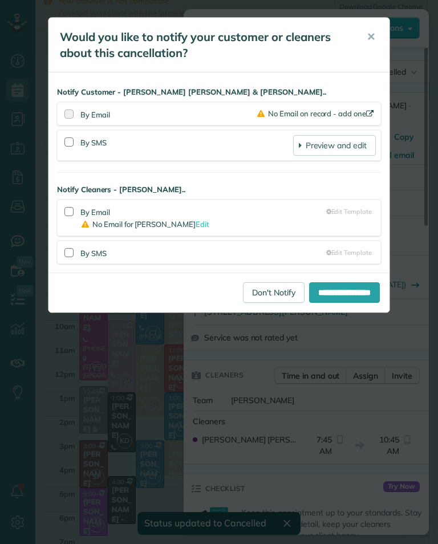
click at [281, 292] on link "Don't Notify" at bounding box center [274, 292] width 62 height 21
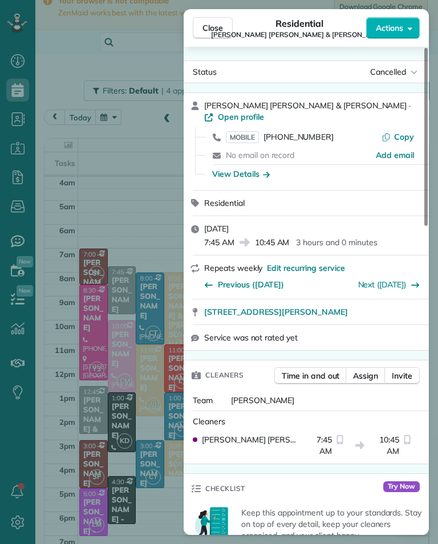
click at [146, 188] on div "Close Residential Shakira Wardally & Jett Howard Actions Status Cancelled Shaki…" at bounding box center [219, 272] width 438 height 544
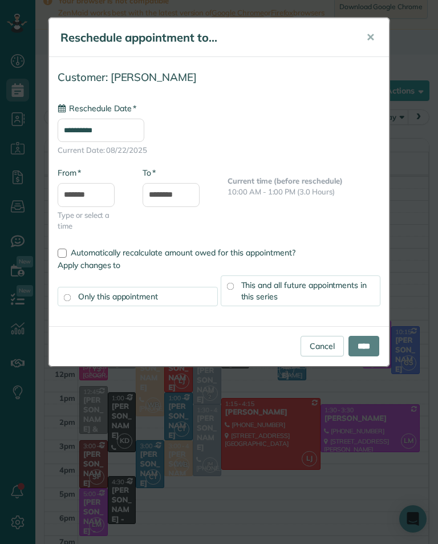
type input "**********"
click at [374, 336] on input "****" at bounding box center [363, 346] width 31 height 21
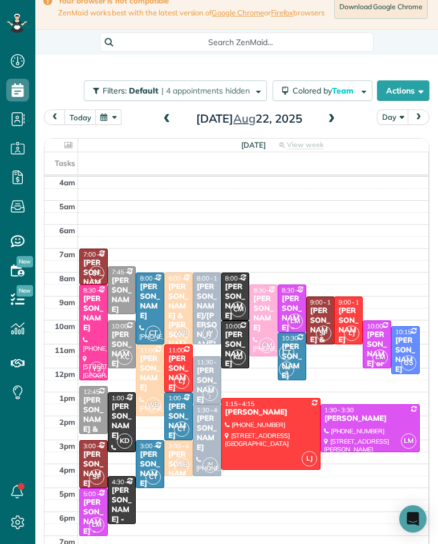
scroll to position [561, 35]
click at [170, 123] on span at bounding box center [167, 119] width 13 height 10
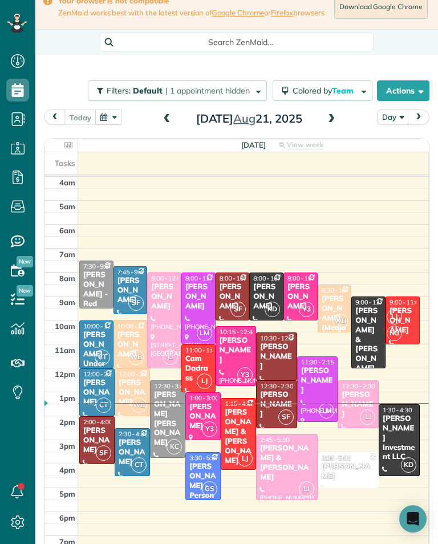
click at [174, 416] on div "[PERSON_NAME] [PERSON_NAME]" at bounding box center [167, 419] width 28 height 58
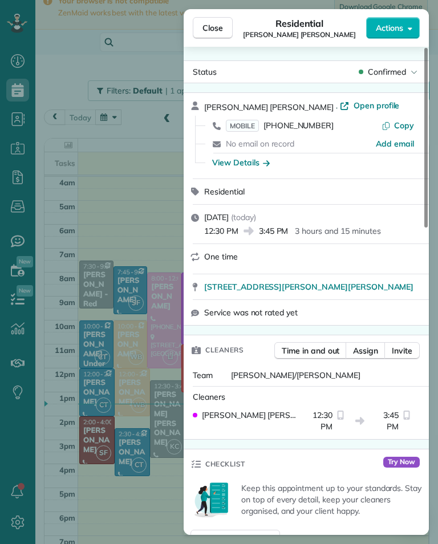
scroll to position [561, 35]
click at [107, 415] on div "Close Residential Connor Campfield Actions Status Confirmed Connor Campfield · …" at bounding box center [219, 272] width 438 height 544
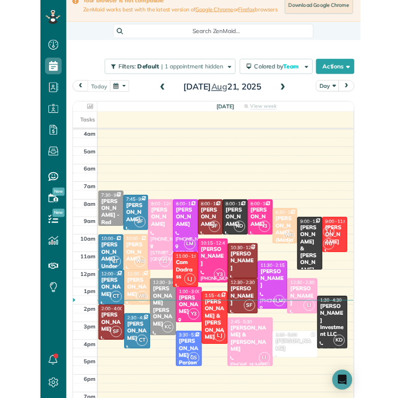
scroll to position [561, 35]
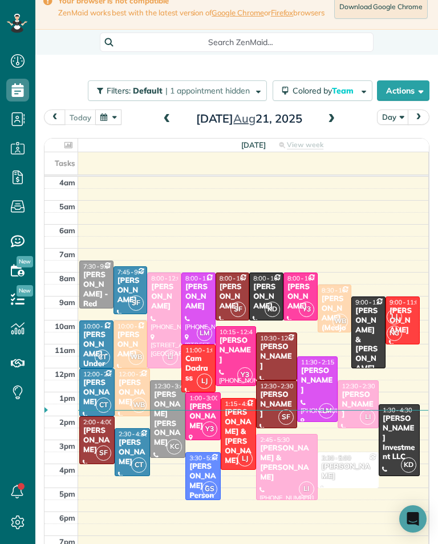
click at [332, 128] on span at bounding box center [331, 119] width 13 height 17
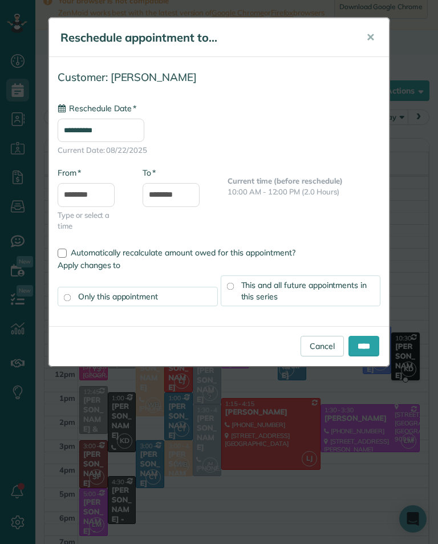
click at [144, 133] on input "**********" at bounding box center [101, 130] width 87 height 23
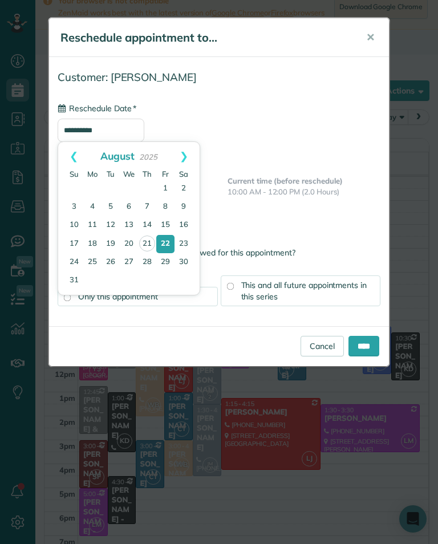
click at [94, 262] on link "25" at bounding box center [92, 262] width 18 height 18
type input "**********"
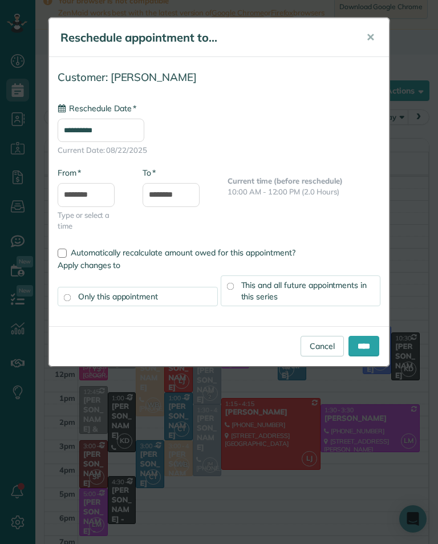
click at [361, 293] on div "This and all future appointments in this series" at bounding box center [301, 290] width 160 height 31
click at [361, 355] on input "****" at bounding box center [363, 346] width 31 height 21
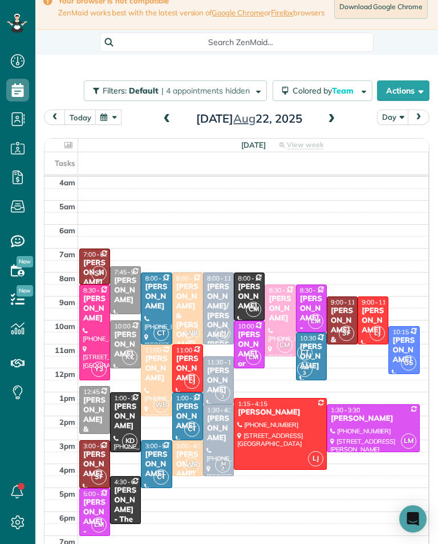
click at [108, 125] on button "button" at bounding box center [108, 116] width 26 height 15
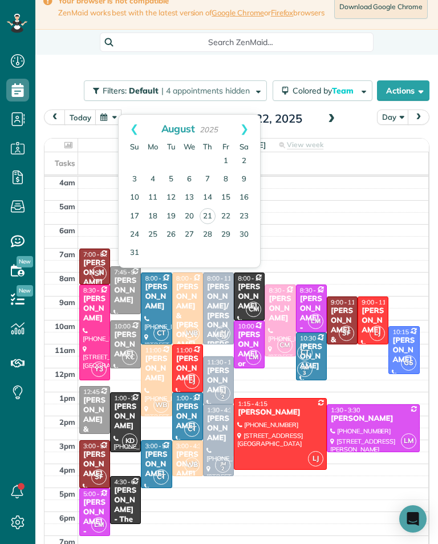
click at [357, 131] on div "today Day Friday Aug 22, 2025" at bounding box center [236, 119] width 385 height 21
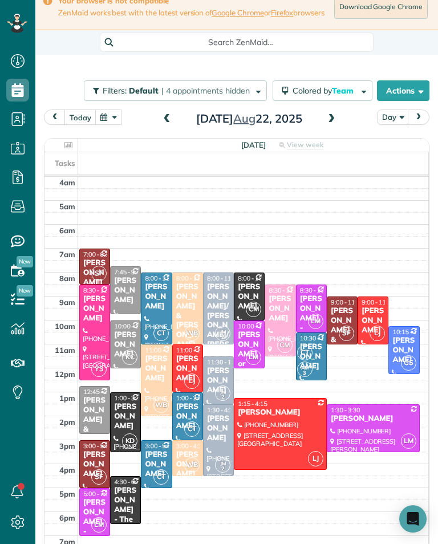
click at [325, 124] on span at bounding box center [331, 119] width 13 height 10
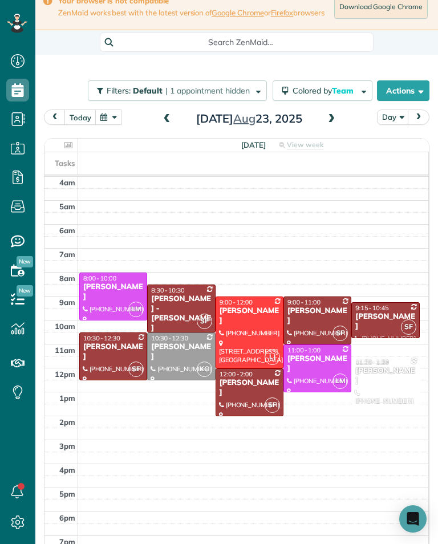
click at [111, 124] on button "button" at bounding box center [108, 116] width 26 height 15
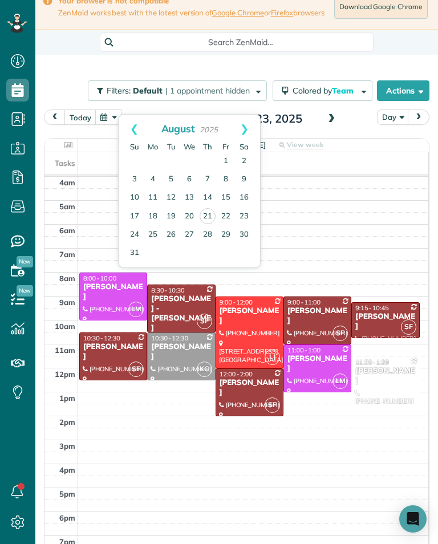
click at [227, 174] on link "8" at bounding box center [226, 179] width 18 height 18
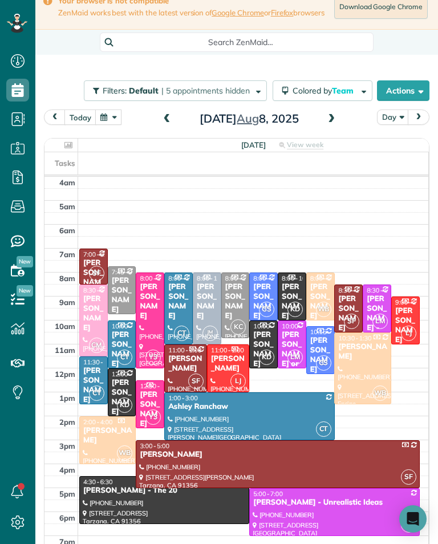
click at [209, 310] on div "Donna Horton" at bounding box center [207, 301] width 22 height 39
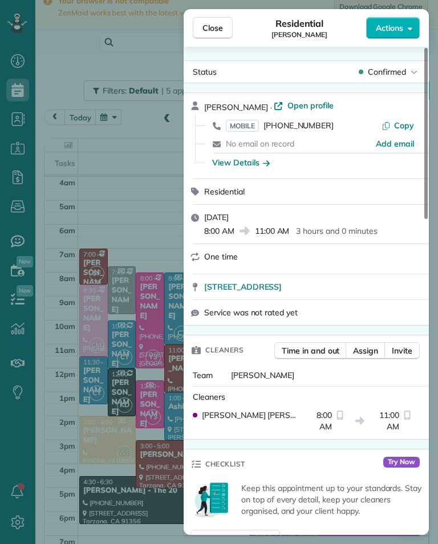
click at [301, 130] on span "(323) 702-3609" at bounding box center [298, 125] width 70 height 10
click at [95, 288] on div "Close Residential Donna Horton Actions Status Confirmed Donna Horton · Open pro…" at bounding box center [219, 272] width 438 height 544
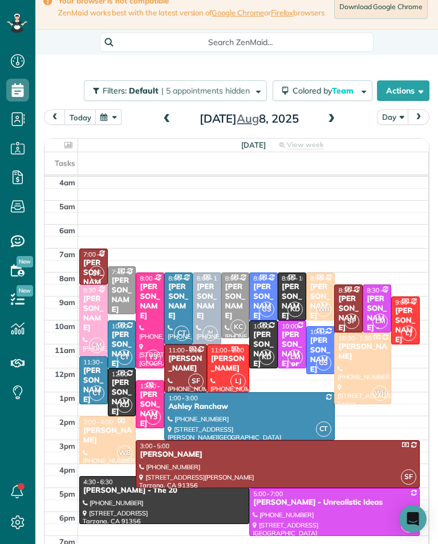
click at [103, 116] on button "button" at bounding box center [108, 116] width 26 height 15
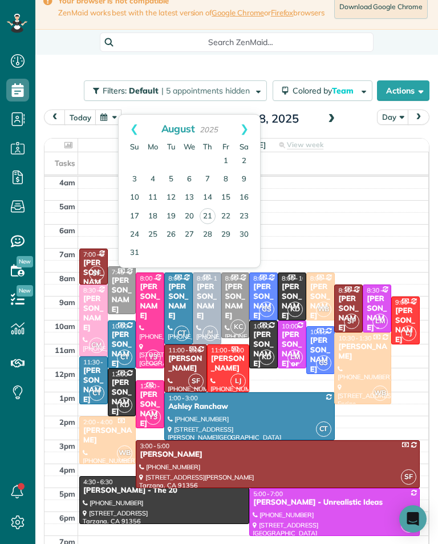
click at [233, 159] on link "1" at bounding box center [226, 161] width 18 height 18
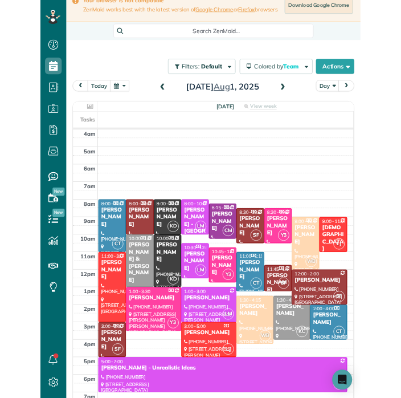
scroll to position [561, 35]
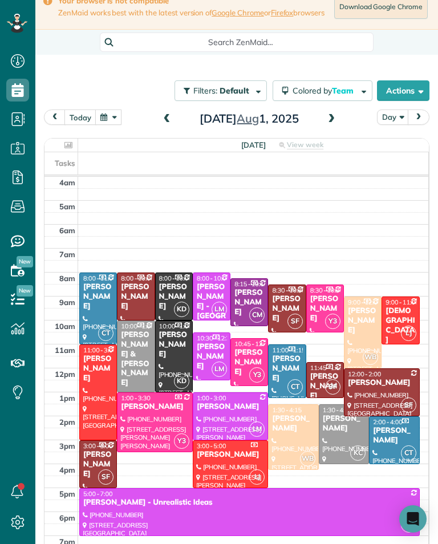
click at [113, 122] on button "button" at bounding box center [108, 116] width 26 height 15
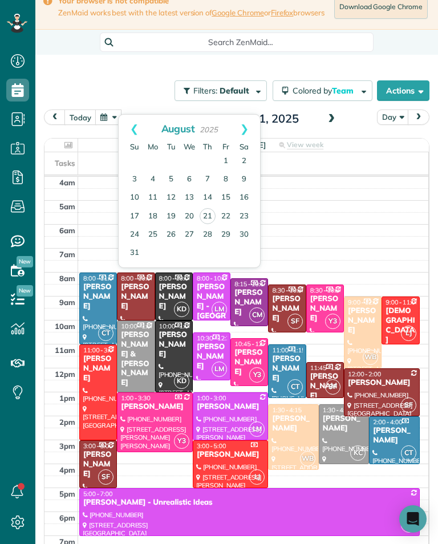
click at [123, 125] on link "Prev" at bounding box center [134, 129] width 31 height 28
click at [226, 199] on link "18" at bounding box center [226, 198] width 18 height 18
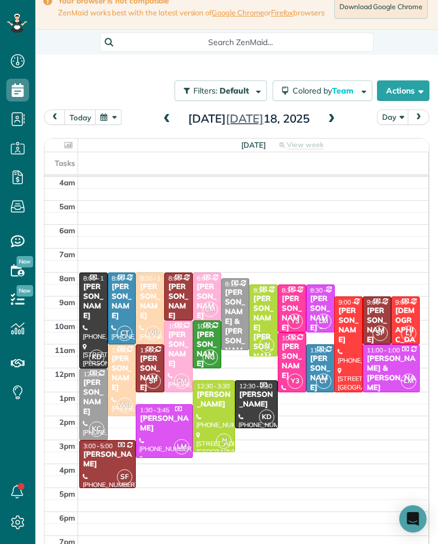
click at [216, 405] on div "Karla Maatouk" at bounding box center [214, 399] width 36 height 19
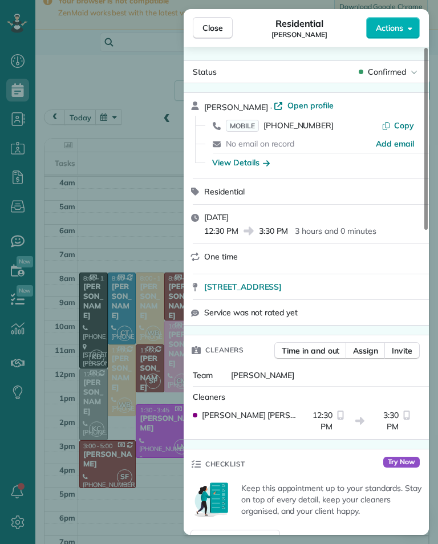
click at [305, 127] on span "(323) 470-6090" at bounding box center [298, 125] width 70 height 10
click at [81, 144] on div "Close Residential Karla Maatouk Actions Status Confirmed Karla Maatouk · Open p…" at bounding box center [219, 272] width 438 height 544
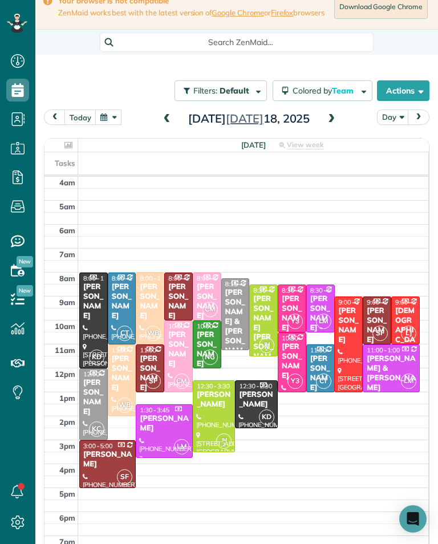
click at [107, 123] on button "button" at bounding box center [108, 116] width 26 height 15
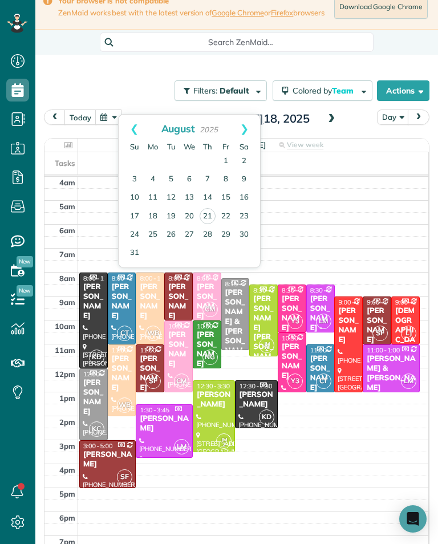
click at [143, 128] on link "Prev" at bounding box center [134, 129] width 31 height 28
click at [226, 161] on link "4" at bounding box center [226, 161] width 18 height 18
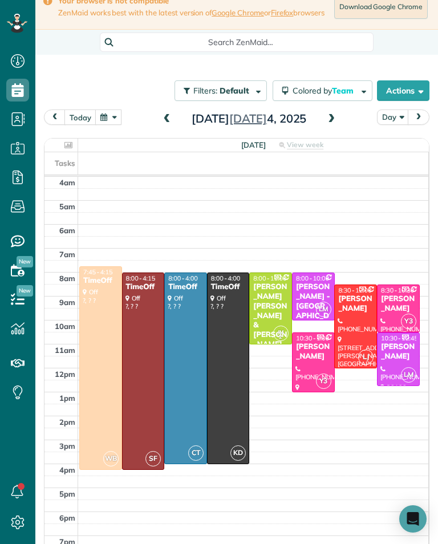
click at [112, 125] on button "button" at bounding box center [108, 116] width 26 height 15
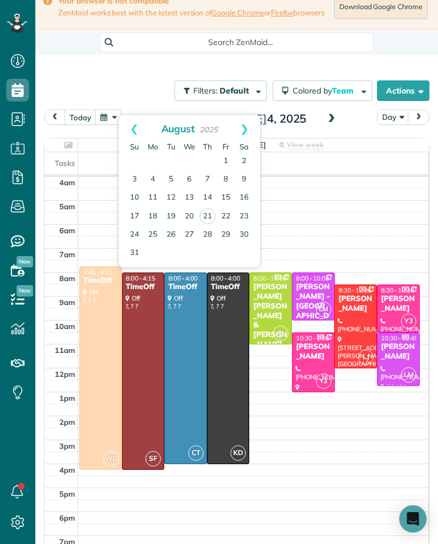
click at [135, 129] on link "Prev" at bounding box center [134, 129] width 31 height 28
click at [135, 130] on link "Prev" at bounding box center [134, 129] width 31 height 28
click at [229, 199] on link "20" at bounding box center [226, 198] width 18 height 18
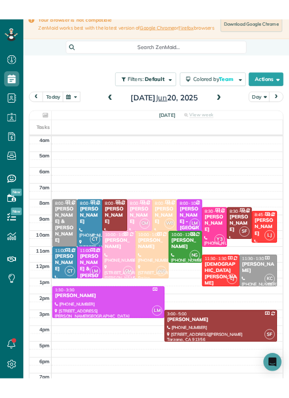
scroll to position [561, 35]
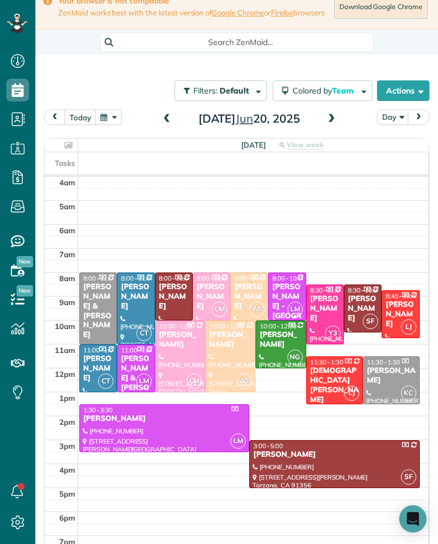
click at [109, 125] on button "button" at bounding box center [108, 116] width 26 height 15
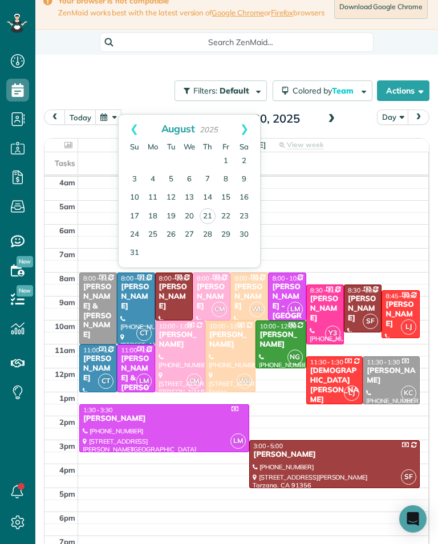
click at [125, 131] on link "Prev" at bounding box center [134, 129] width 31 height 28
click at [132, 128] on link "Prev" at bounding box center [134, 129] width 31 height 28
click at [225, 178] on link "13" at bounding box center [226, 179] width 18 height 18
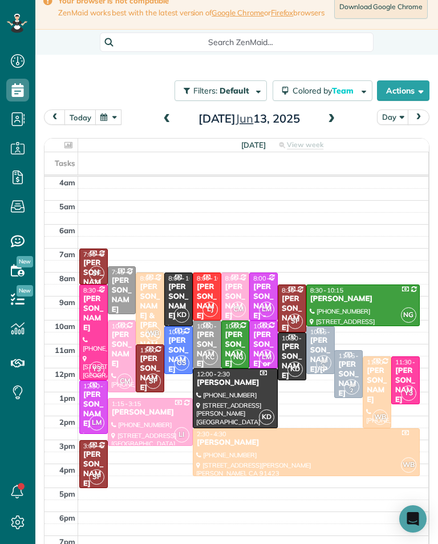
click at [225, 405] on div at bounding box center [235, 398] width 84 height 59
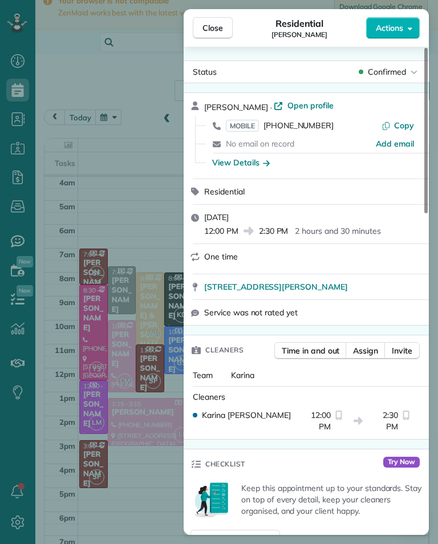
click at [309, 129] on span "(951) 526-5185" at bounding box center [298, 125] width 70 height 10
click at [147, 385] on div "Close Residential Daina Hogg Actions Status Confirmed Daina Hogg · Open profile…" at bounding box center [219, 272] width 438 height 544
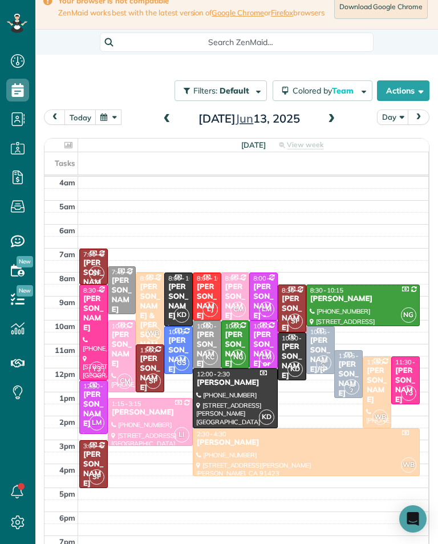
click at [100, 120] on button "button" at bounding box center [108, 116] width 26 height 15
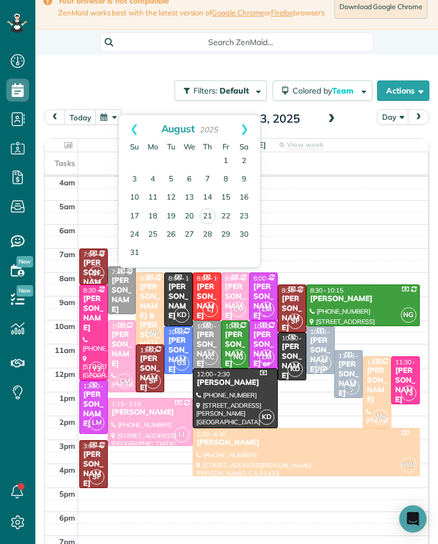
click at [125, 124] on link "Prev" at bounding box center [134, 129] width 31 height 28
click at [137, 131] on link "Prev" at bounding box center [134, 129] width 31 height 28
click at [225, 164] on link "6" at bounding box center [226, 161] width 18 height 18
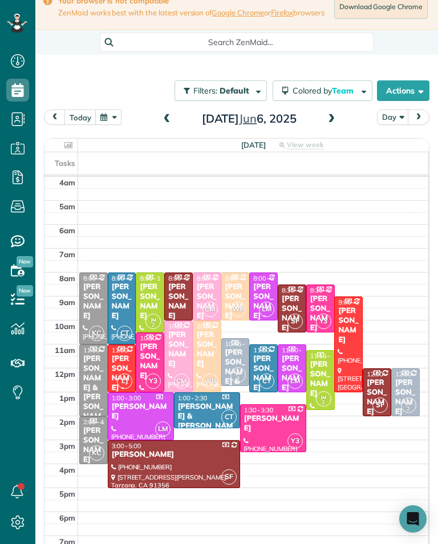
click at [325, 377] on div "Alexandra Espinoza" at bounding box center [320, 379] width 22 height 39
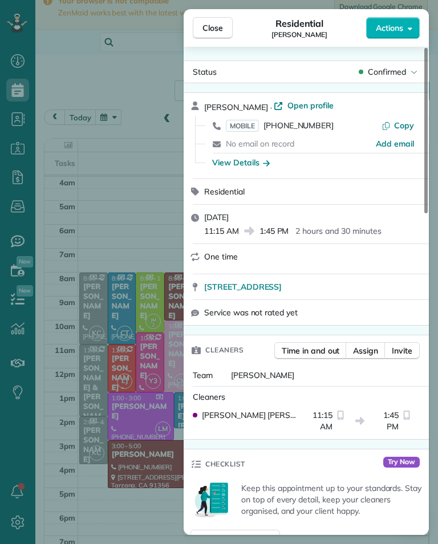
click at [305, 131] on span "MOBILE (315) 706-6620" at bounding box center [280, 125] width 108 height 11
click at [141, 292] on div "Close Residential Alexandra Espinoza Actions Status Confirmed Alexandra Espinoz…" at bounding box center [219, 272] width 438 height 544
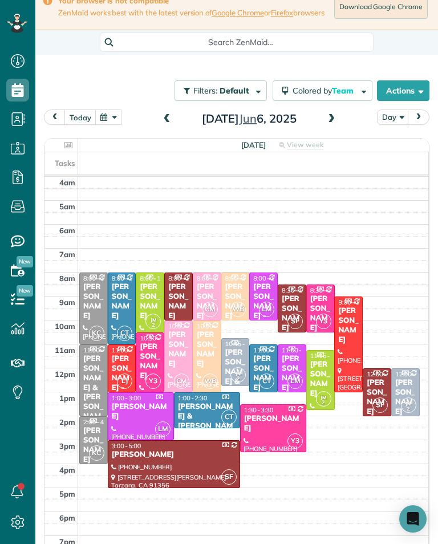
click at [322, 389] on div "Alexandra Espinoza" at bounding box center [320, 379] width 22 height 39
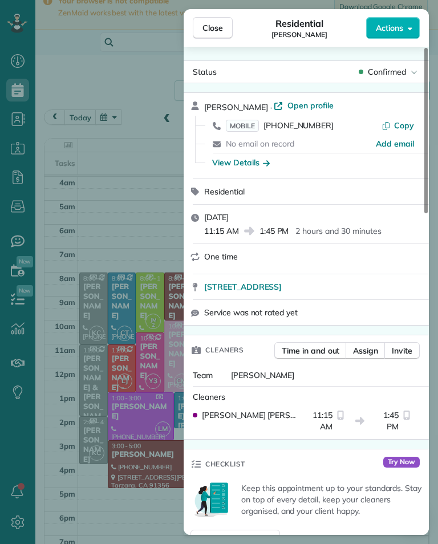
click at [144, 317] on div "Close Residential Alexandra Espinoza Actions Status Confirmed Alexandra Espinoz…" at bounding box center [219, 272] width 438 height 544
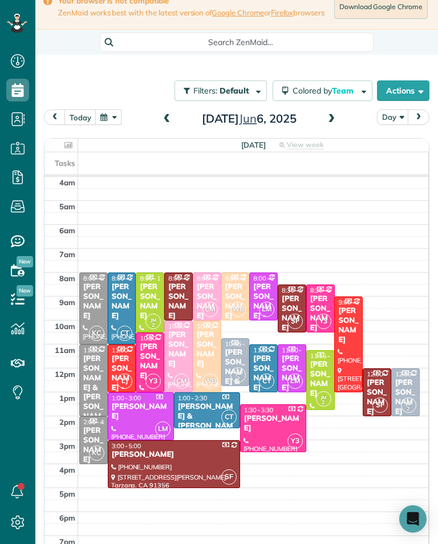
click at [145, 314] on div "Kelly Luciani" at bounding box center [150, 301] width 22 height 39
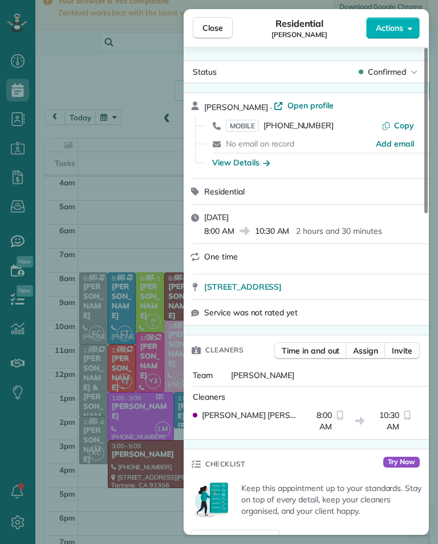
click at [297, 128] on span "(571) 249-9046" at bounding box center [298, 125] width 70 height 10
click at [122, 330] on div "Close Residential Kelly Luciani Actions Status Confirmed Kelly Luciani · Open p…" at bounding box center [219, 272] width 438 height 544
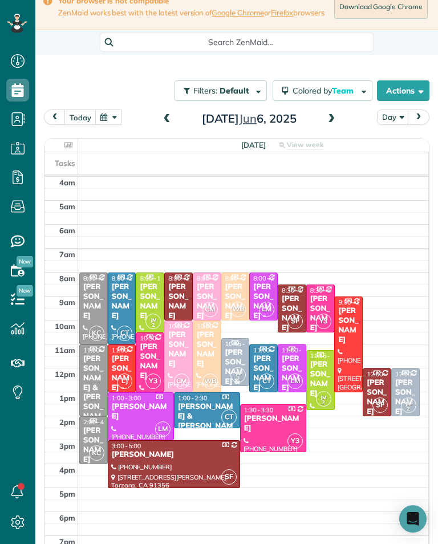
click at [114, 123] on button "button" at bounding box center [108, 116] width 26 height 15
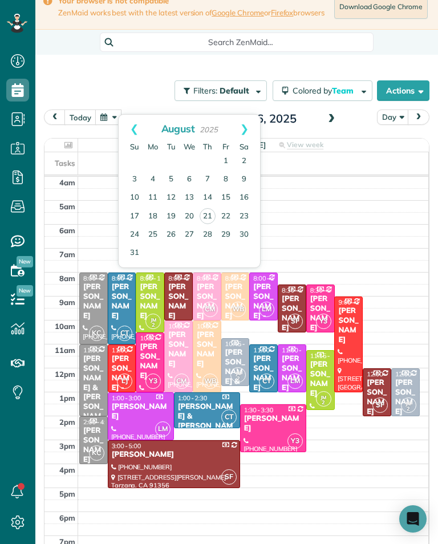
click at [140, 132] on link "Prev" at bounding box center [134, 129] width 31 height 28
click at [139, 130] on link "Prev" at bounding box center [134, 129] width 31 height 28
click at [144, 131] on link "Prev" at bounding box center [134, 129] width 31 height 28
click at [227, 243] on link "30" at bounding box center [226, 234] width 18 height 18
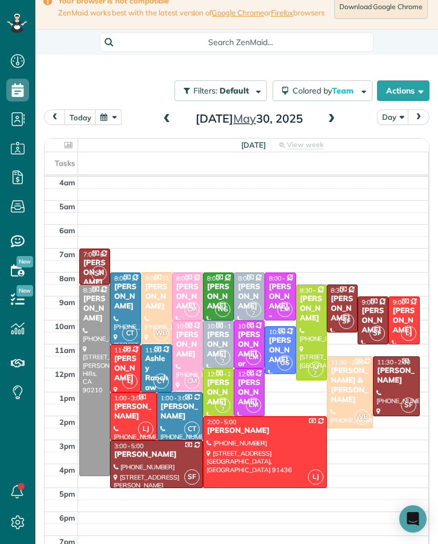
click at [115, 125] on button "button" at bounding box center [108, 116] width 26 height 15
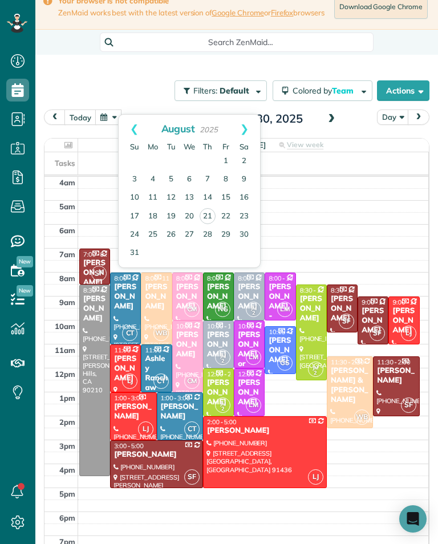
click at [130, 131] on link "Prev" at bounding box center [134, 129] width 31 height 28
click at [133, 125] on link "Prev" at bounding box center [134, 129] width 31 height 28
click at [126, 129] on link "Prev" at bounding box center [134, 129] width 31 height 28
click at [230, 216] on link "23" at bounding box center [226, 216] width 18 height 18
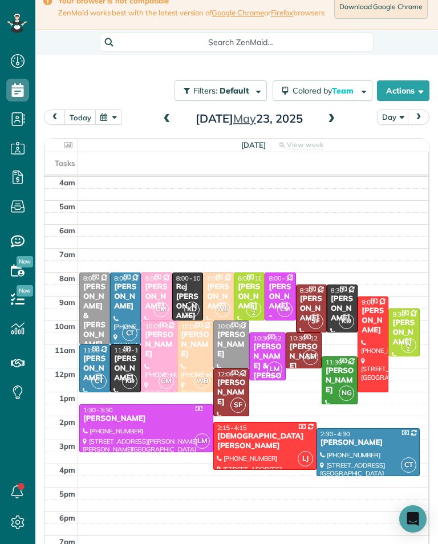
click at [248, 303] on div "Desiree Gemigniani" at bounding box center [249, 296] width 24 height 29
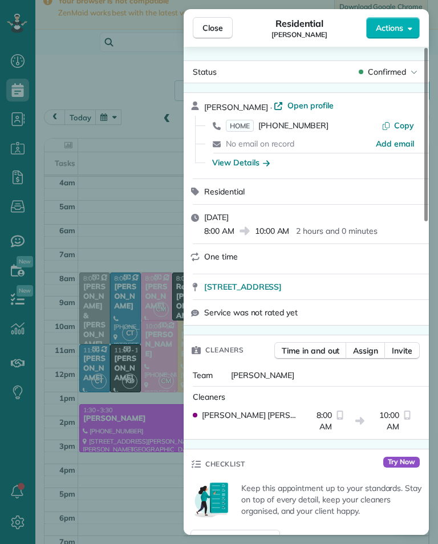
click at [304, 130] on span "(818) 636-3948" at bounding box center [293, 125] width 70 height 10
click at [92, 452] on div "Close Residential Desiree Gemigniani Actions Status Confirmed Desiree Gemignian…" at bounding box center [219, 272] width 438 height 544
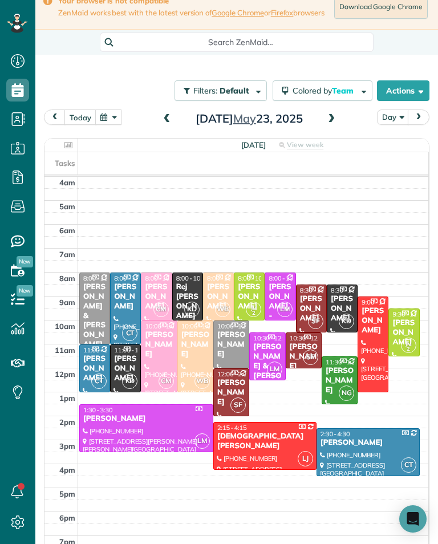
scroll to position [561, 35]
click at [405, 328] on div "Helen Krieger" at bounding box center [404, 332] width 24 height 29
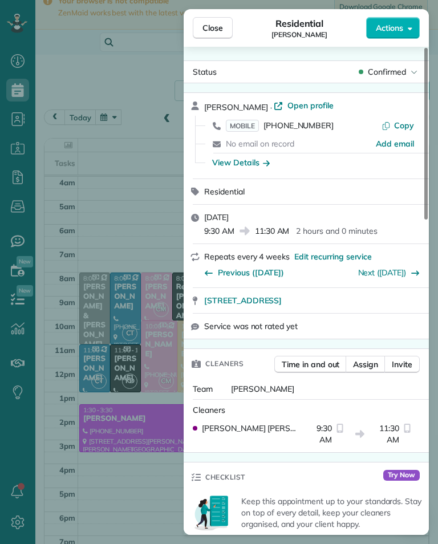
click at [308, 129] on span "(504) 975-7667" at bounding box center [298, 125] width 70 height 10
click at [161, 210] on div "Close Residential Helen Krieger Actions Status Confirmed Helen Krieger · Open p…" at bounding box center [219, 272] width 438 height 544
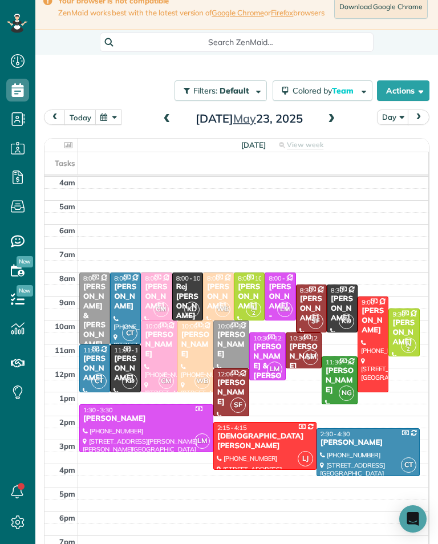
click at [185, 282] on span "8:00 - 10:00" at bounding box center [192, 278] width 33 height 8
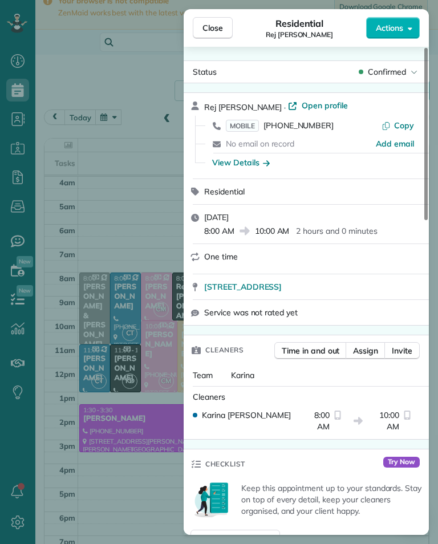
click at [311, 125] on span "(310) 941-3147" at bounding box center [298, 125] width 70 height 10
click at [96, 335] on div "Close Residential Rej Dhingra Actions Status Confirmed Rej Dhingra · Open profi…" at bounding box center [219, 272] width 438 height 544
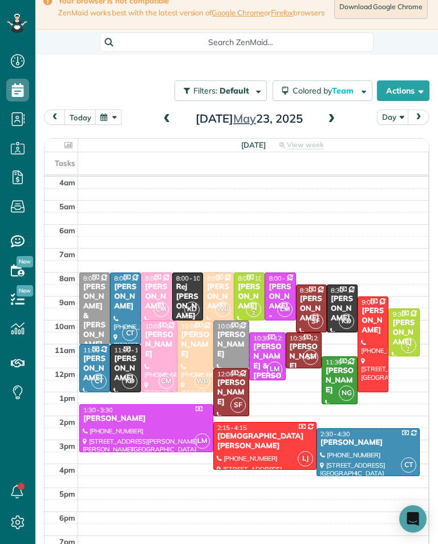
click at [113, 120] on button "button" at bounding box center [108, 116] width 26 height 15
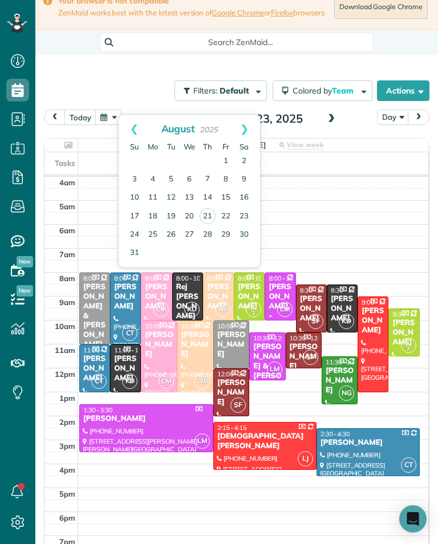
click at [117, 125] on button "button" at bounding box center [108, 116] width 26 height 15
click at [123, 131] on link "Prev" at bounding box center [134, 129] width 31 height 28
click at [120, 132] on link "Prev" at bounding box center [134, 129] width 31 height 28
click at [124, 141] on link "Prev" at bounding box center [134, 129] width 31 height 28
click at [233, 195] on link "16" at bounding box center [226, 198] width 18 height 18
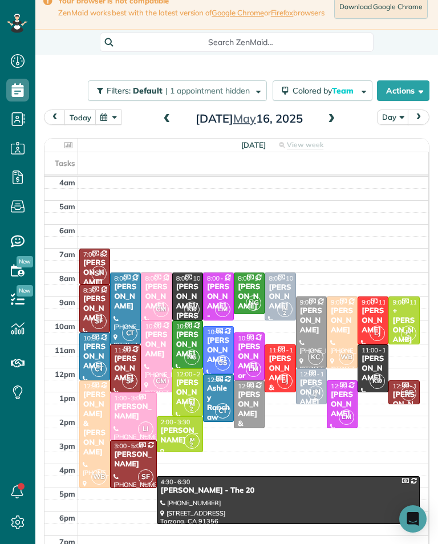
click at [405, 317] on div "+ Luna Yanez" at bounding box center [404, 325] width 24 height 39
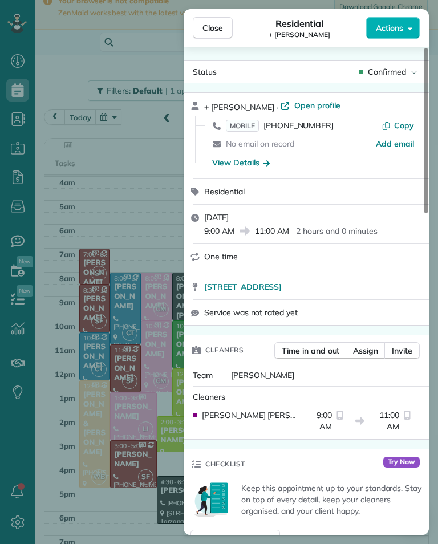
click at [311, 130] on span "(323) 561-5776" at bounding box center [298, 125] width 70 height 10
click at [294, 103] on span "Open profile" at bounding box center [317, 105] width 46 height 11
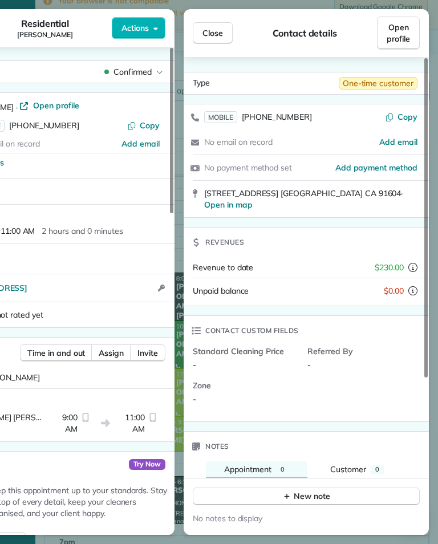
click at [222, 32] on span "Close" at bounding box center [212, 32] width 21 height 11
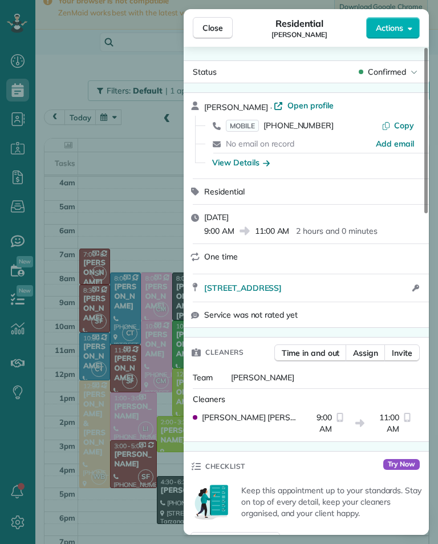
click at [225, 28] on button "Close" at bounding box center [213, 28] width 40 height 22
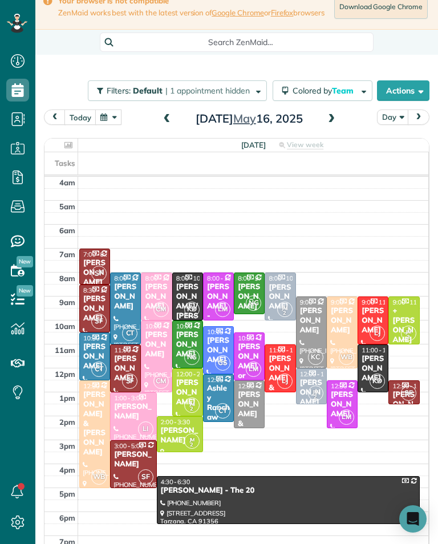
click at [325, 124] on span at bounding box center [331, 119] width 13 height 10
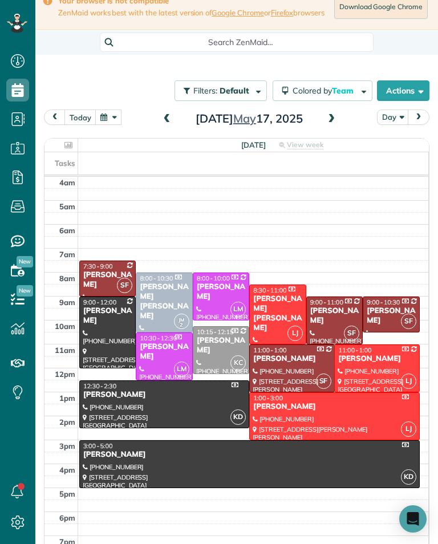
click at [165, 117] on span at bounding box center [167, 119] width 13 height 17
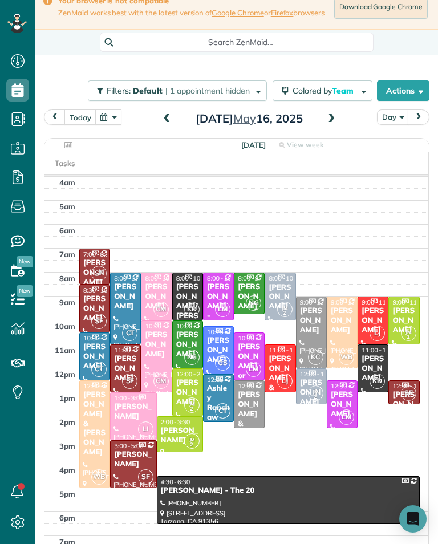
click at [316, 388] on div "Sejal Pachisia" at bounding box center [311, 392] width 24 height 29
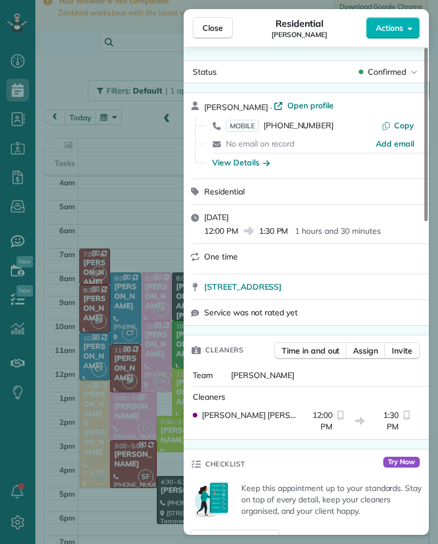
click at [302, 129] on span "(609) 751-8287" at bounding box center [298, 125] width 70 height 10
click at [82, 273] on div "Close Residential Sejal Pachisia Actions Status Confirmed Sejal Pachisia · Open…" at bounding box center [219, 272] width 438 height 544
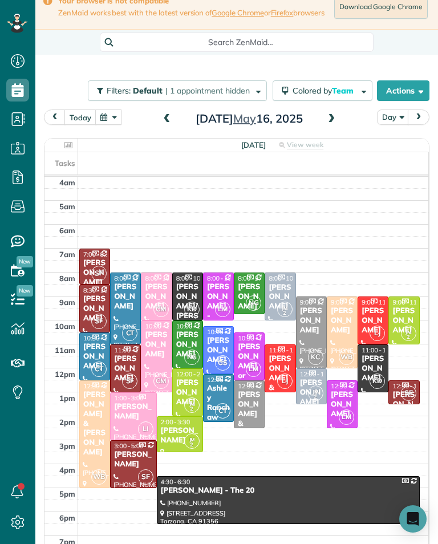
click at [284, 301] on div "Connie Saunders" at bounding box center [280, 297] width 24 height 29
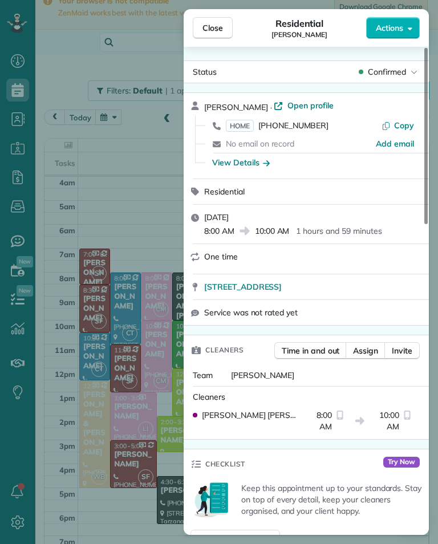
click at [303, 129] on span "(818) 439-9297" at bounding box center [293, 125] width 70 height 10
click at [88, 147] on div "Close Residential Connie Saunders Actions Status Confirmed Connie Saunders · Op…" at bounding box center [219, 272] width 438 height 544
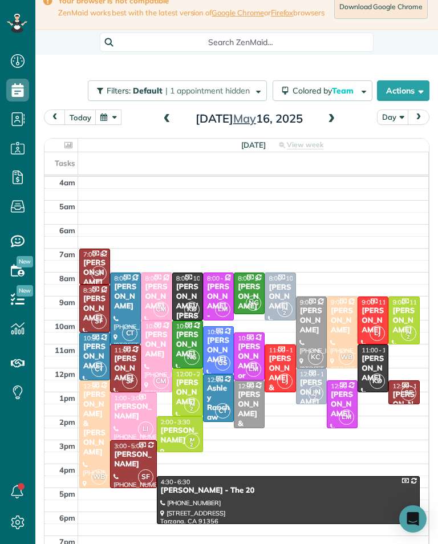
click at [105, 122] on button "button" at bounding box center [108, 116] width 26 height 15
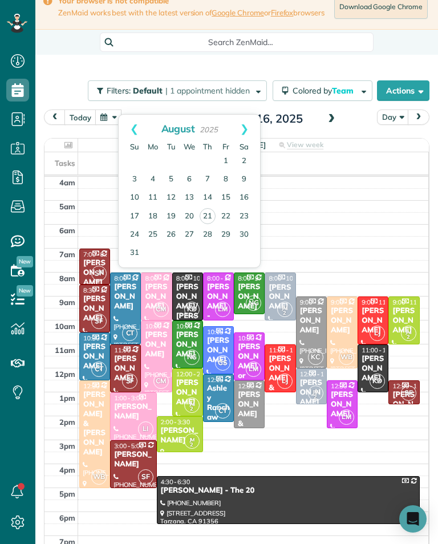
click at [354, 135] on div "today Day Friday May 16, 2025 Friday View week $5,005.00 61.73 Man Hours 31 App…" at bounding box center [236, 338] width 385 height 458
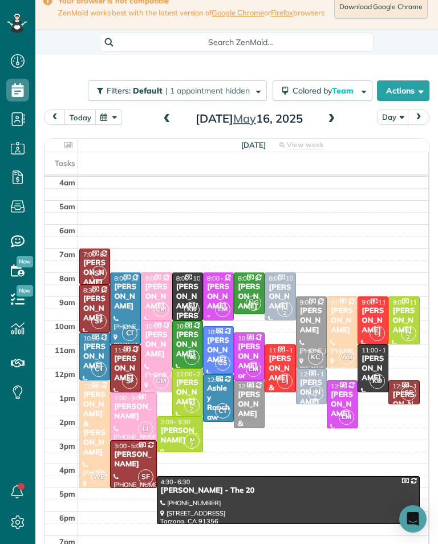
click at [105, 121] on button "button" at bounding box center [108, 116] width 26 height 15
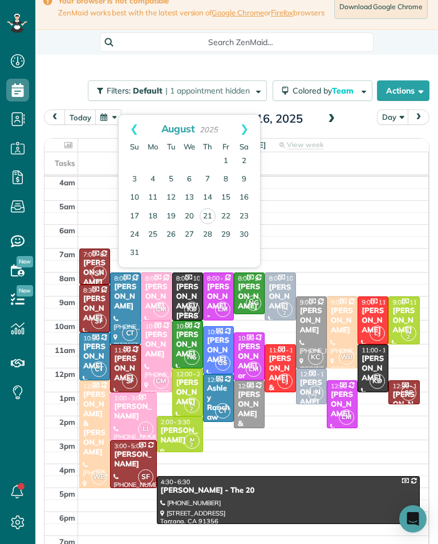
click at [128, 123] on link "Prev" at bounding box center [134, 129] width 31 height 28
click at [127, 122] on link "Prev" at bounding box center [134, 129] width 31 height 28
click at [131, 126] on link "Prev" at bounding box center [134, 129] width 31 height 28
click at [227, 180] on link "9" at bounding box center [226, 179] width 18 height 18
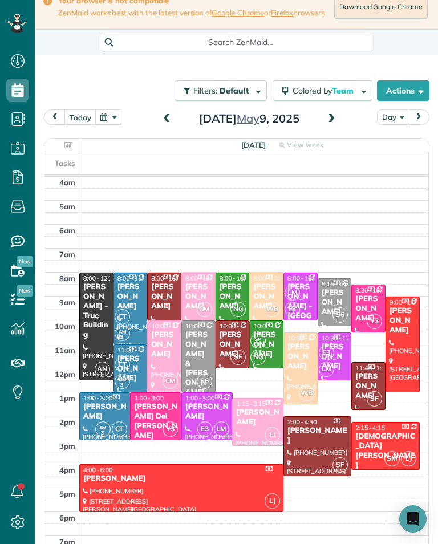
click at [91, 300] on div "Matt Allen - True Building" at bounding box center [96, 311] width 27 height 58
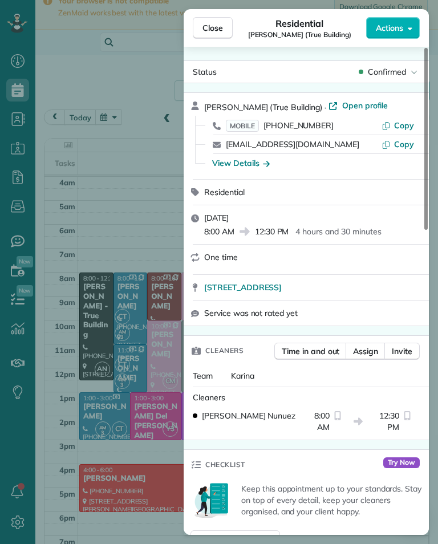
click at [311, 129] on span "(303) 870-0398" at bounding box center [298, 125] width 70 height 10
click at [300, 129] on span "(303) 870-0398" at bounding box center [298, 125] width 70 height 10
click at [107, 176] on div "Close Residential Matt Allen (True Building) Actions Status Confirmed Matt Alle…" at bounding box center [219, 272] width 438 height 544
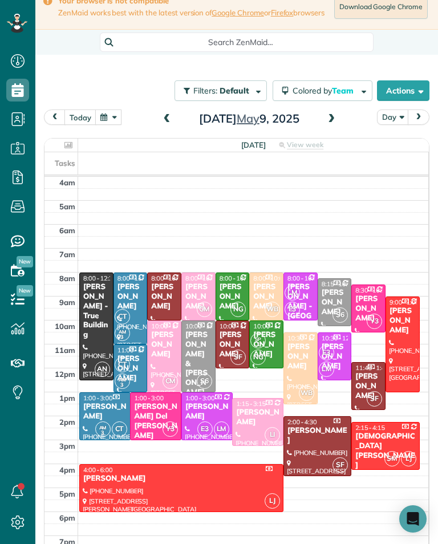
click at [98, 296] on div "Matt Allen - True Building" at bounding box center [96, 311] width 27 height 58
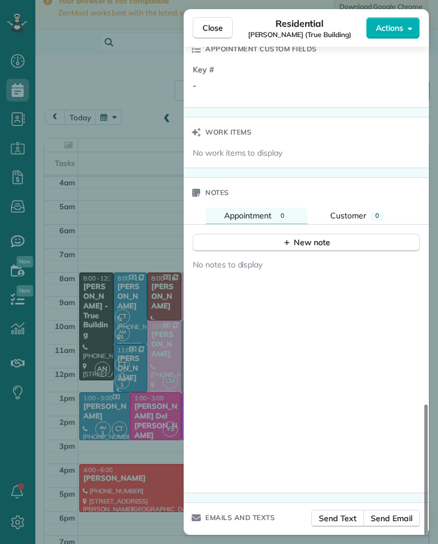
scroll to position [833, 0]
click at [99, 142] on div "Close Residential Matt Allen (True Building) Actions Status Confirmed Matt Alle…" at bounding box center [219, 272] width 438 height 544
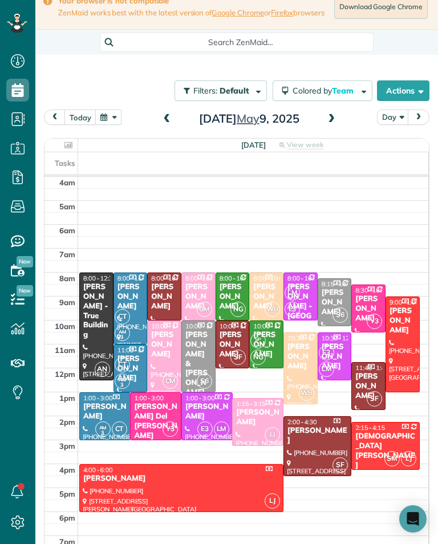
click at [105, 125] on button "button" at bounding box center [108, 116] width 26 height 15
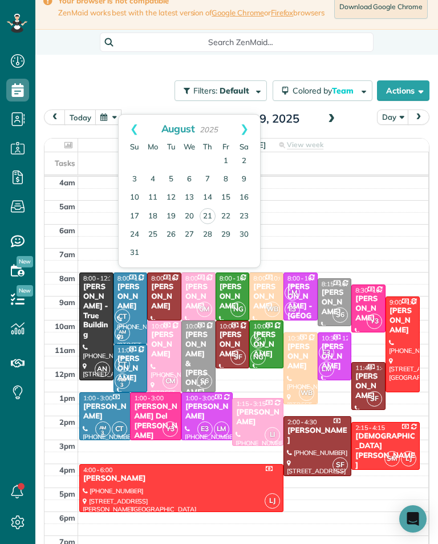
click at [129, 134] on link "Prev" at bounding box center [134, 129] width 31 height 28
click at [124, 130] on link "Prev" at bounding box center [134, 129] width 31 height 28
click at [124, 129] on link "Prev" at bounding box center [134, 129] width 31 height 28
click at [400, 219] on td at bounding box center [253, 219] width 350 height 12
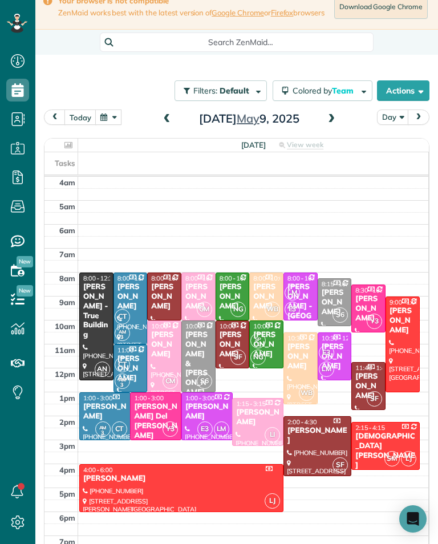
click at [141, 130] on div "today Day Friday May 9, 2025" at bounding box center [236, 119] width 385 height 21
click at [111, 122] on button "button" at bounding box center [108, 116] width 26 height 15
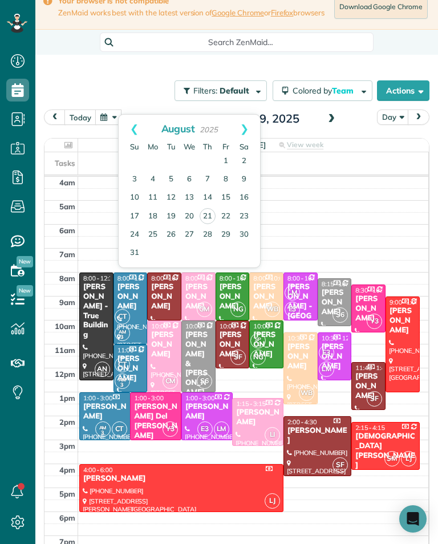
click at [133, 131] on link "Prev" at bounding box center [134, 129] width 31 height 28
click at [132, 137] on link "Prev" at bounding box center [134, 129] width 31 height 28
click at [124, 139] on link "Prev" at bounding box center [134, 129] width 31 height 28
click at [230, 159] on link "2" at bounding box center [226, 161] width 18 height 18
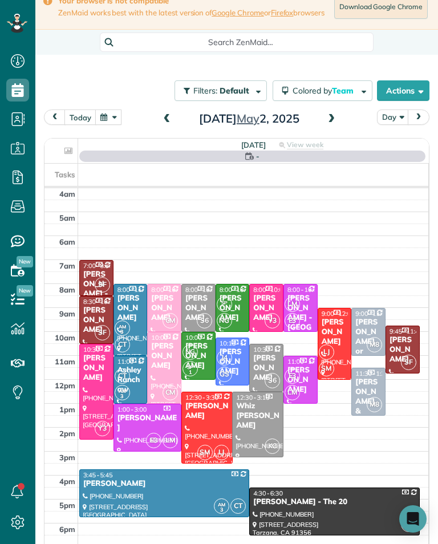
click at [372, 337] on span "M8" at bounding box center [373, 344] width 15 height 15
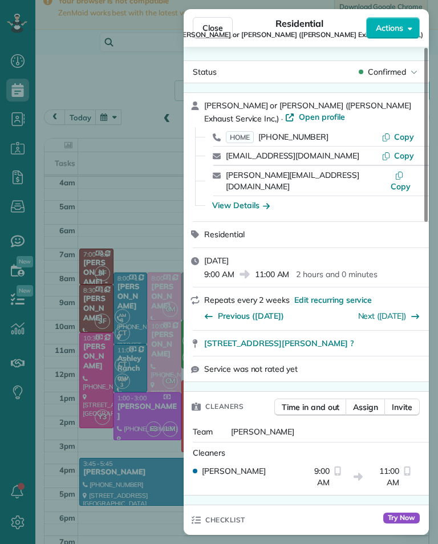
click at [300, 140] on span "[PHONE_NUMBER]" at bounding box center [293, 137] width 70 height 10
click at [88, 148] on div "Close Residential Nikki or Lisa Bryan (Bryan Exhaust Service Inc,) Actions Stat…" at bounding box center [219, 272] width 438 height 544
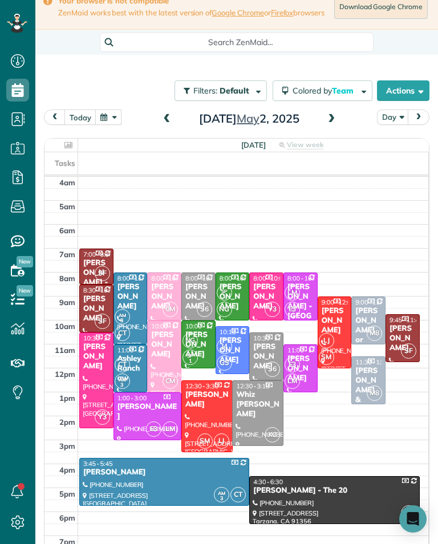
click at [116, 123] on button "button" at bounding box center [108, 116] width 26 height 15
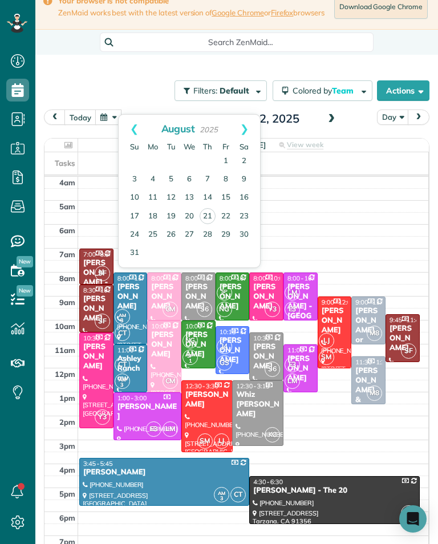
click at [129, 124] on link "Prev" at bounding box center [134, 129] width 31 height 28
click at [126, 122] on link "Prev" at bounding box center [134, 129] width 31 height 28
click at [128, 128] on link "Prev" at bounding box center [134, 129] width 31 height 28
click at [131, 122] on link "Prev" at bounding box center [134, 129] width 31 height 28
click at [223, 215] on link "25" at bounding box center [226, 216] width 18 height 18
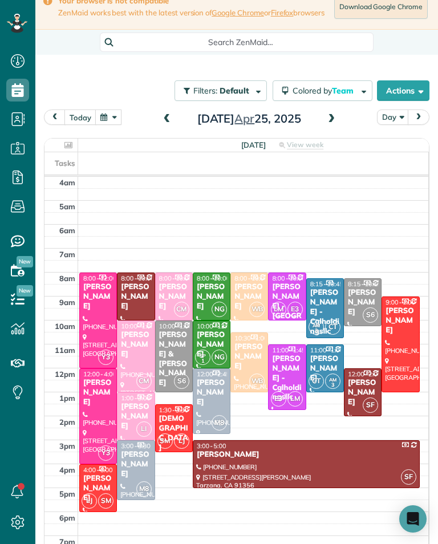
click at [217, 394] on div "Hilary Reyes" at bounding box center [211, 392] width 31 height 29
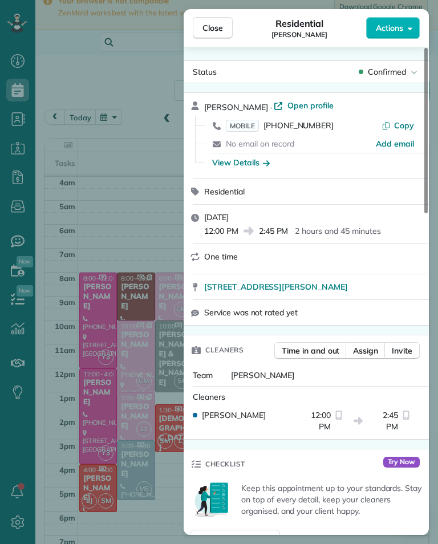
click at [305, 130] on span "(818) 307-8640" at bounding box center [298, 125] width 70 height 10
click at [100, 430] on div "Close Residential Hilary Reyes Actions Status Confirmed Hilary Reyes · Open pro…" at bounding box center [219, 272] width 438 height 544
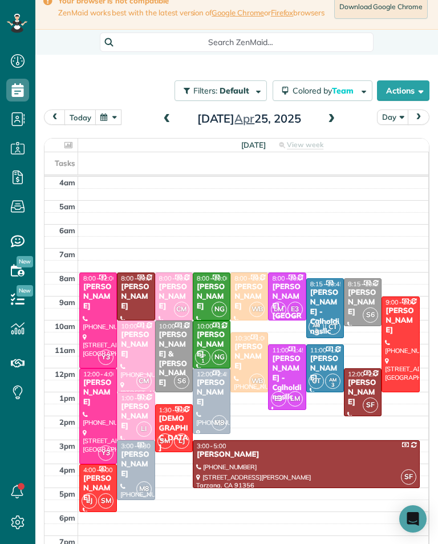
click at [121, 459] on div "Soheil Seyedhendi" at bounding box center [135, 464] width 31 height 29
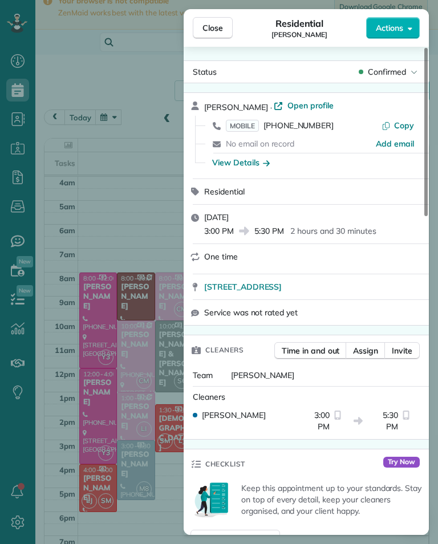
click at [308, 128] on span "(310) 866-6690" at bounding box center [298, 125] width 70 height 10
click at [127, 441] on div "Close Residential Soheil Seyedhendi Actions Status Confirmed Soheil Seyedhendi …" at bounding box center [219, 272] width 438 height 544
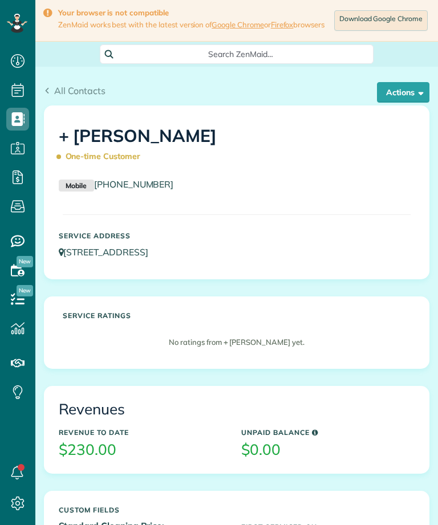
click at [402, 99] on button "Actions" at bounding box center [403, 92] width 52 height 21
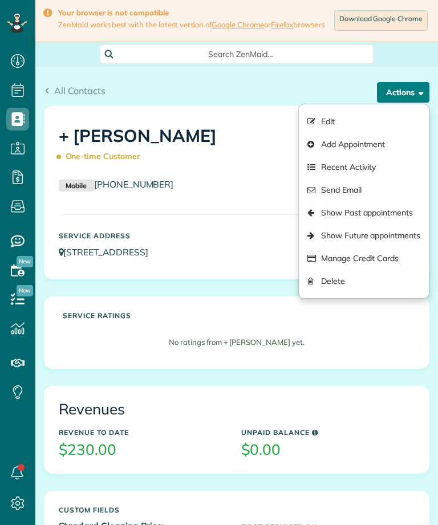
scroll to position [5, 5]
click at [335, 125] on link "Edit" at bounding box center [364, 121] width 130 height 23
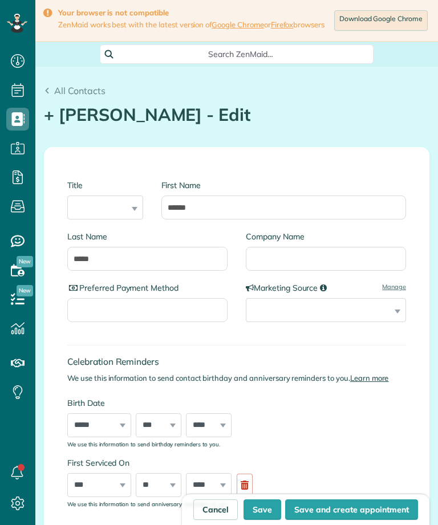
type input "**********"
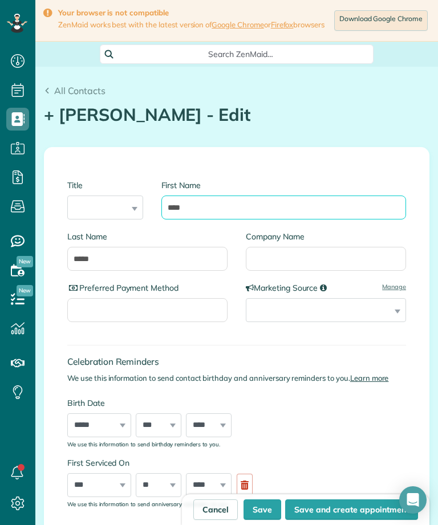
type input "****"
click at [271, 512] on button "Save" at bounding box center [262, 509] width 38 height 21
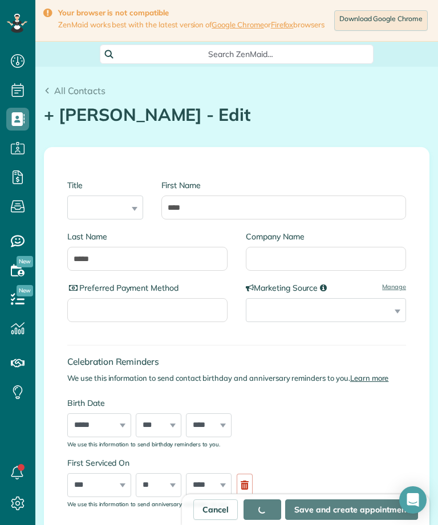
type input "**********"
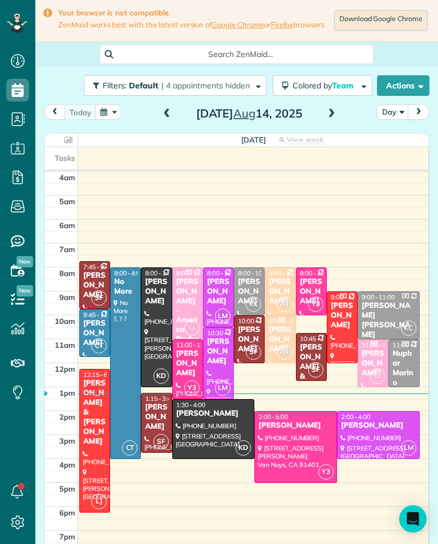
scroll to position [5, 5]
click at [335, 115] on span at bounding box center [331, 114] width 13 height 10
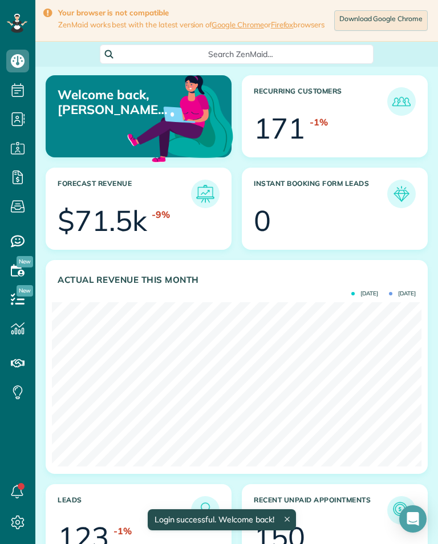
scroll to position [164, 369]
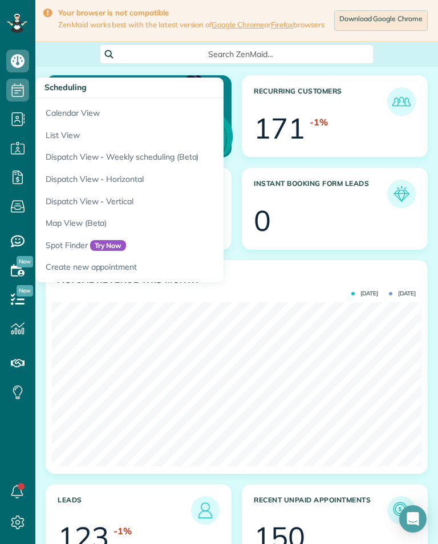
click at [59, 112] on link "Calendar View" at bounding box center [177, 111] width 285 height 26
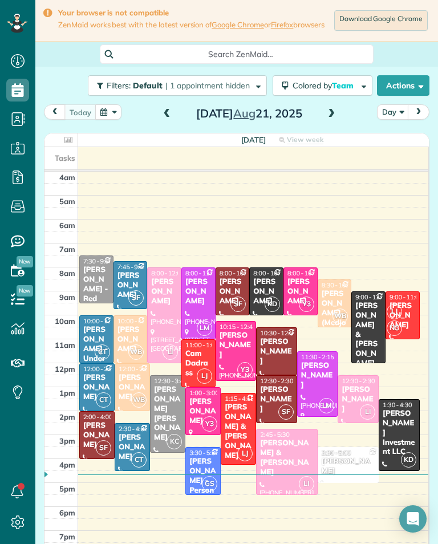
scroll to position [5, 5]
click at [335, 117] on span at bounding box center [331, 114] width 13 height 10
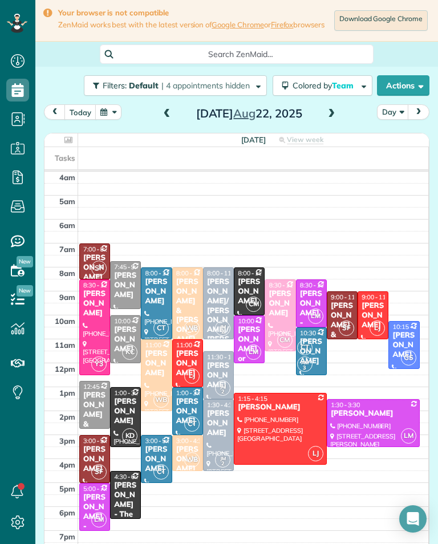
click at [222, 438] on div "[PERSON_NAME]" at bounding box center [218, 423] width 24 height 29
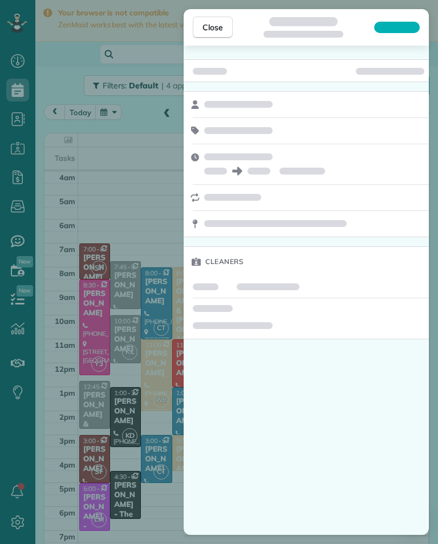
click at [159, 392] on div "Close Cleaners" at bounding box center [219, 272] width 438 height 544
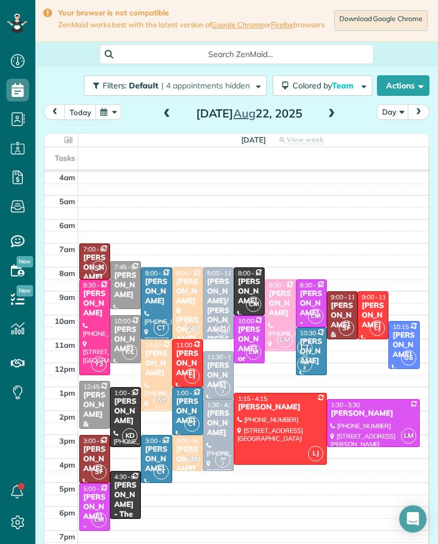
click at [284, 318] on div "[PERSON_NAME]" at bounding box center [280, 303] width 24 height 29
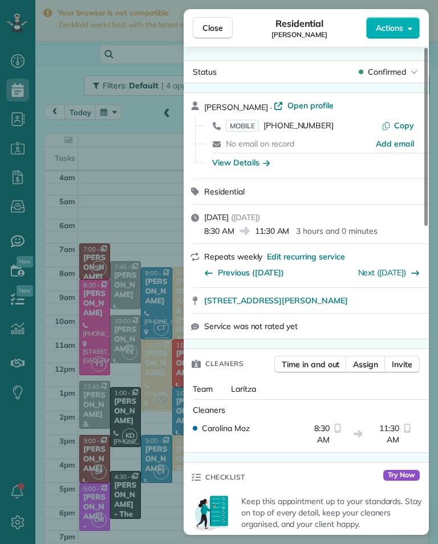
click at [120, 150] on div "Close Residential [PERSON_NAME] Actions Status Confirmed [PERSON_NAME] · Open p…" at bounding box center [219, 272] width 438 height 544
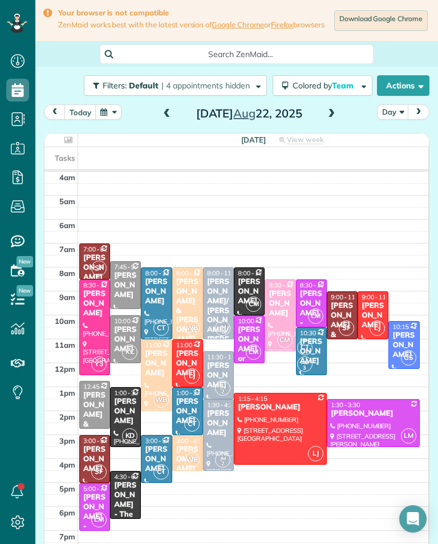
click at [217, 430] on div "[PERSON_NAME]" at bounding box center [218, 423] width 24 height 29
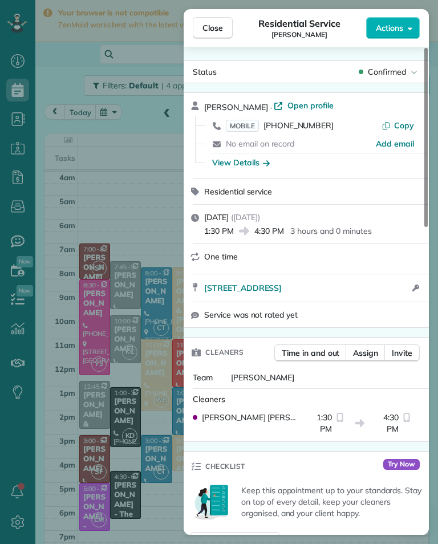
click at [309, 128] on span "[PHONE_NUMBER]" at bounding box center [298, 125] width 70 height 10
click at [89, 450] on div "Close Residential Service [PERSON_NAME] Actions Status Confirmed [PERSON_NAME] …" at bounding box center [219, 272] width 438 height 544
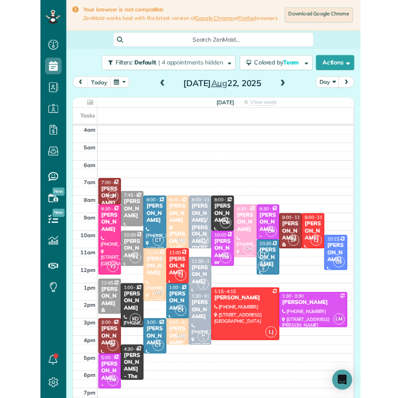
scroll to position [561, 35]
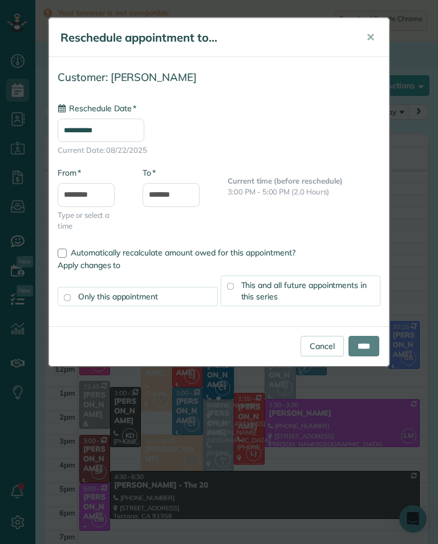
type input "**********"
click at [378, 345] on input "****" at bounding box center [363, 346] width 31 height 21
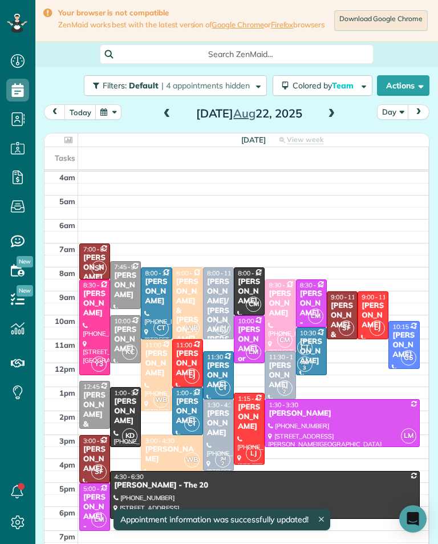
click at [222, 378] on div "[PERSON_NAME]" at bounding box center [218, 375] width 24 height 29
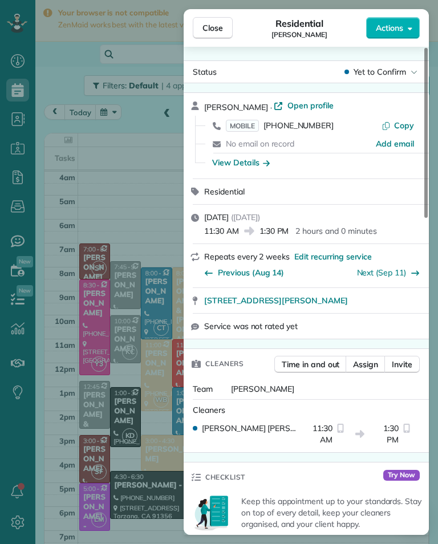
click at [369, 363] on span "Assign" at bounding box center [365, 363] width 25 height 11
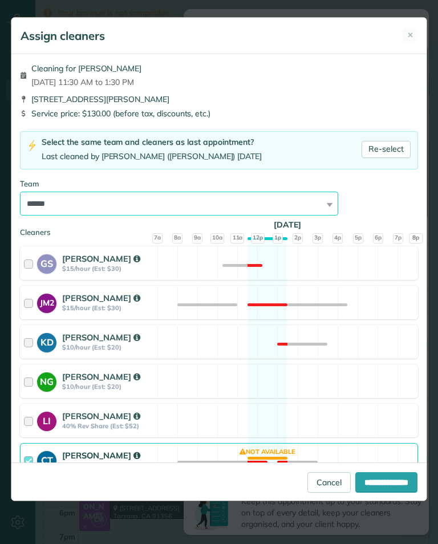
click at [319, 205] on select "**********" at bounding box center [179, 203] width 318 height 24
select select "*****"
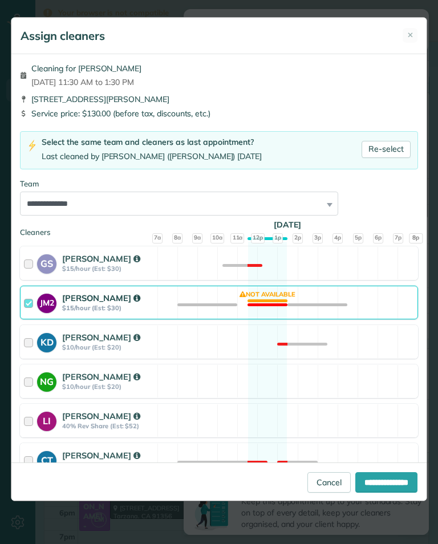
click at [42, 298] on strong "JM2" at bounding box center [46, 301] width 19 height 15
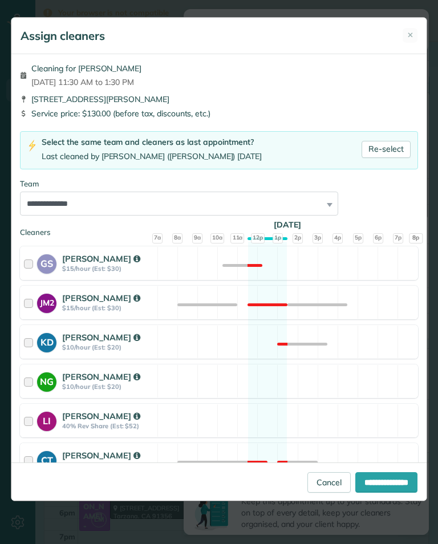
click at [382, 492] on input "**********" at bounding box center [386, 482] width 62 height 21
type input "**********"
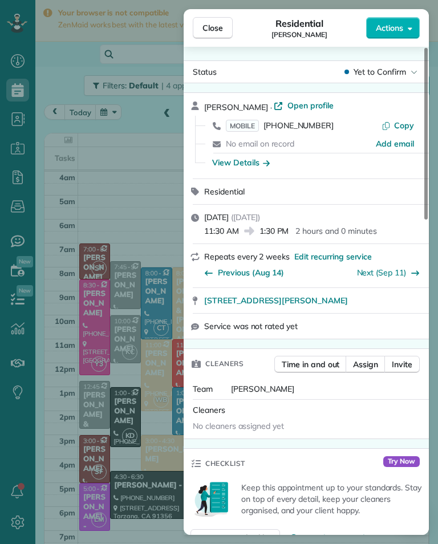
click at [102, 206] on div "Close Residential [PERSON_NAME] Actions Status Yet to Confirm [PERSON_NAME] · O…" at bounding box center [219, 272] width 438 height 544
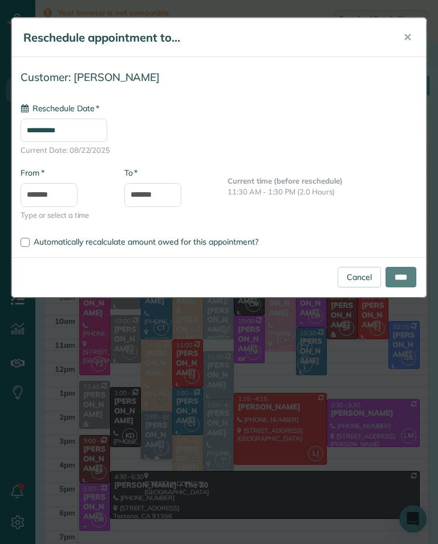
type input "**********"
click at [415, 280] on input "****" at bounding box center [400, 277] width 31 height 21
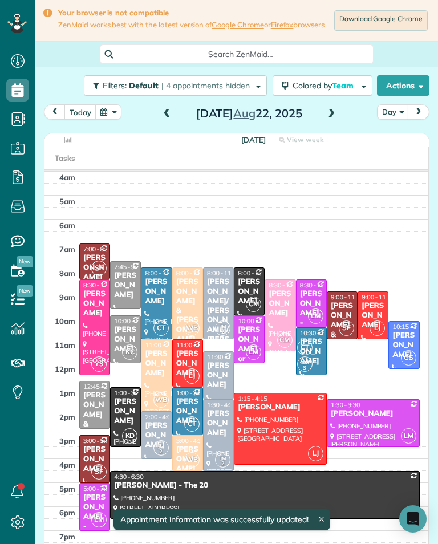
click at [222, 383] on div "[PERSON_NAME]" at bounding box center [218, 375] width 24 height 29
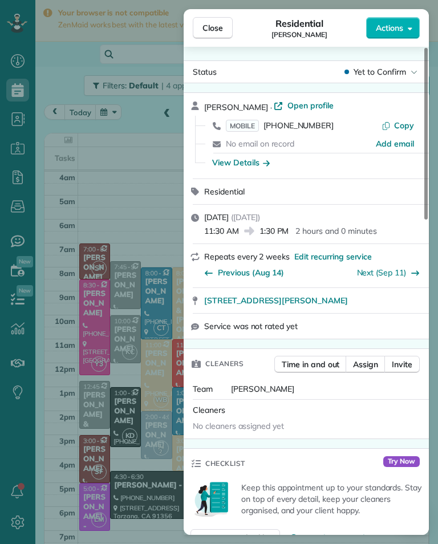
click at [95, 431] on div "Close Residential [PERSON_NAME] Actions Status Yet to Confirm [PERSON_NAME] · O…" at bounding box center [219, 272] width 438 height 544
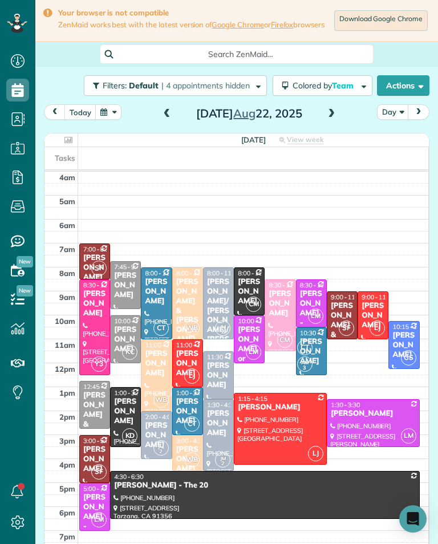
click at [156, 435] on div "[PERSON_NAME]" at bounding box center [156, 435] width 24 height 29
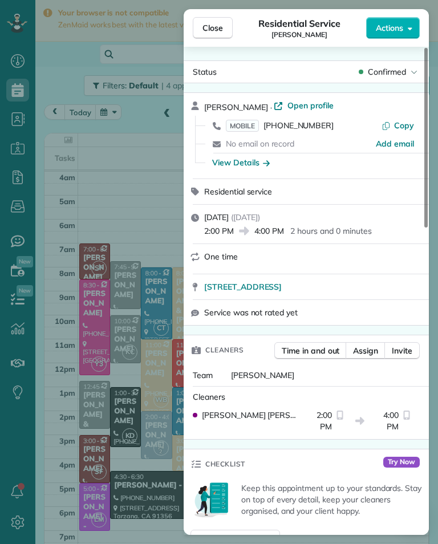
click at [286, 130] on span "[PHONE_NUMBER]" at bounding box center [298, 125] width 70 height 10
click at [107, 385] on div "Close Residential Service [PERSON_NAME] Actions Status Confirmed [PERSON_NAME] …" at bounding box center [219, 272] width 438 height 544
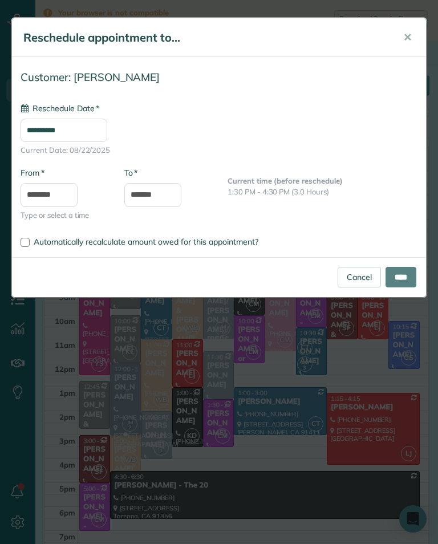
type input "**********"
click at [407, 275] on input "****" at bounding box center [400, 277] width 31 height 21
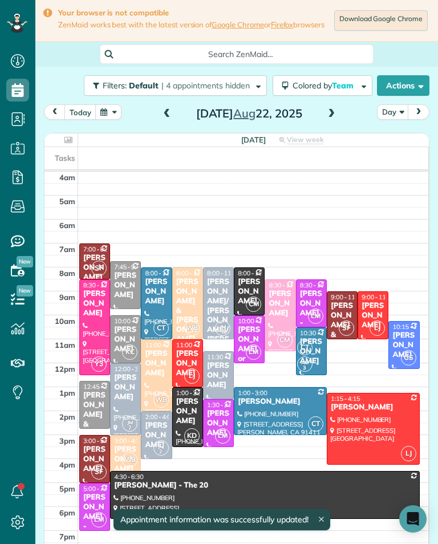
click at [129, 394] on div "[PERSON_NAME]" at bounding box center [125, 387] width 24 height 29
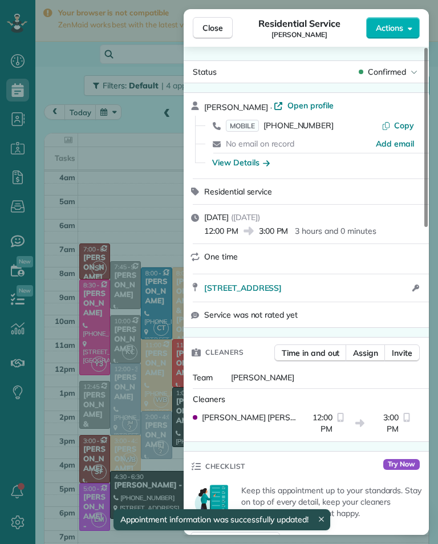
click at [252, 168] on div "View Details" at bounding box center [241, 162] width 58 height 11
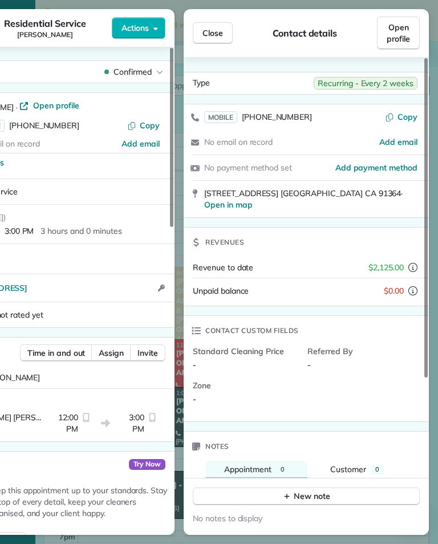
click at [218, 33] on span "Close" at bounding box center [212, 32] width 21 height 11
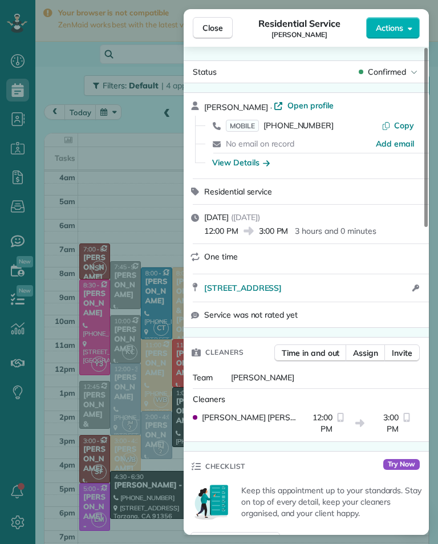
click at [372, 348] on span "Assign" at bounding box center [365, 352] width 25 height 11
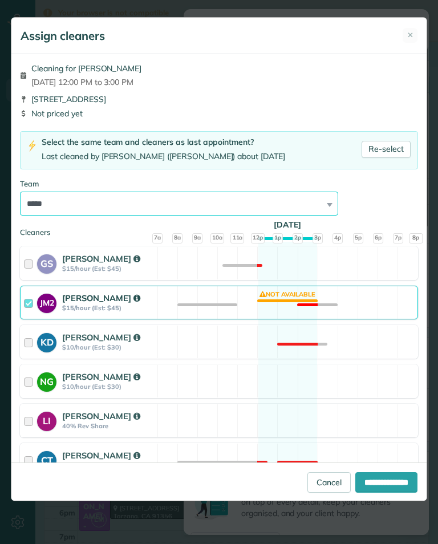
click at [302, 206] on select "**********" at bounding box center [179, 203] width 318 height 24
select select "**"
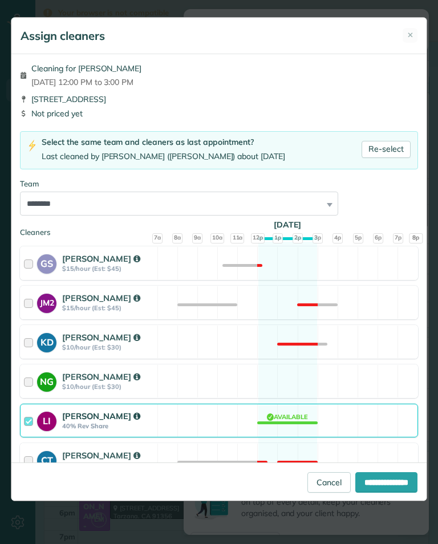
click at [394, 492] on input "**********" at bounding box center [386, 482] width 62 height 21
type input "**********"
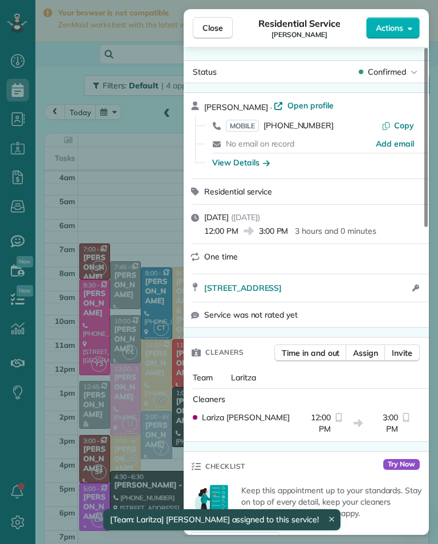
click at [130, 406] on div "Close Residential Service [PERSON_NAME] Actions Status Confirmed [PERSON_NAME] …" at bounding box center [219, 272] width 438 height 544
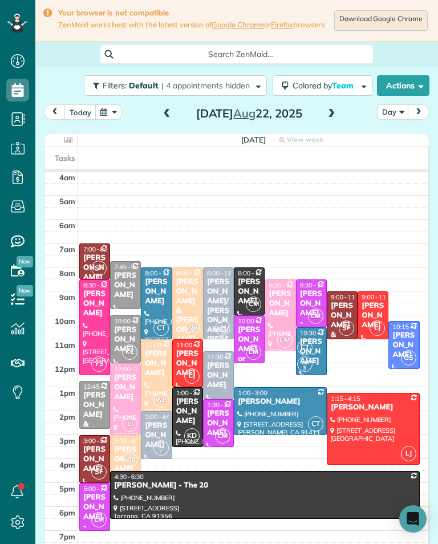
scroll to position [561, 35]
click at [127, 394] on div "[PERSON_NAME]" at bounding box center [125, 387] width 24 height 29
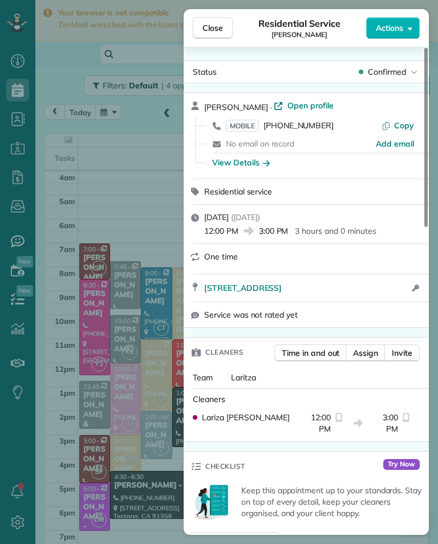
click at [250, 166] on div "View Details" at bounding box center [241, 162] width 58 height 11
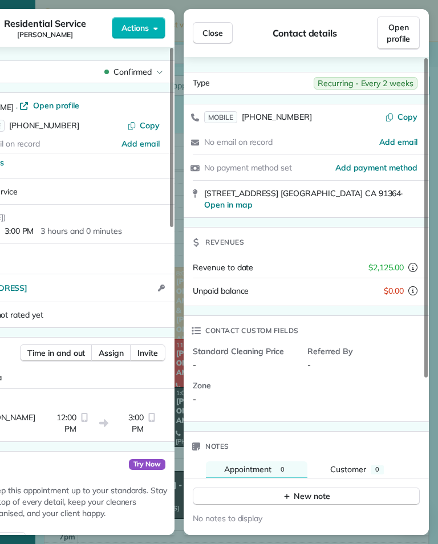
click at [211, 35] on span "Close" at bounding box center [212, 32] width 21 height 11
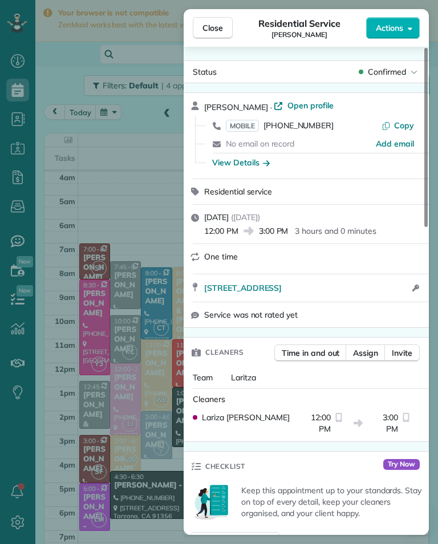
click at [319, 131] on span "MOBILE [PHONE_NUMBER]" at bounding box center [280, 125] width 108 height 11
click at [85, 103] on div "Close Residential Service [PERSON_NAME] Actions Status Confirmed [PERSON_NAME] …" at bounding box center [219, 272] width 438 height 544
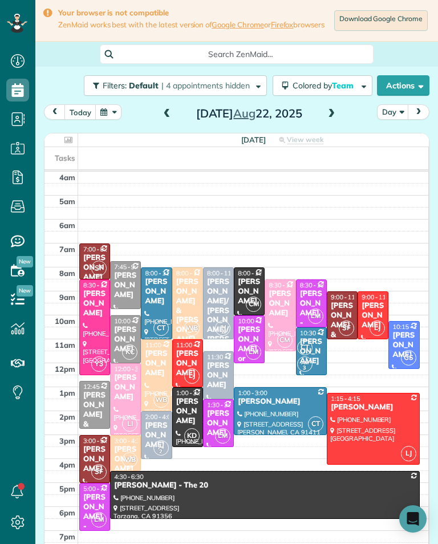
click at [223, 301] on div "[PERSON_NAME]/[PERSON_NAME]/[PERSON_NAME]" at bounding box center [218, 320] width 24 height 87
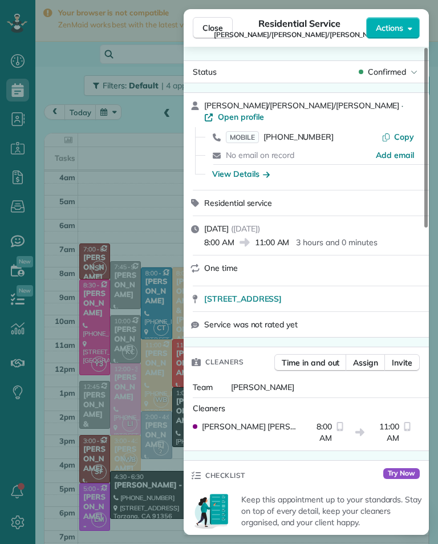
click at [263, 168] on icon "button" at bounding box center [266, 173] width 7 height 11
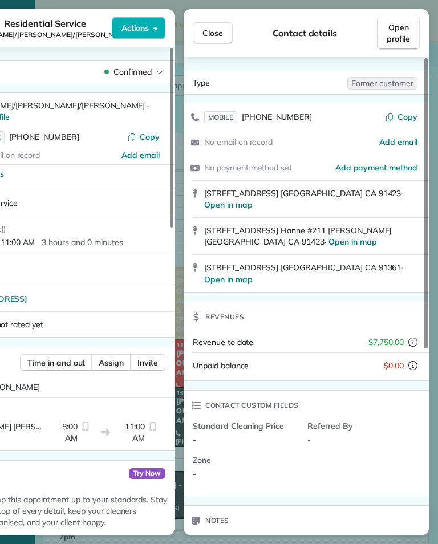
click at [216, 40] on button "Close" at bounding box center [213, 33] width 40 height 22
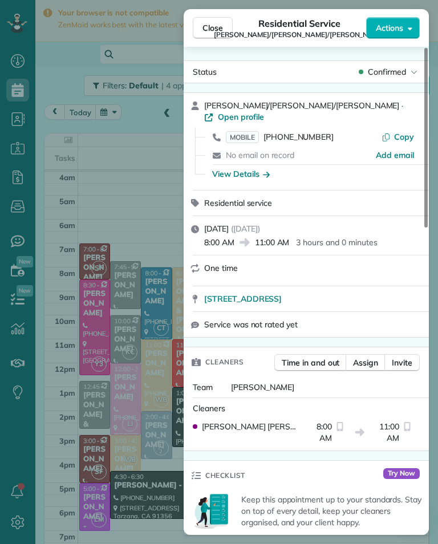
click at [301, 132] on span "[PHONE_NUMBER]" at bounding box center [298, 137] width 70 height 10
click at [115, 354] on div "Close Residential Service [PERSON_NAME]/[PERSON_NAME]/[PERSON_NAME] Actions Sta…" at bounding box center [219, 272] width 438 height 544
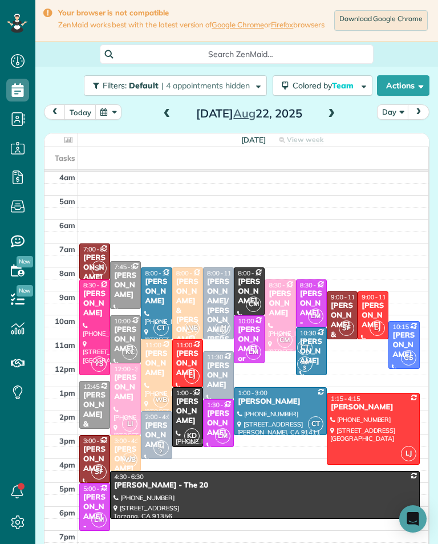
click at [223, 381] on div "[PERSON_NAME]" at bounding box center [218, 375] width 24 height 29
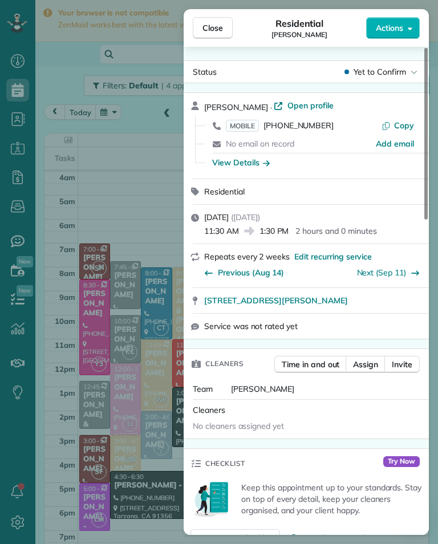
click at [261, 165] on div "View Details" at bounding box center [241, 162] width 58 height 11
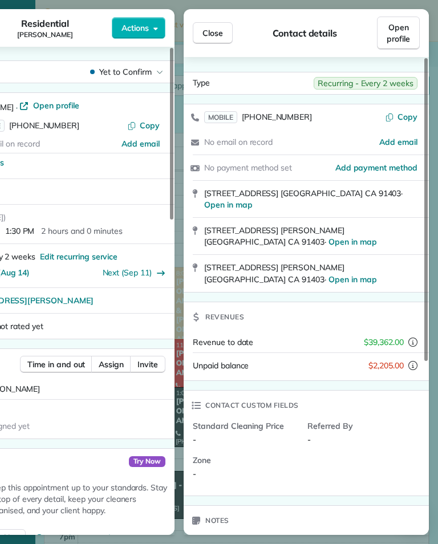
click at [223, 38] on button "Close" at bounding box center [213, 33] width 40 height 22
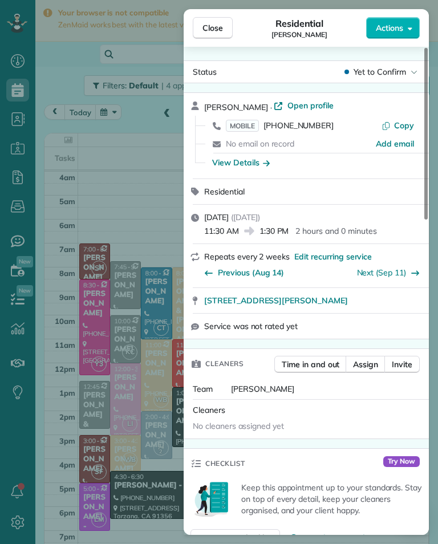
scroll to position [561, 35]
click at [133, 252] on div "Close Residential [PERSON_NAME] Actions Status Yet to Confirm [PERSON_NAME] · O…" at bounding box center [219, 272] width 438 height 544
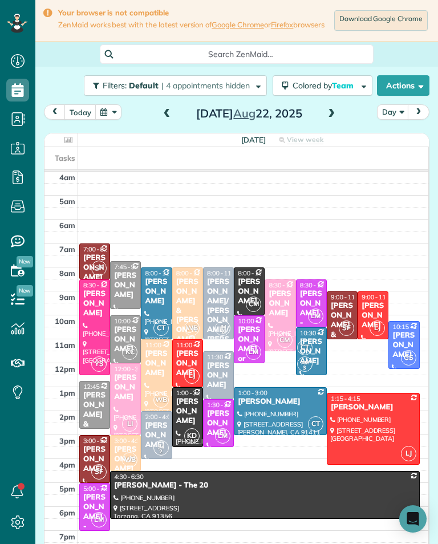
click at [129, 239] on td at bounding box center [253, 237] width 350 height 12
click at [209, 292] on div "[PERSON_NAME]/[PERSON_NAME]/[PERSON_NAME]" at bounding box center [218, 320] width 24 height 87
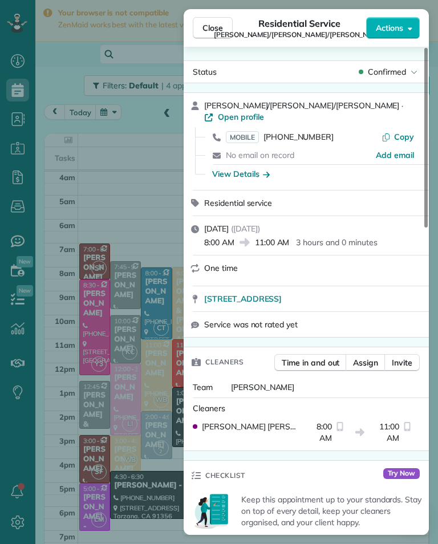
click at [125, 284] on div "Close Residential Service [PERSON_NAME]/[PERSON_NAME]/[PERSON_NAME] Actions Sta…" at bounding box center [219, 272] width 438 height 544
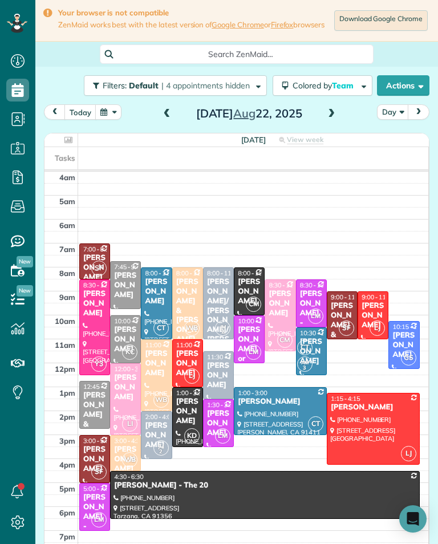
click at [221, 376] on div "[PERSON_NAME]" at bounding box center [218, 375] width 24 height 29
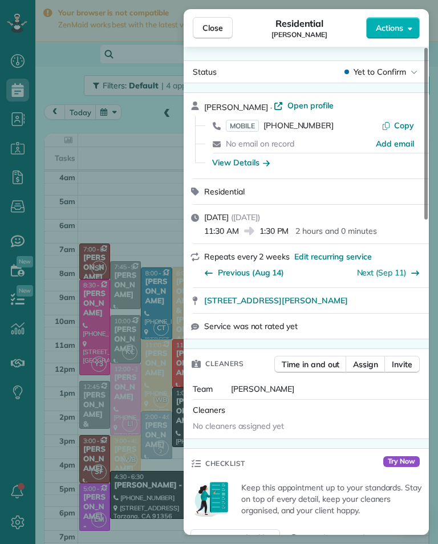
click at [112, 76] on div "Close Residential [PERSON_NAME] Actions Status Yet to Confirm [PERSON_NAME] · O…" at bounding box center [219, 272] width 438 height 544
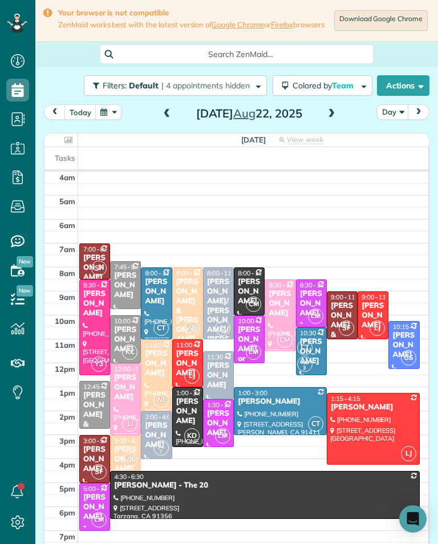
click at [161, 446] on span "JM 2" at bounding box center [160, 447] width 15 height 15
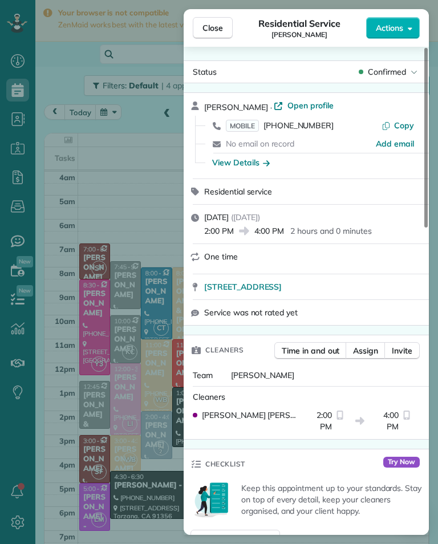
click at [228, 164] on div "View Details" at bounding box center [241, 162] width 58 height 11
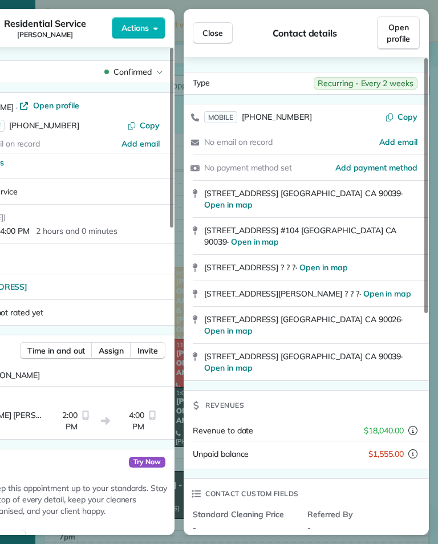
click at [210, 31] on span "Close" at bounding box center [212, 32] width 21 height 11
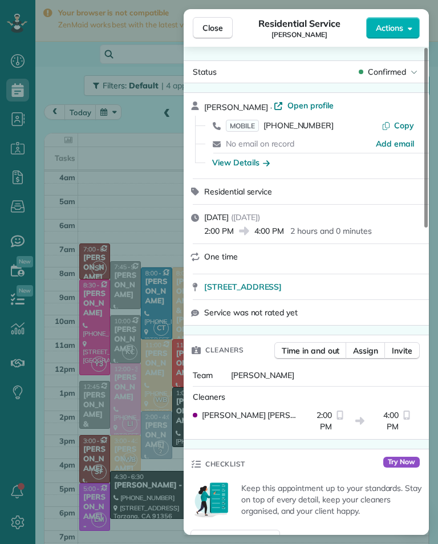
click at [299, 130] on span "[PHONE_NUMBER]" at bounding box center [298, 125] width 70 height 10
click at [87, 178] on div "Close Residential Service [PERSON_NAME] Actions Status Confirmed [PERSON_NAME] …" at bounding box center [219, 272] width 438 height 544
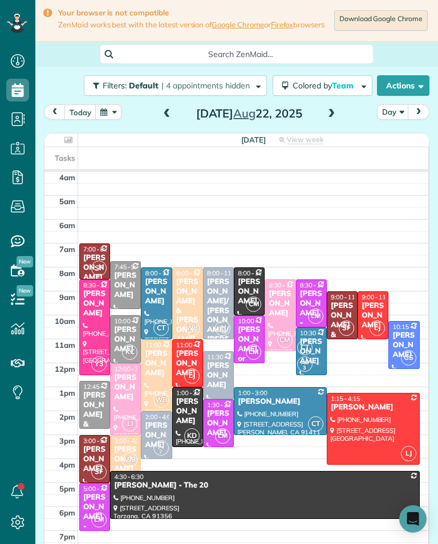
scroll to position [561, 35]
click at [164, 432] on div "[PERSON_NAME]" at bounding box center [156, 435] width 24 height 29
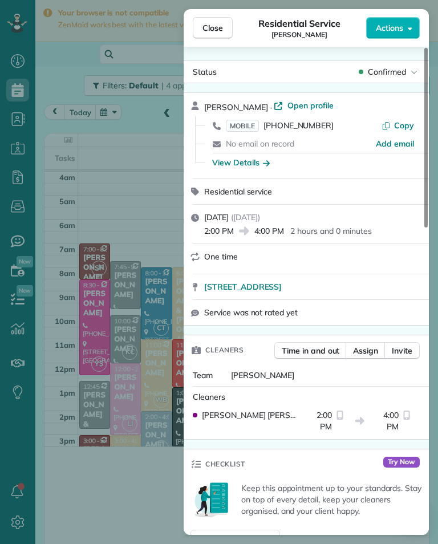
scroll to position [561, 35]
